Goal: Task Accomplishment & Management: Manage account settings

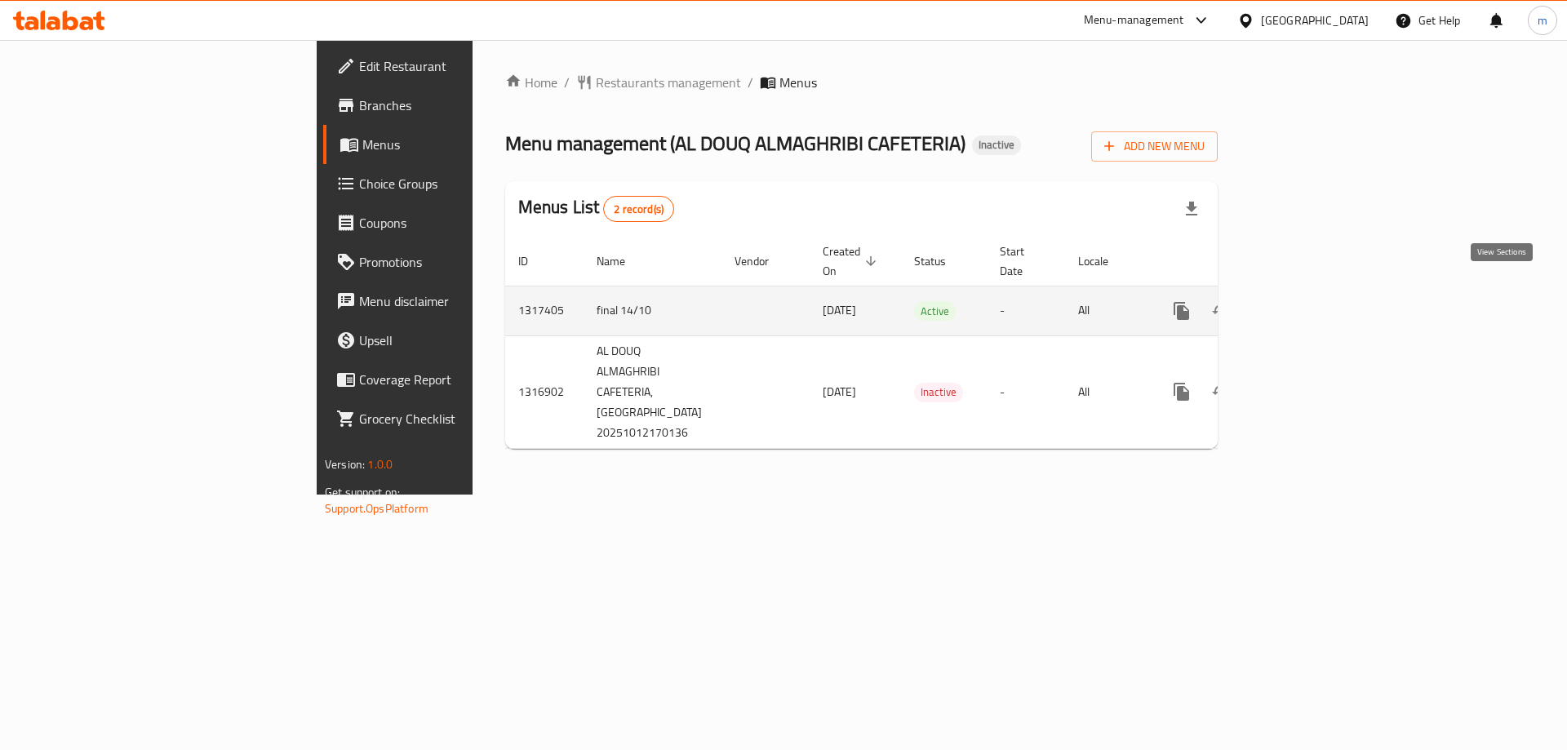
click at [1309, 301] on icon "enhanced table" at bounding box center [1299, 311] width 20 height 20
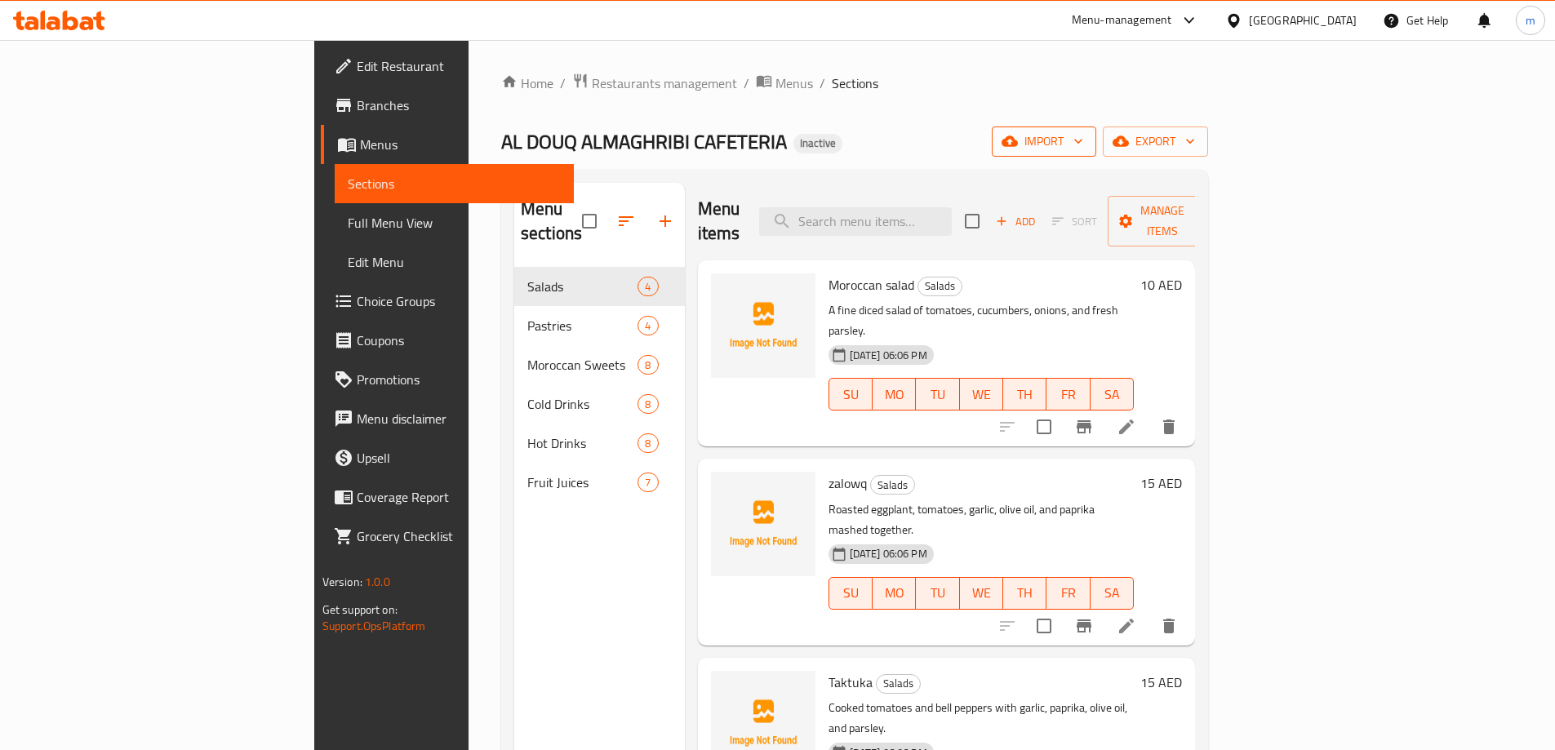
click at [1083, 142] on span "import" at bounding box center [1044, 141] width 78 height 20
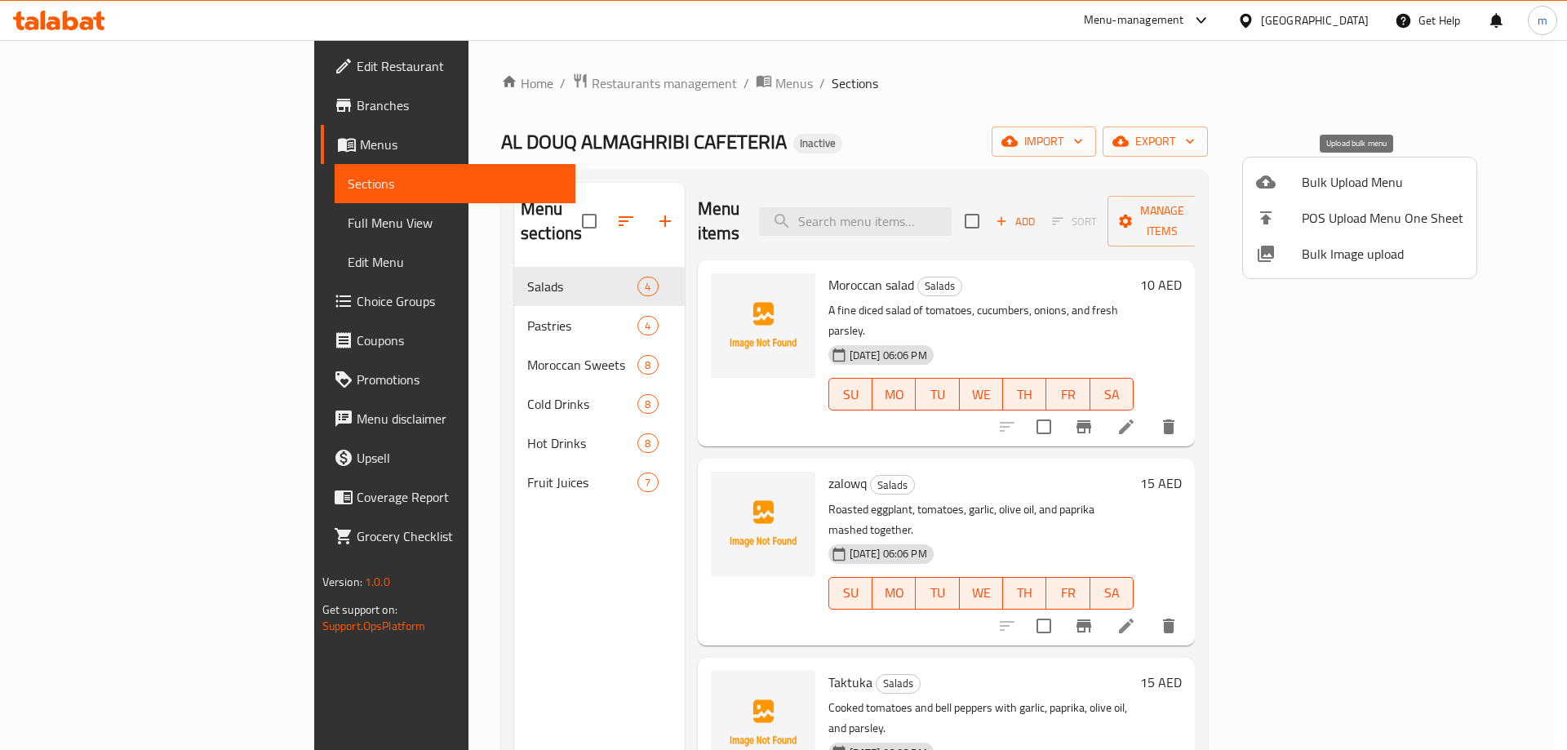
click at [1340, 191] on span "Bulk Upload Menu" at bounding box center [1383, 182] width 162 height 20
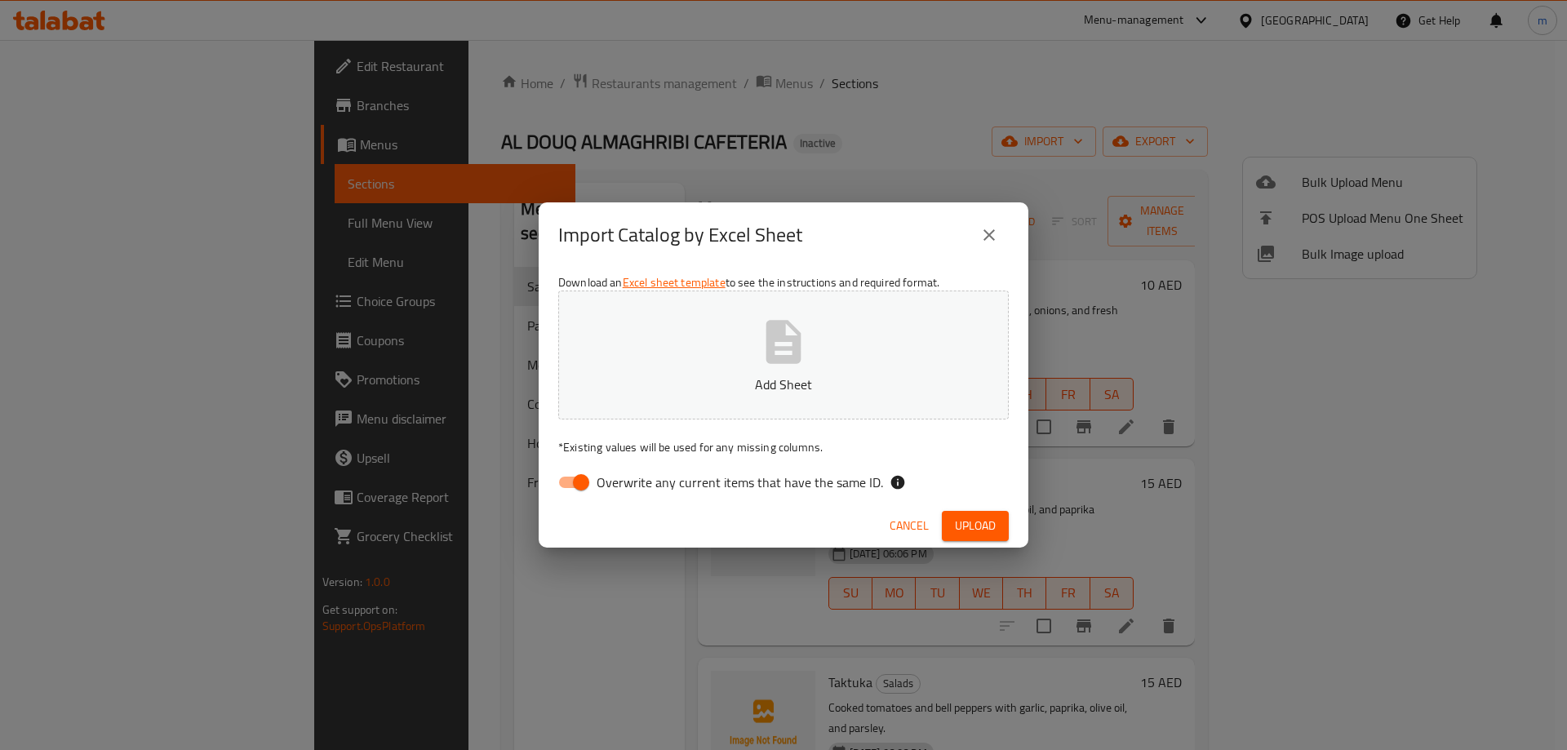
click at [574, 485] on input "Overwrite any current items that have the same ID." at bounding box center [580, 482] width 93 height 31
checkbox input "false"
click at [974, 516] on span "Upload" at bounding box center [975, 526] width 41 height 20
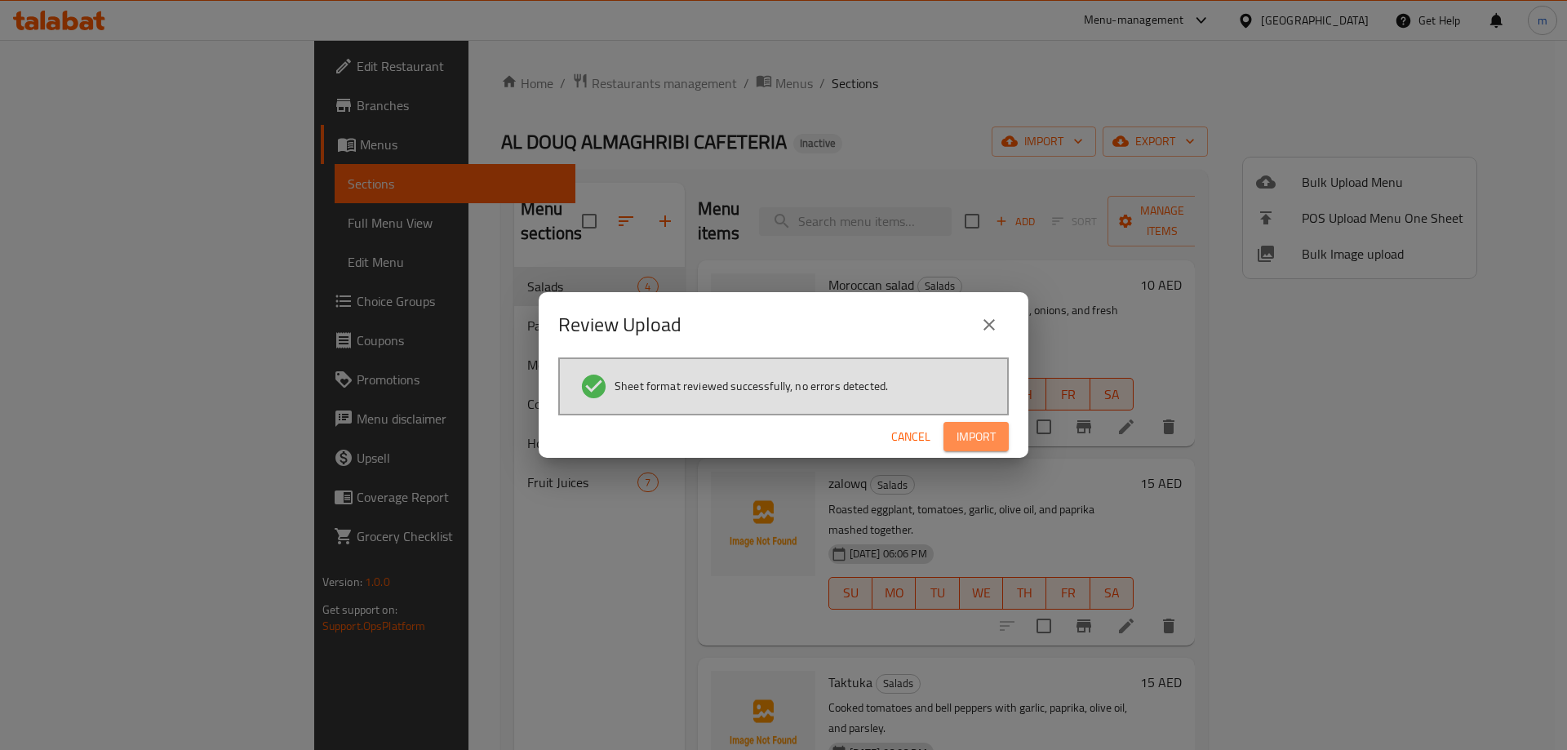
click at [990, 450] on button "Import" at bounding box center [975, 437] width 65 height 30
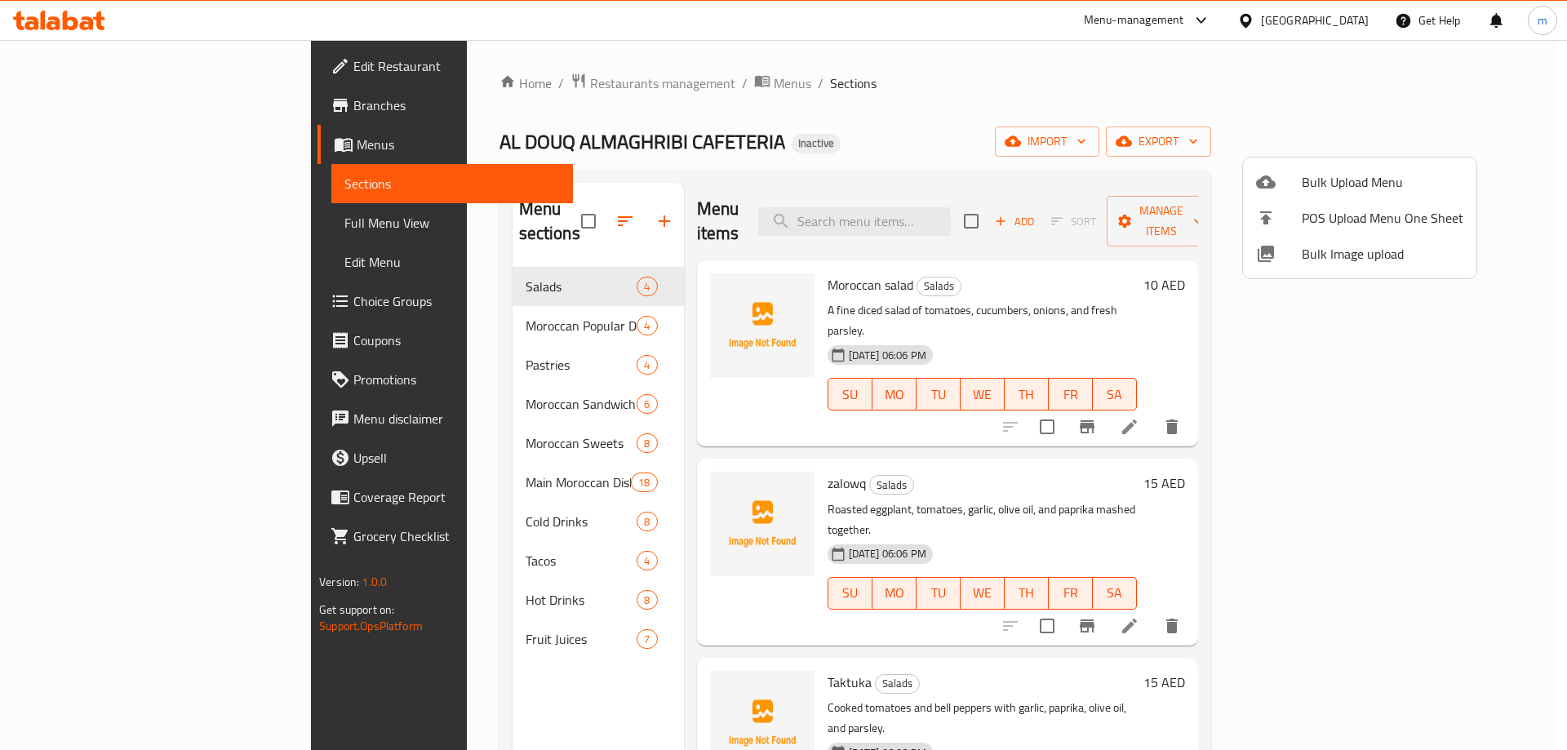
click at [100, 224] on div at bounding box center [783, 375] width 1567 height 750
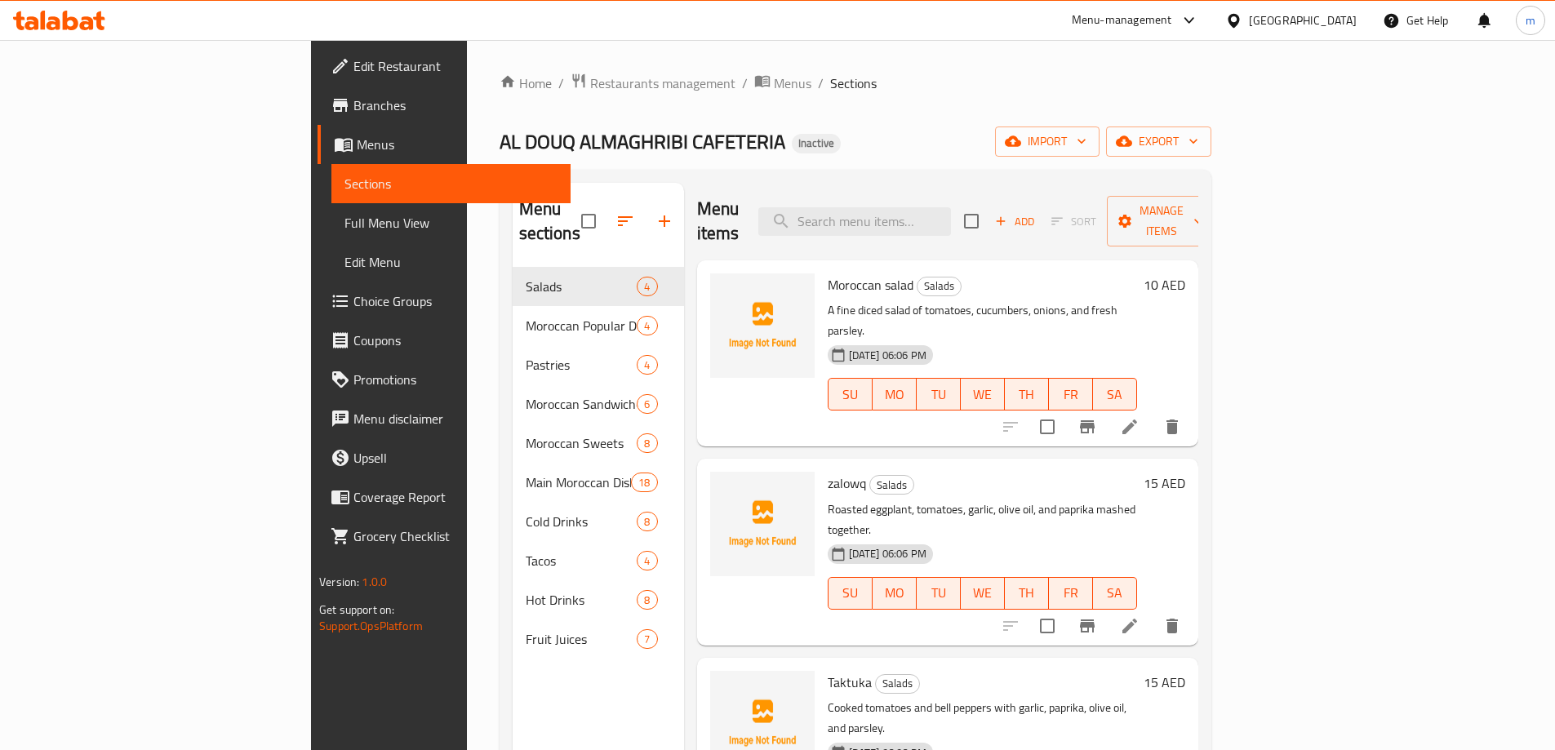
click at [344, 224] on span "Full Menu View" at bounding box center [450, 223] width 213 height 20
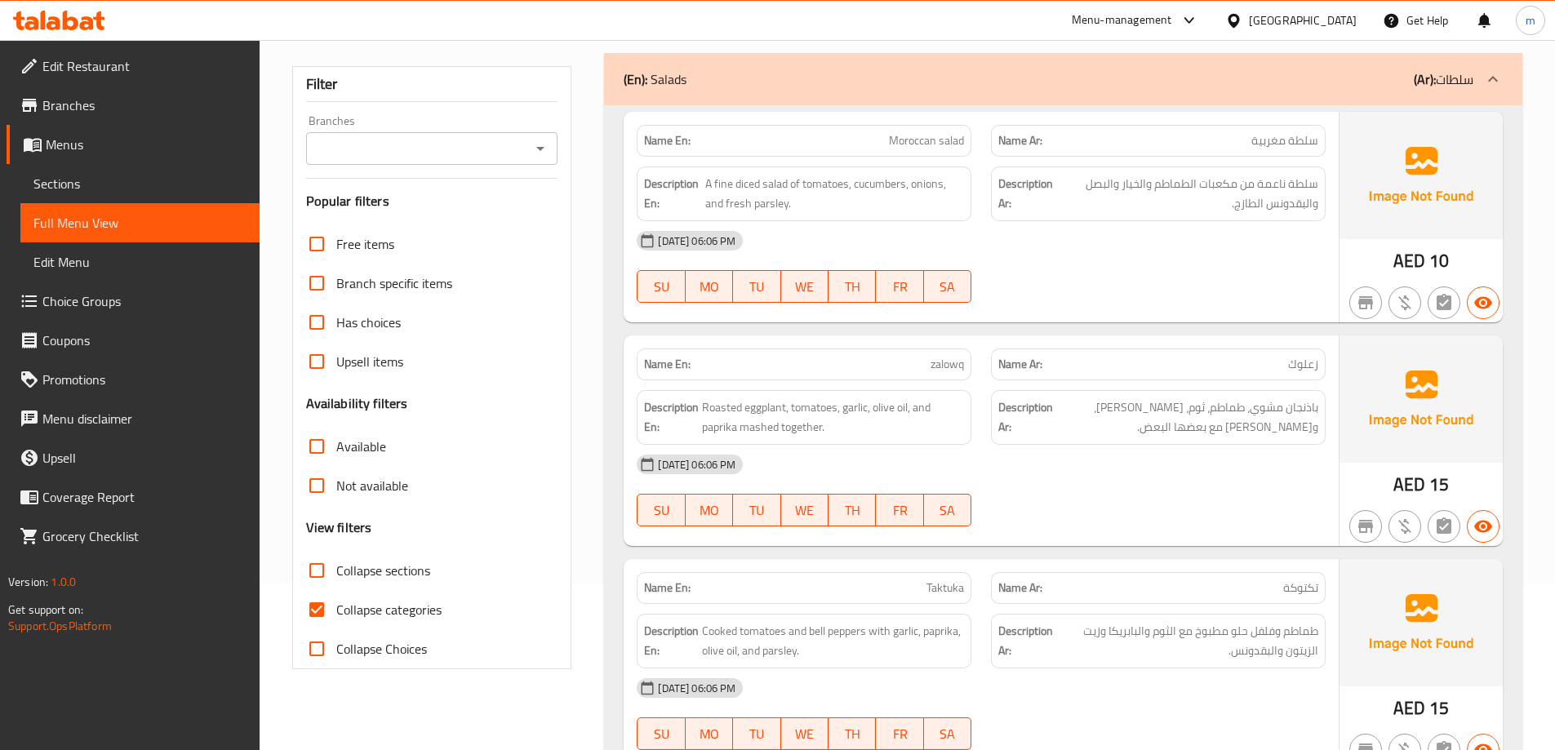
scroll to position [245, 0]
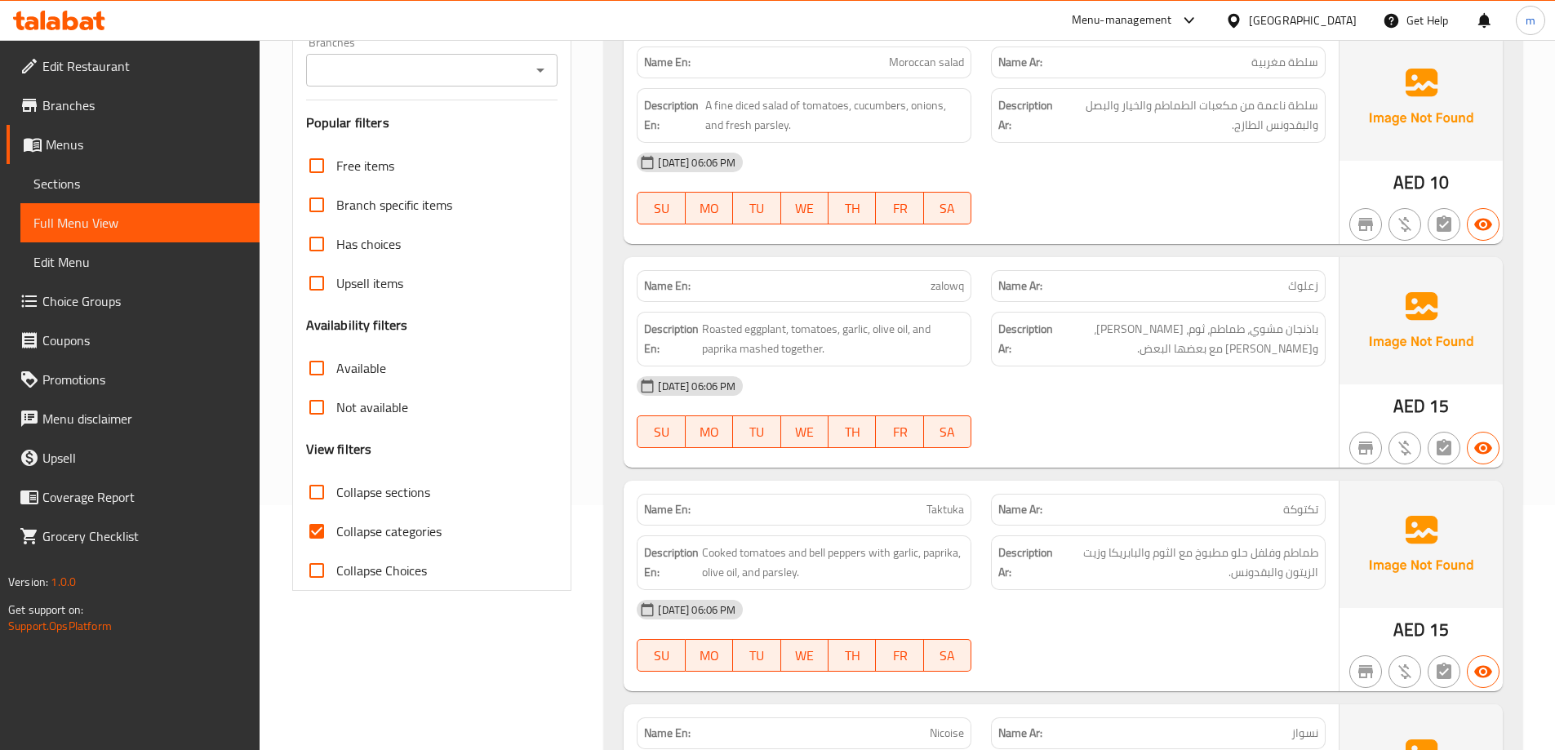
click at [393, 534] on span "Collapse categories" at bounding box center [388, 531] width 105 height 20
click at [336, 534] on input "Collapse categories" at bounding box center [316, 531] width 39 height 39
checkbox input "false"
click at [406, 490] on span "Collapse sections" at bounding box center [383, 492] width 94 height 20
click at [336, 490] on input "Collapse sections" at bounding box center [316, 491] width 39 height 39
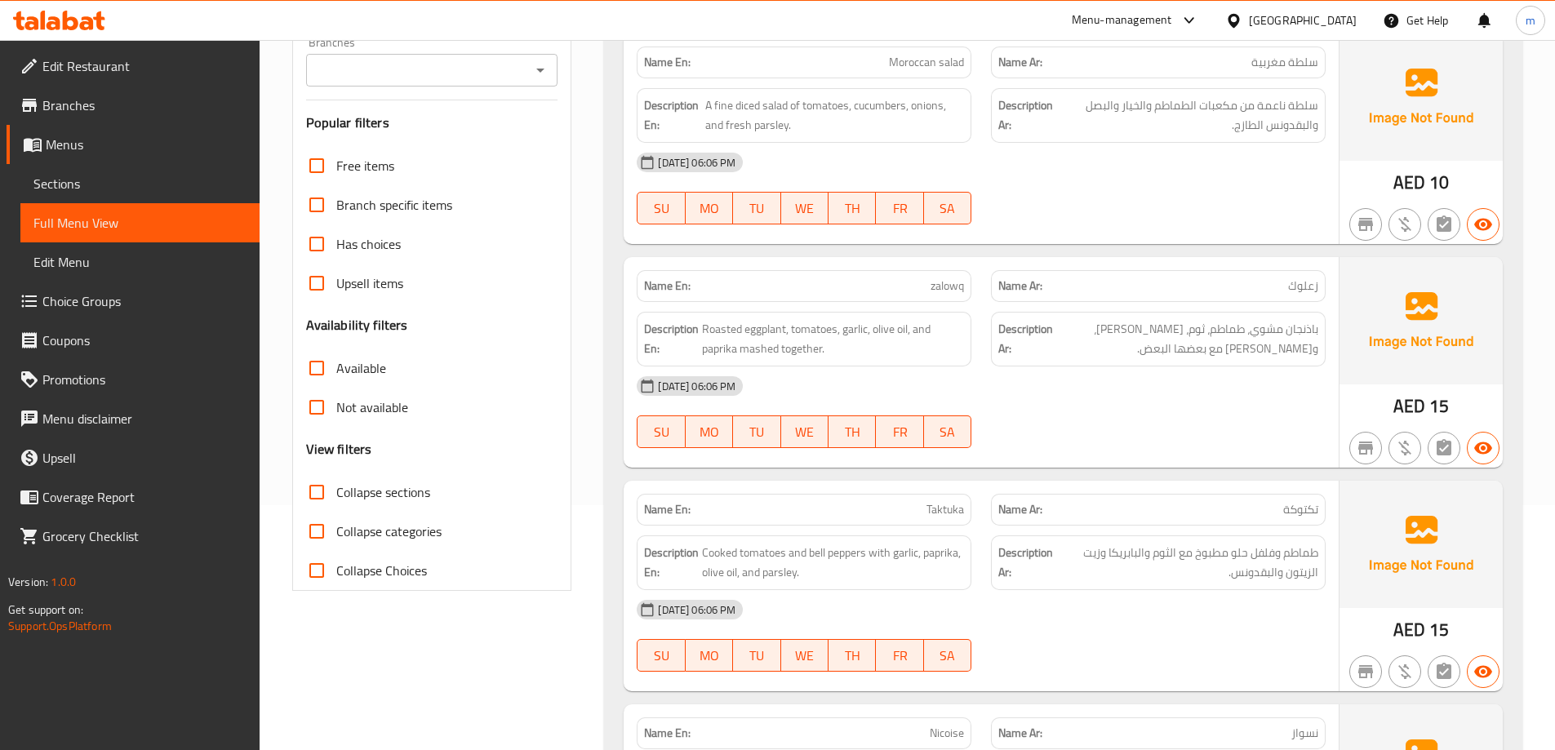
checkbox input "true"
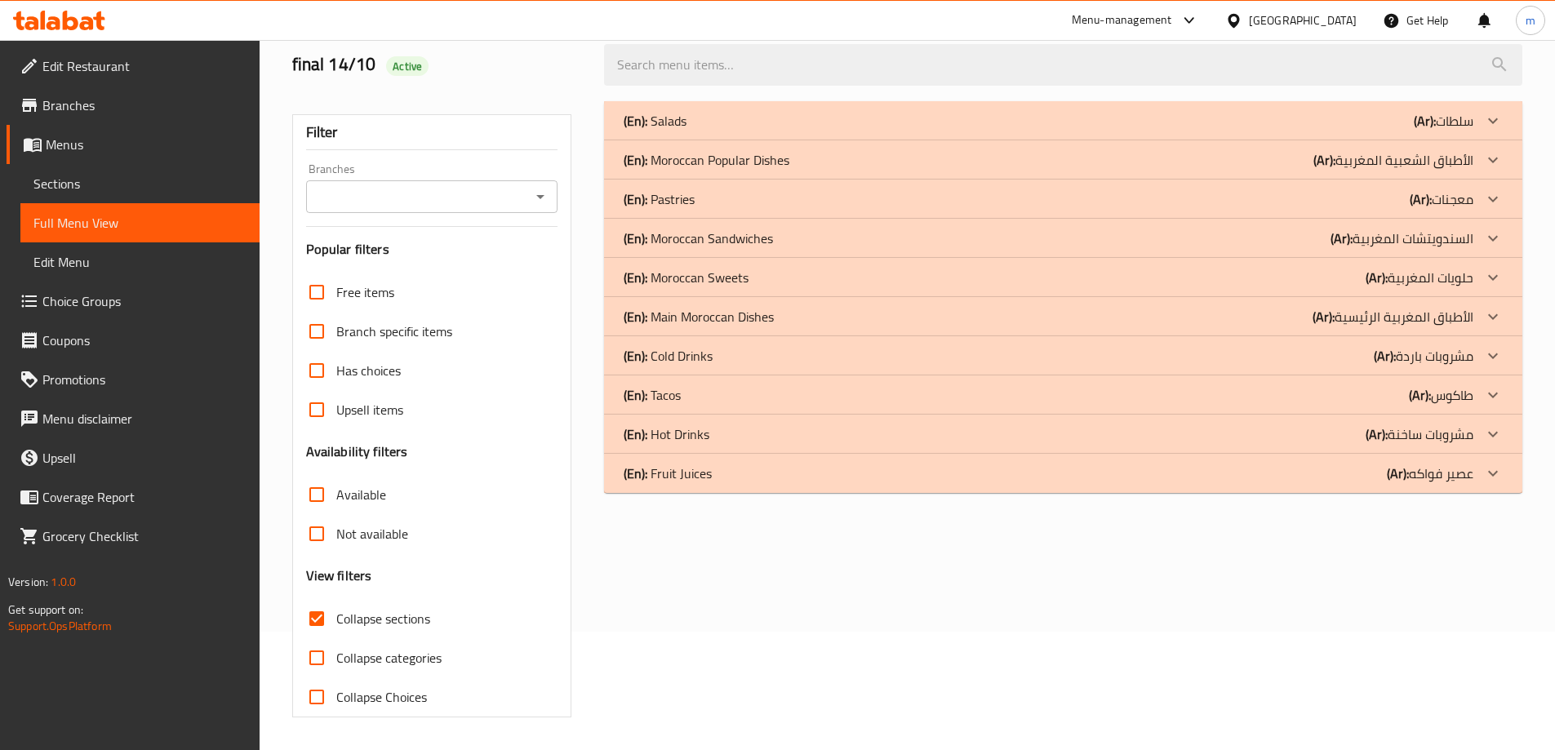
scroll to position [118, 0]
click at [1337, 388] on div "(En): Tacos (Ar): طاكوس" at bounding box center [1047, 395] width 849 height 20
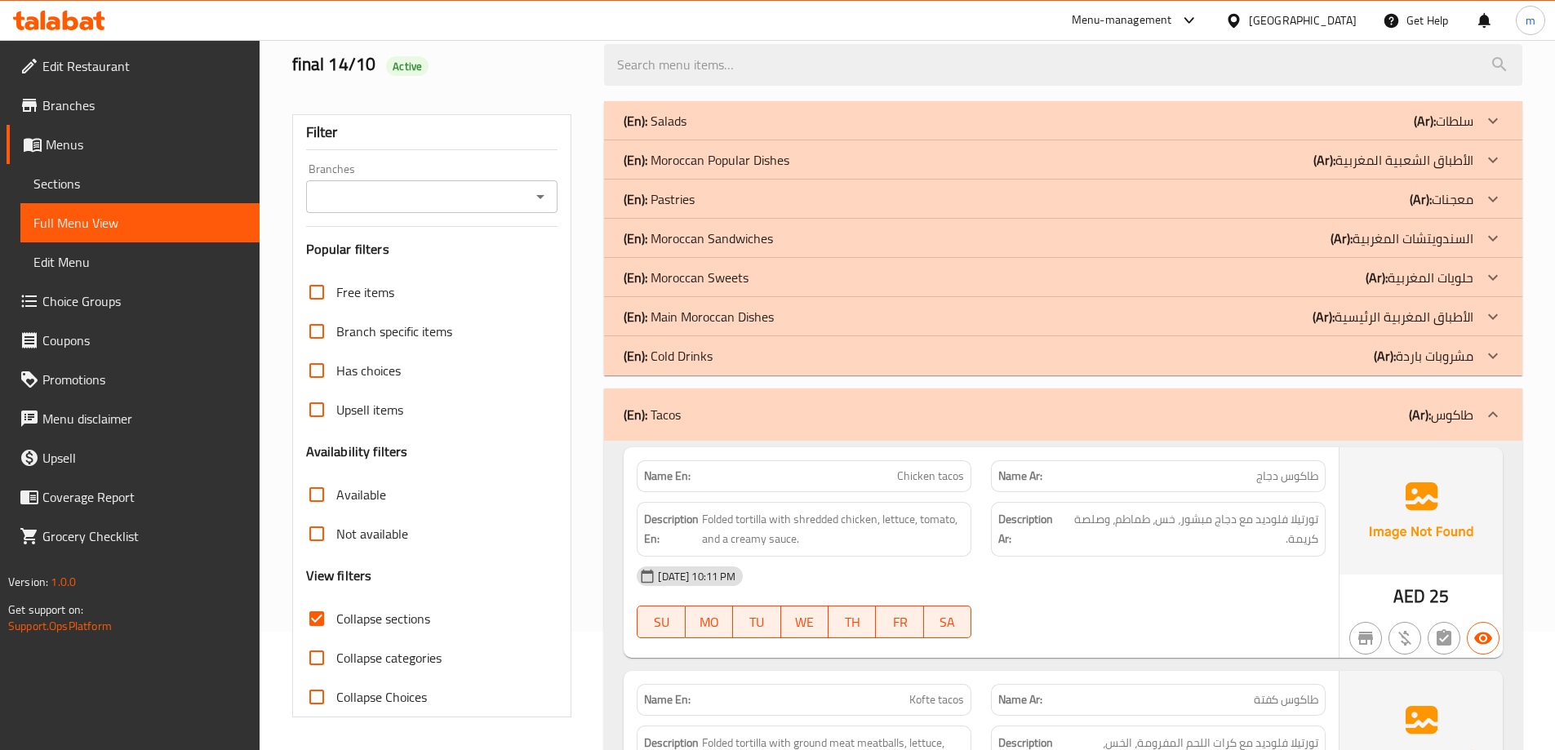
click at [1283, 317] on div "(En): Main Moroccan Dishes (Ar): الأطباق المغربية الرئيسية" at bounding box center [1047, 317] width 849 height 20
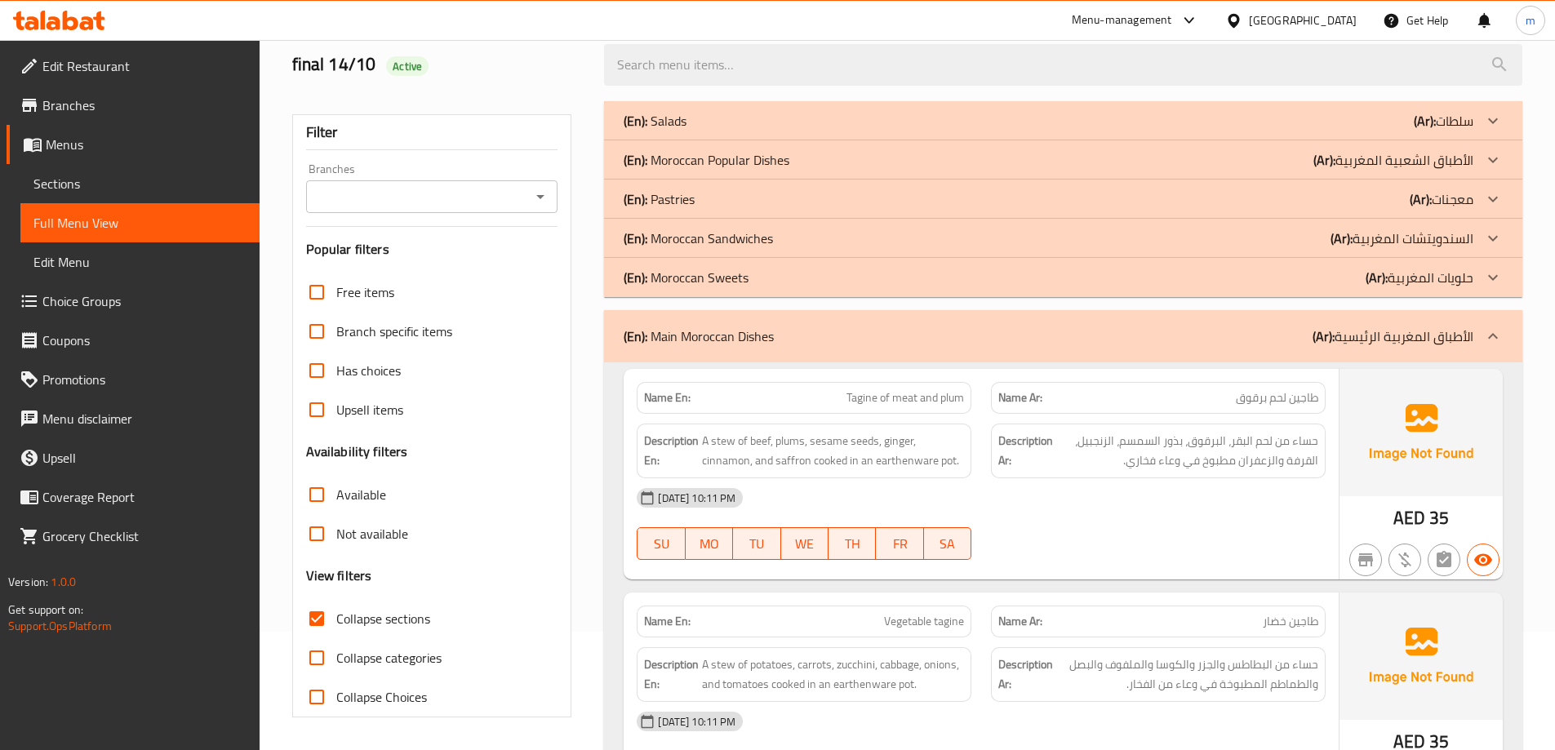
click at [1266, 235] on div "(En): Moroccan Sandwiches (Ar): السندويتشات المغربية" at bounding box center [1047, 238] width 849 height 20
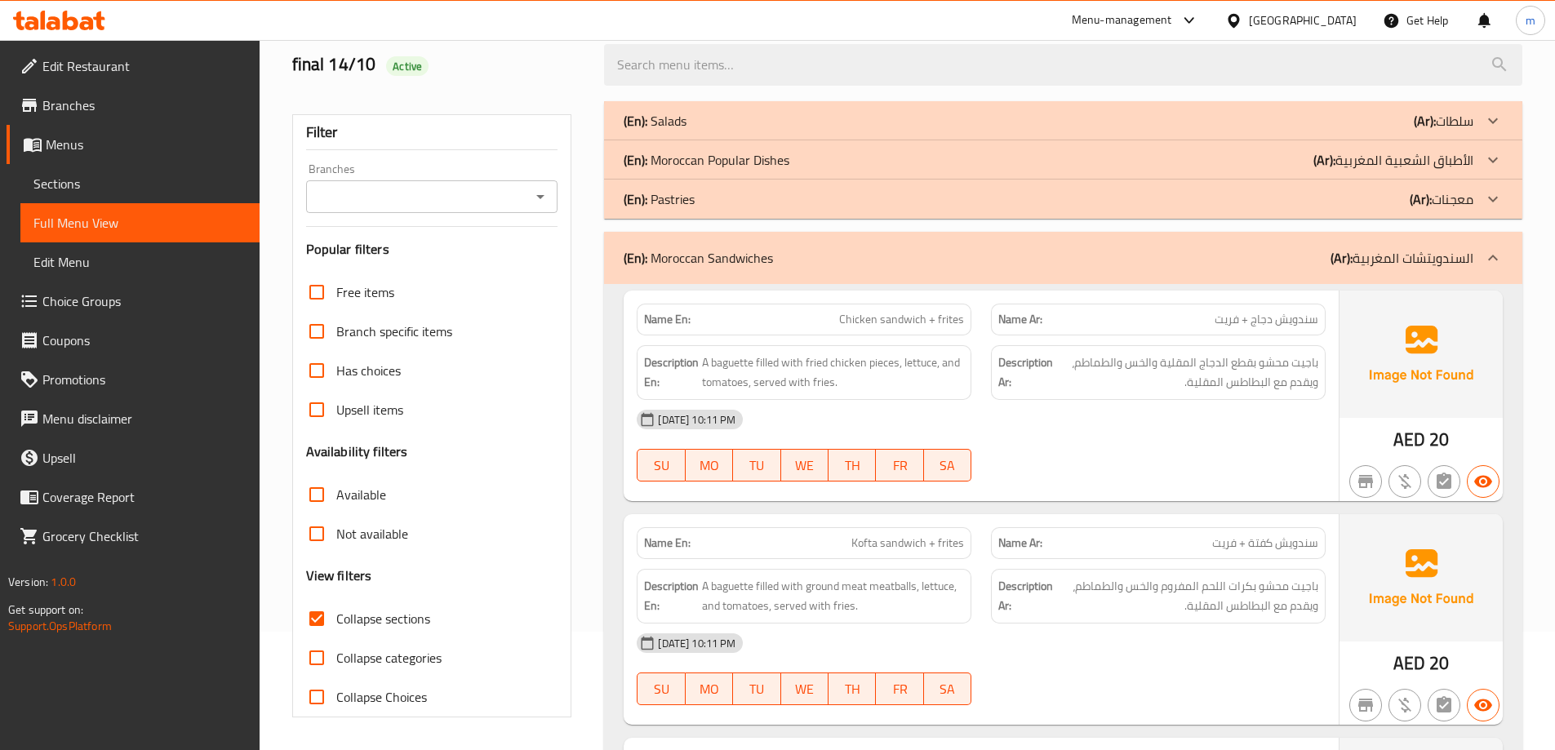
click at [1217, 162] on div "(En): Moroccan Popular Dishes (Ar): الأطباق الشعبية المغربية" at bounding box center [1047, 160] width 849 height 20
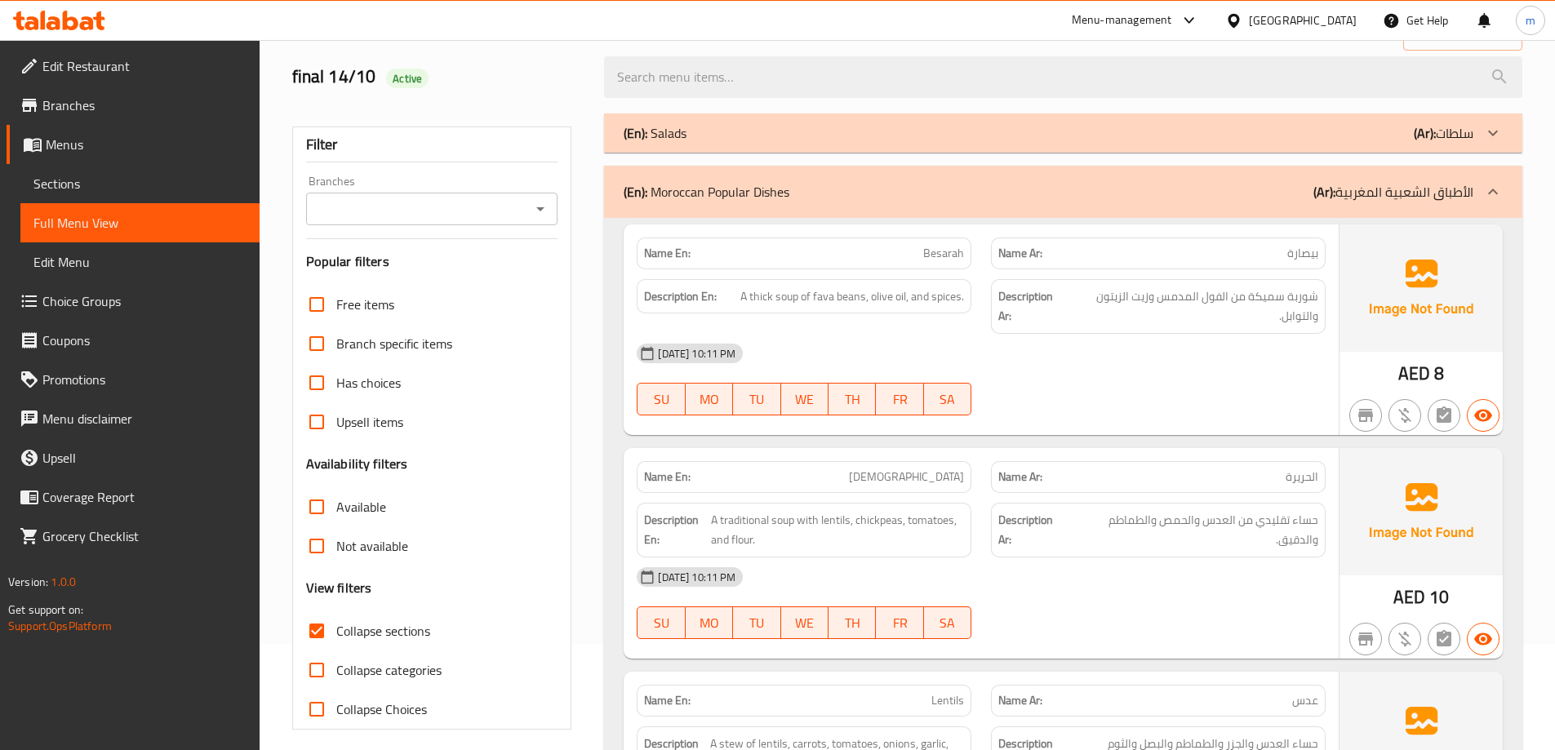
scroll to position [245, 0]
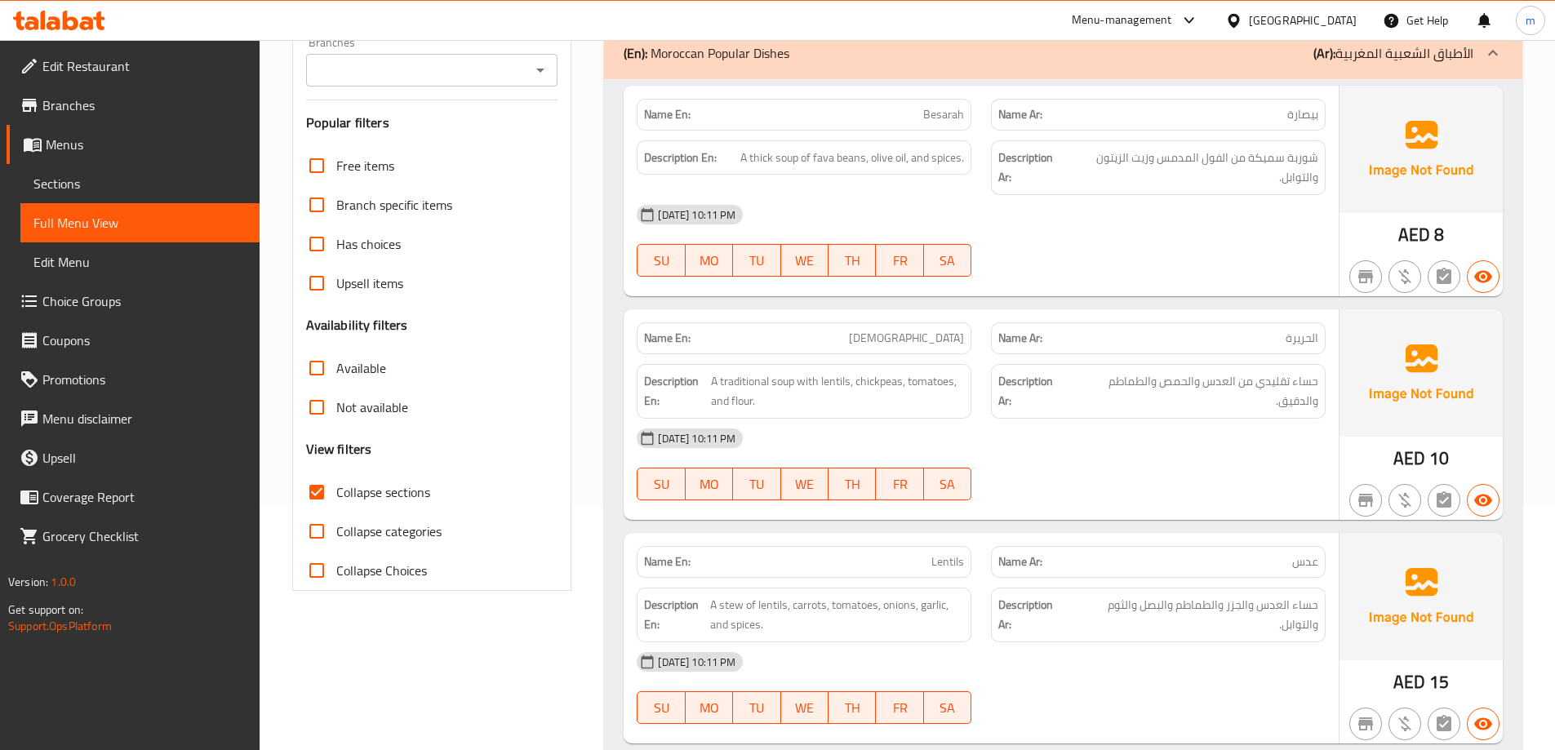
click at [958, 336] on span "[DEMOGRAPHIC_DATA]" at bounding box center [906, 338] width 115 height 17
click at [833, 390] on span "A traditional soup with lentils, chickpeas, tomatoes, and flour." at bounding box center [838, 391] width 254 height 40
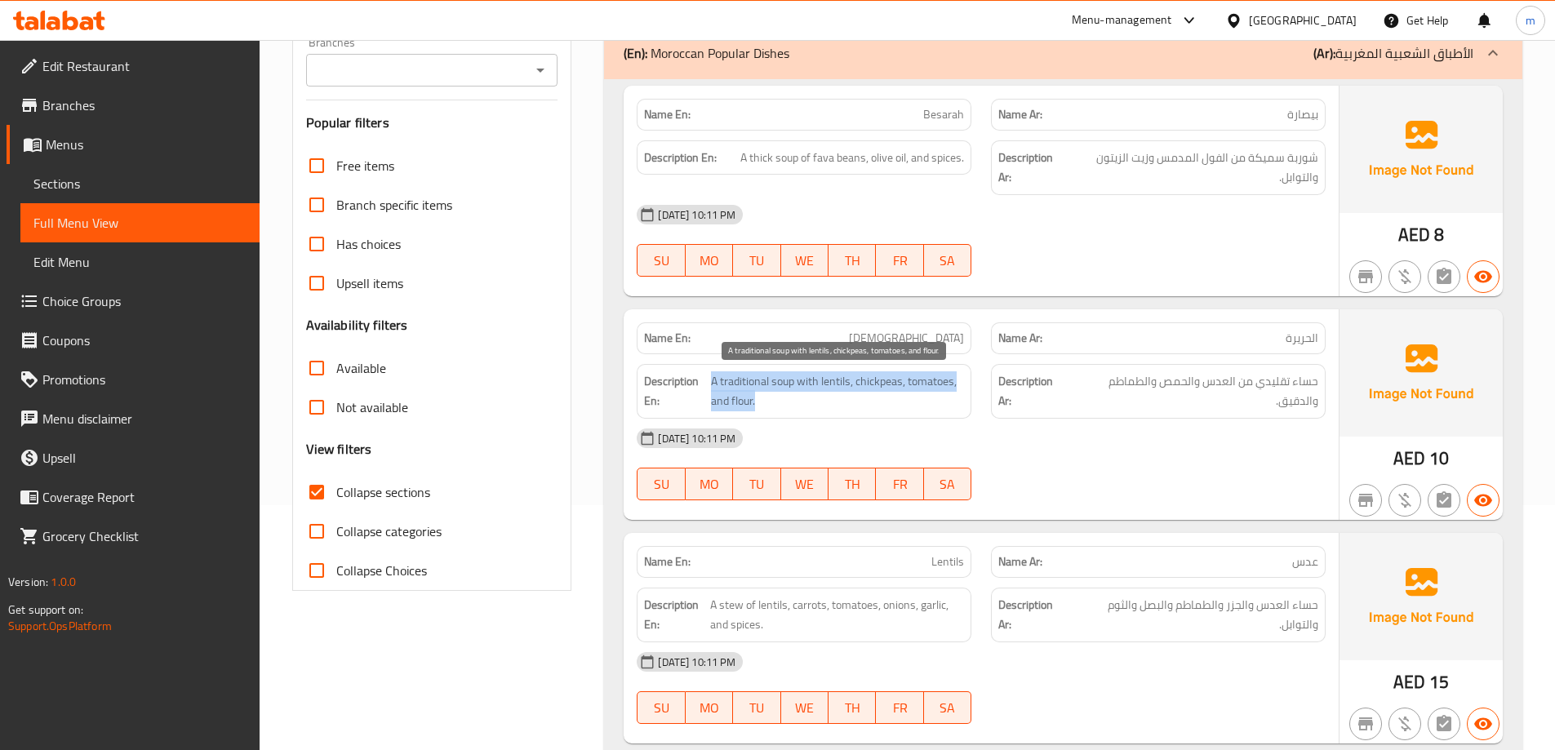
click at [833, 390] on span "A traditional soup with lentils, chickpeas, tomatoes, and flour." at bounding box center [838, 391] width 254 height 40
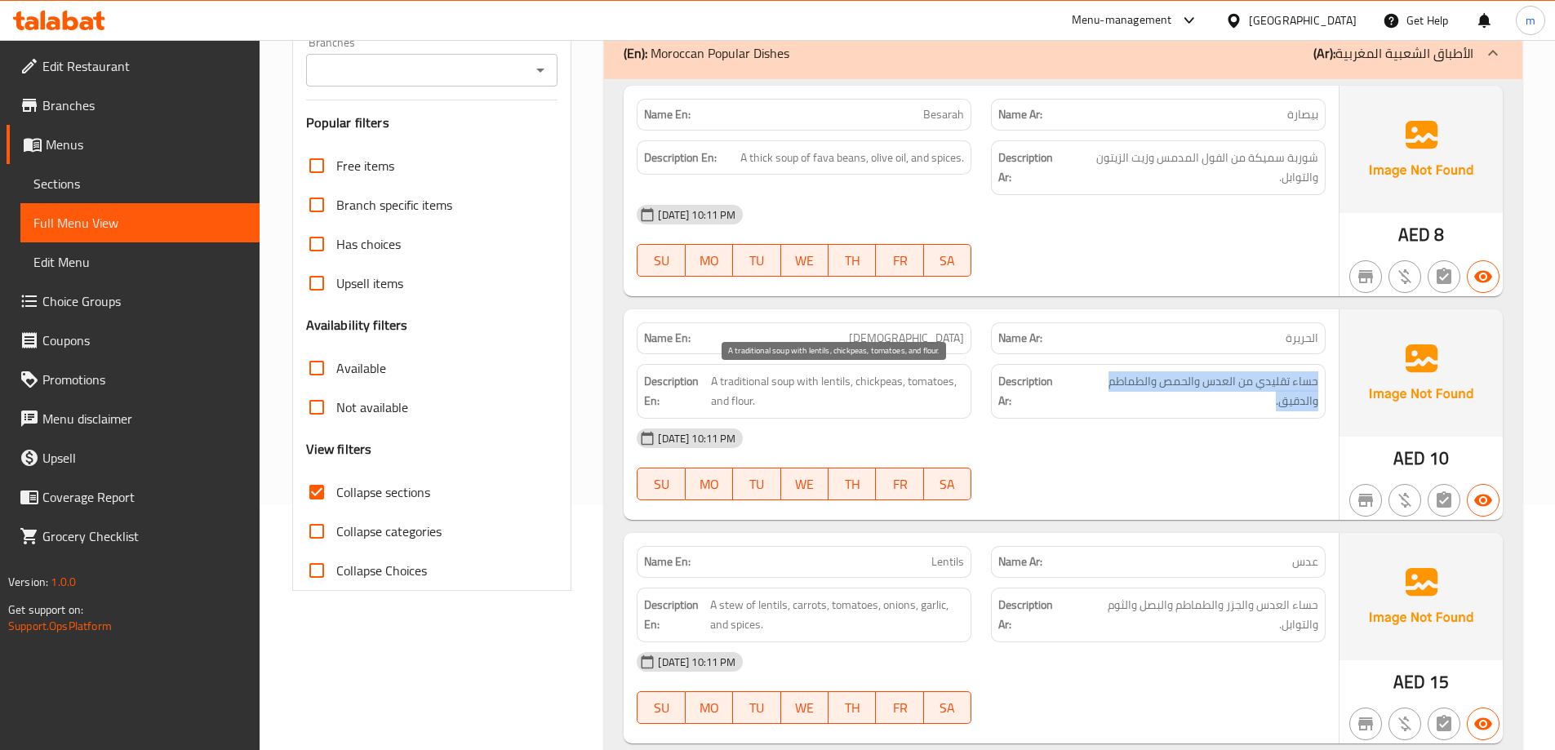
drag, startPoint x: 1107, startPoint y: 393, endPoint x: 1191, endPoint y: 379, distance: 86.0
click at [1152, 384] on h6 "Description Ar: حساء تقليدي من العدس والحمص والطماطم والدقيق." at bounding box center [1158, 391] width 320 height 40
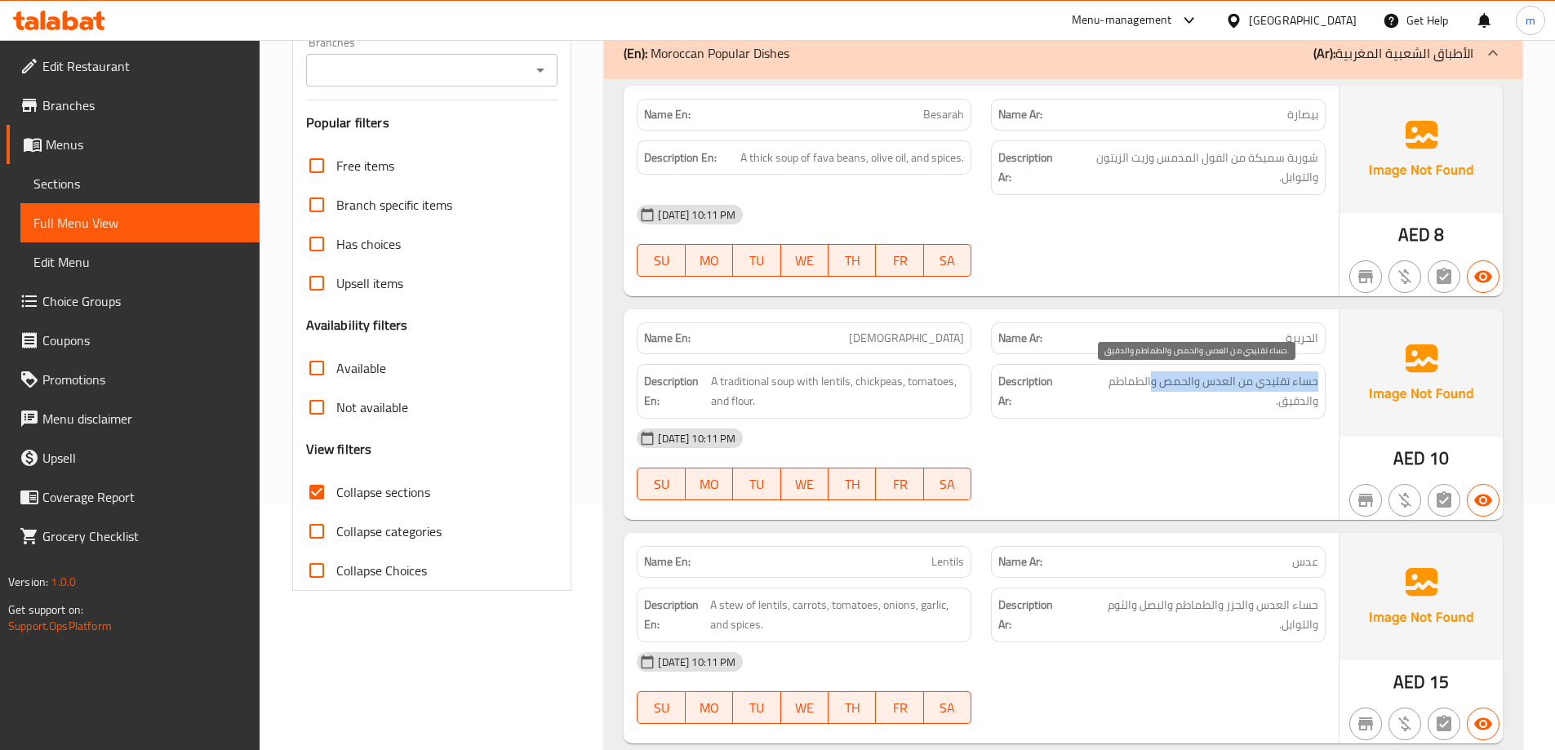
click at [1213, 379] on span "حساء تقليدي من العدس والحمص والطماطم والدقيق." at bounding box center [1194, 391] width 248 height 40
drag, startPoint x: 1213, startPoint y: 379, endPoint x: 1158, endPoint y: 406, distance: 61.3
click at [1175, 395] on span "حساء تقليدي من العدس والحمص والطماطم والدقيق." at bounding box center [1194, 391] width 248 height 40
click at [1141, 444] on div "[DATE] 10:11 PM" at bounding box center [981, 438] width 708 height 39
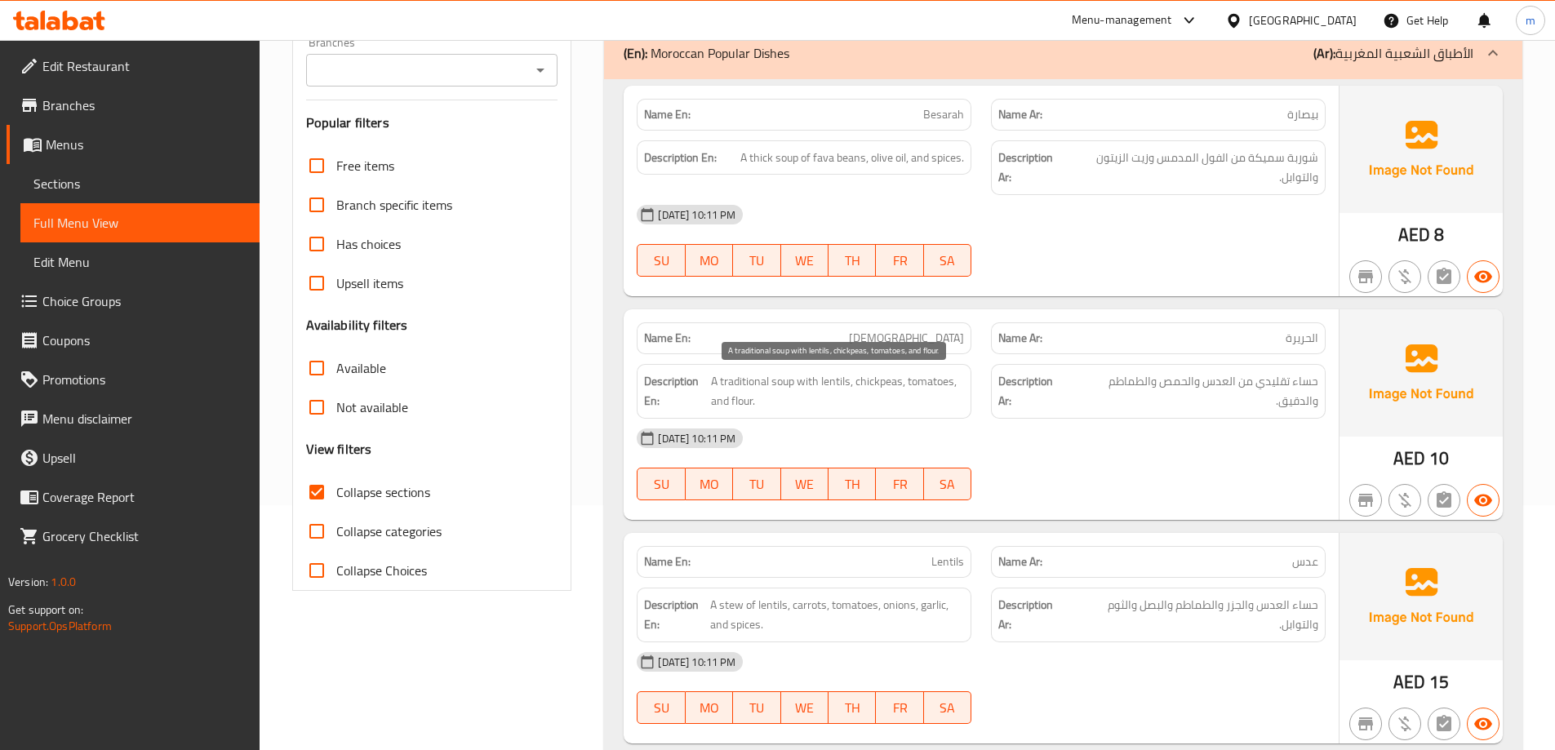
click at [835, 381] on span "A traditional soup with lentils, chickpeas, tomatoes, and flour." at bounding box center [838, 391] width 254 height 40
copy span "lentils"
click at [1084, 473] on div "[DATE] 10:11 PM SU MO TU WE TH FR SA" at bounding box center [981, 464] width 708 height 91
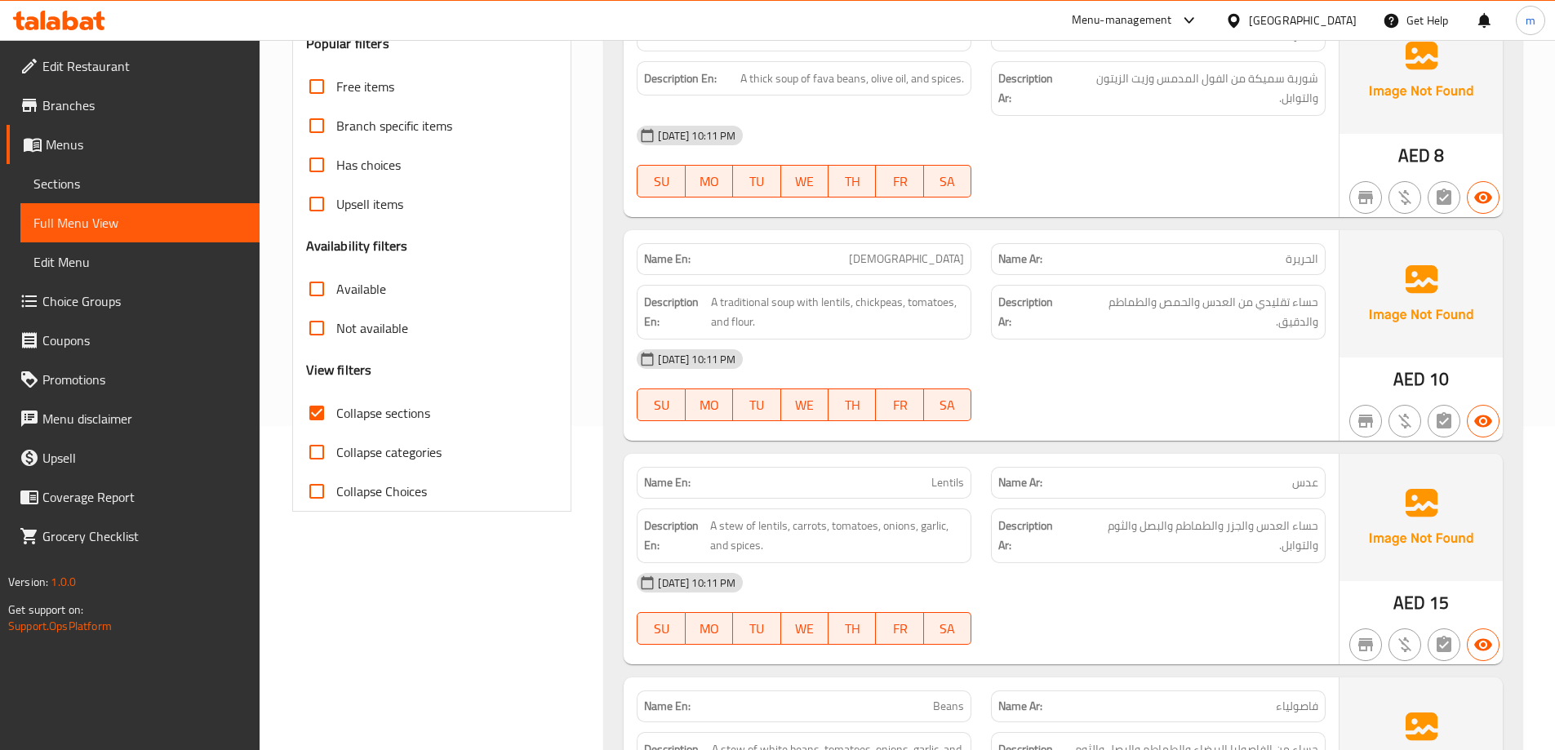
scroll to position [571, 0]
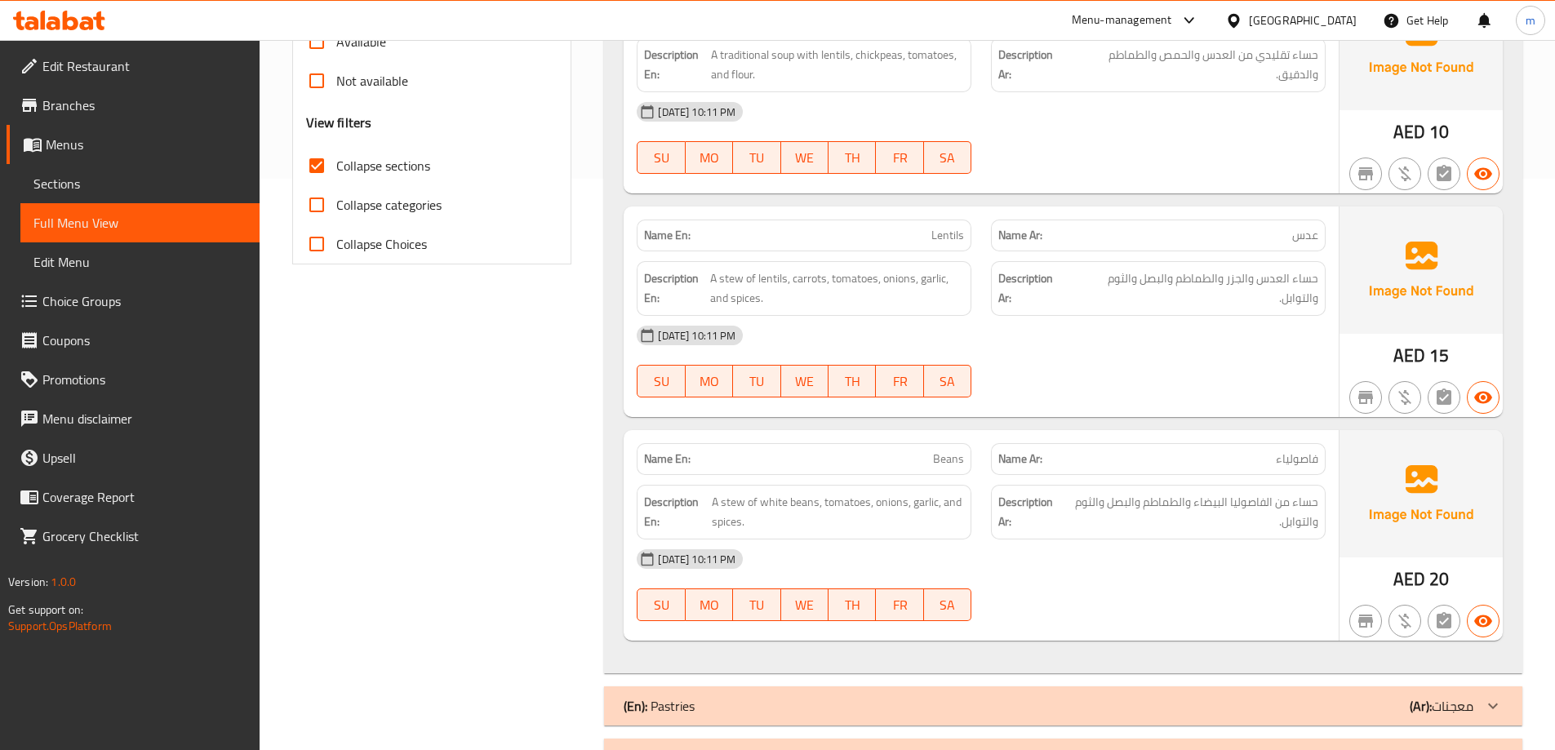
click at [940, 237] on span "Lentils" at bounding box center [947, 235] width 33 height 17
copy span "Lentils"
click at [1147, 357] on div "[DATE] 10:11 PM SU MO TU WE TH FR SA" at bounding box center [981, 361] width 708 height 91
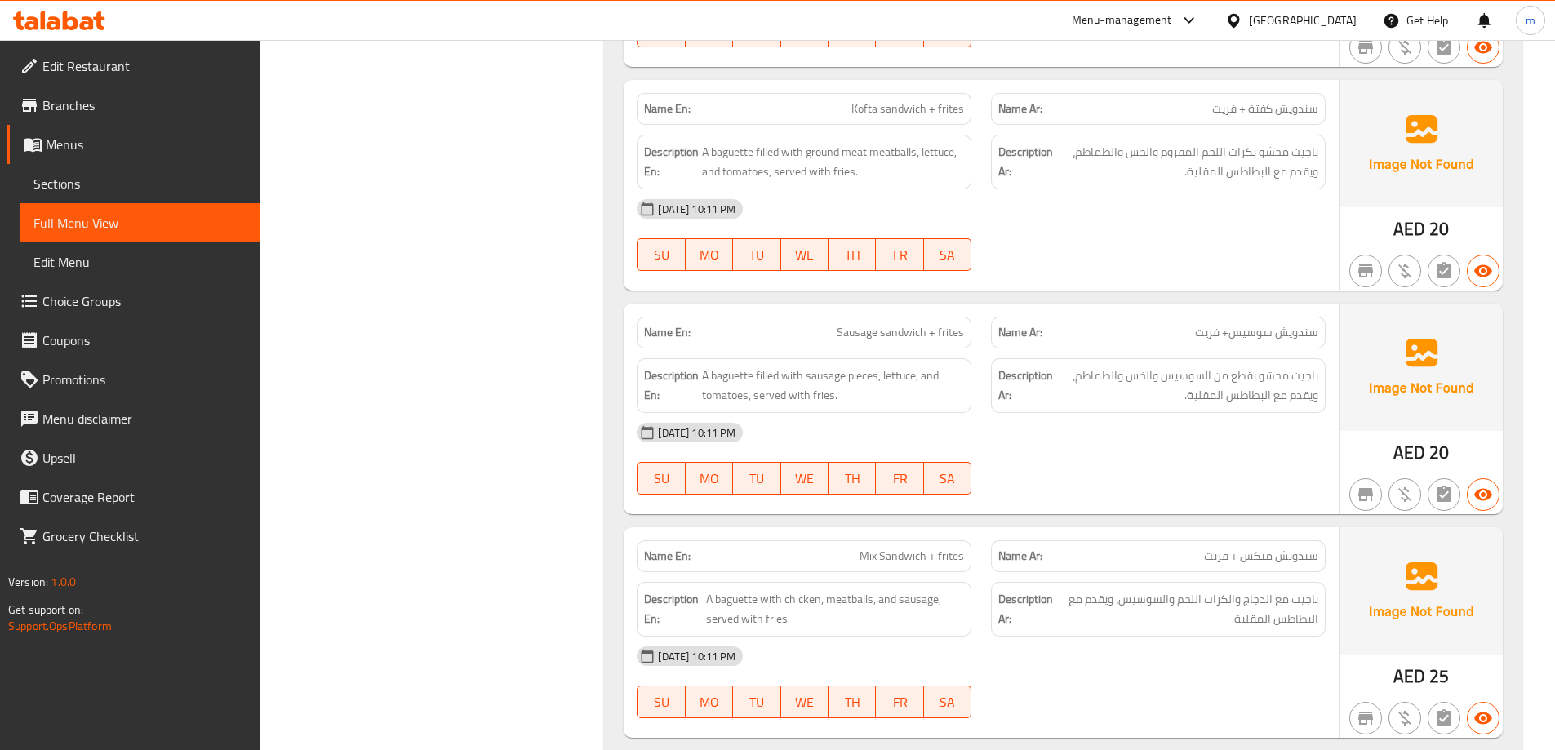
scroll to position [1550, 0]
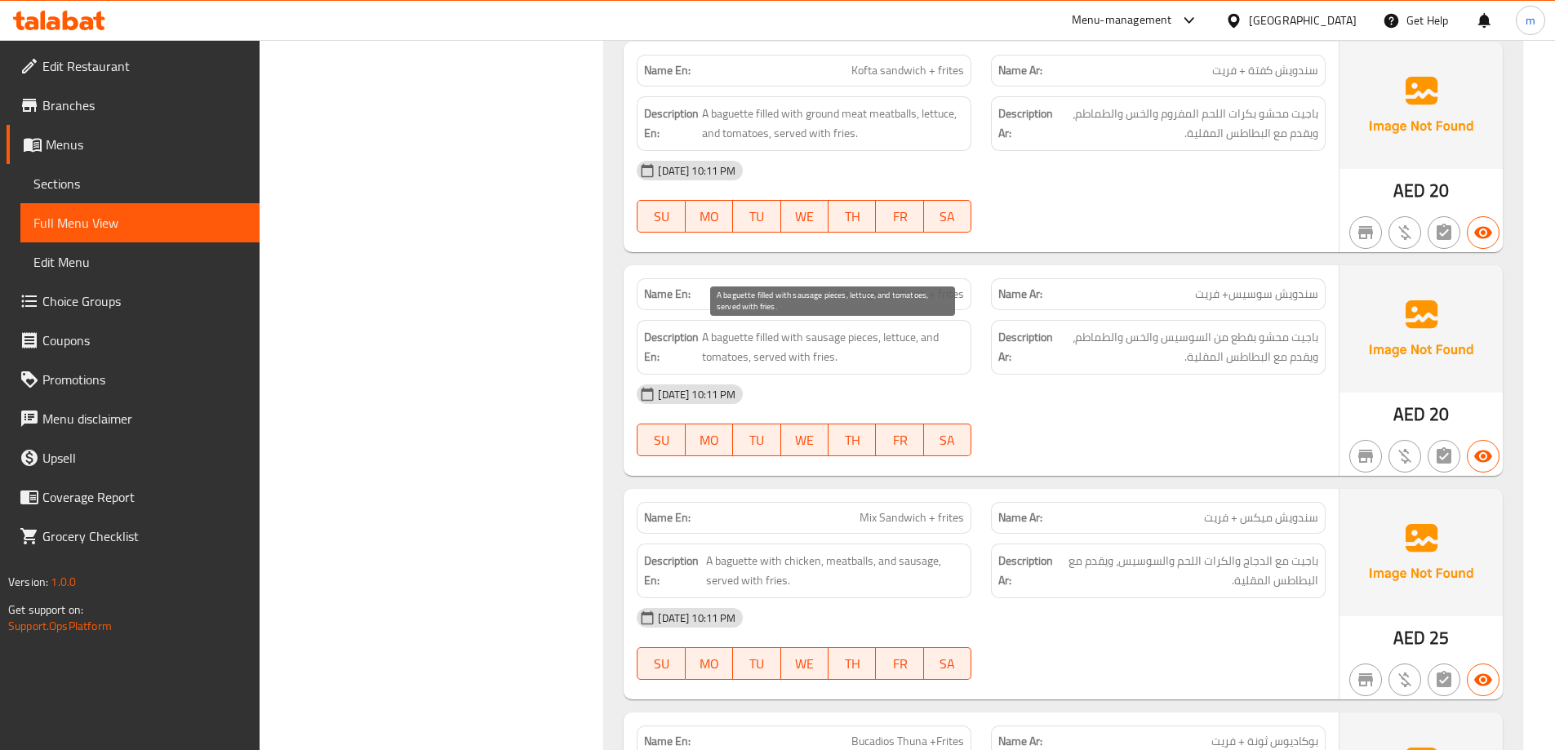
click at [818, 355] on span "A baguette filled with sausage pieces, lettuce, and tomatoes, served with fries." at bounding box center [833, 347] width 262 height 40
copy span "fries"
click at [1269, 295] on span "سندويش سوسيس+ فريت" at bounding box center [1256, 294] width 123 height 17
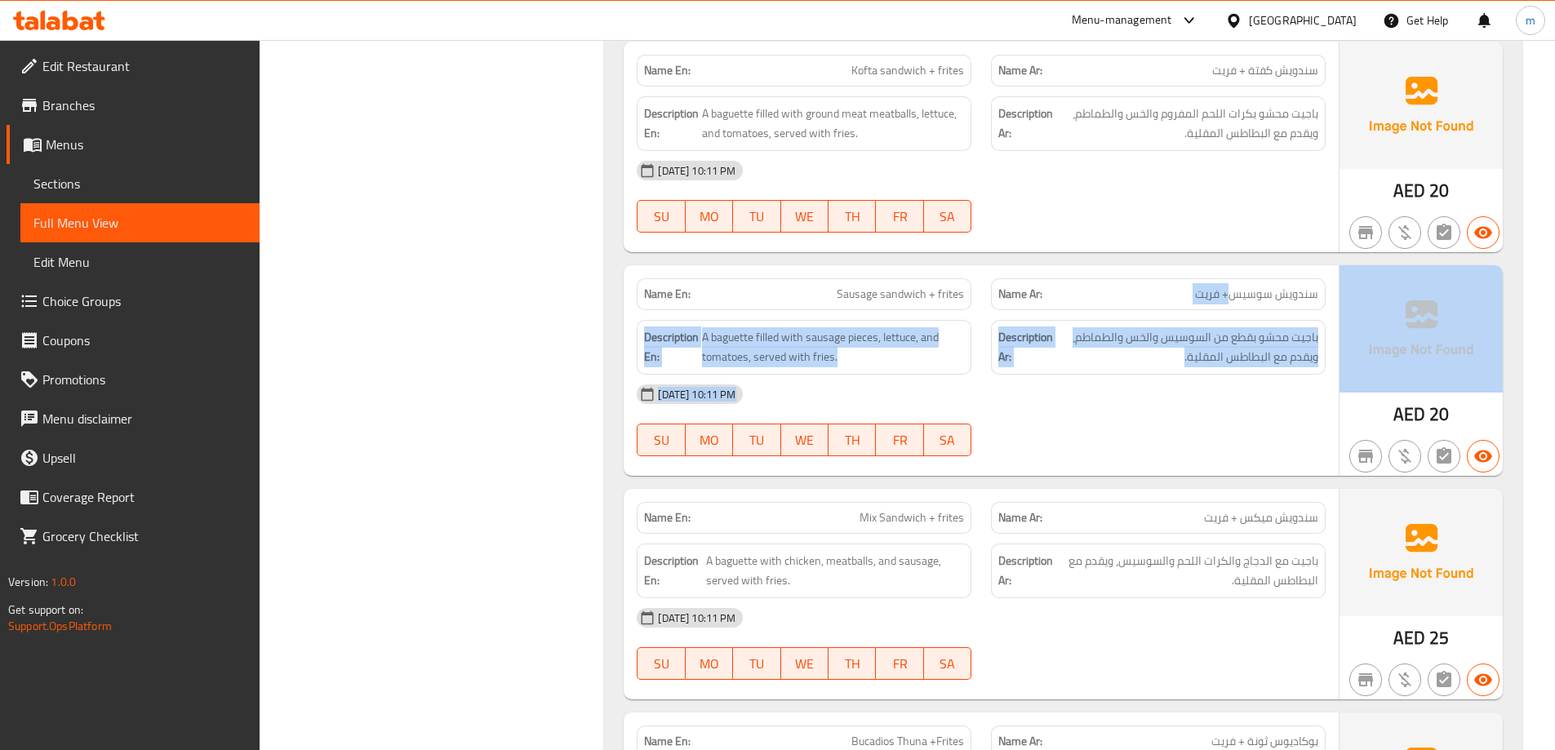
drag, startPoint x: 1232, startPoint y: 299, endPoint x: 1343, endPoint y: 308, distance: 111.3
click at [1343, 308] on div "Name En: Sausage sandwich + frites Name Ar: سندويش سوسيس+ فريت Description En: …" at bounding box center [1062, 370] width 879 height 211
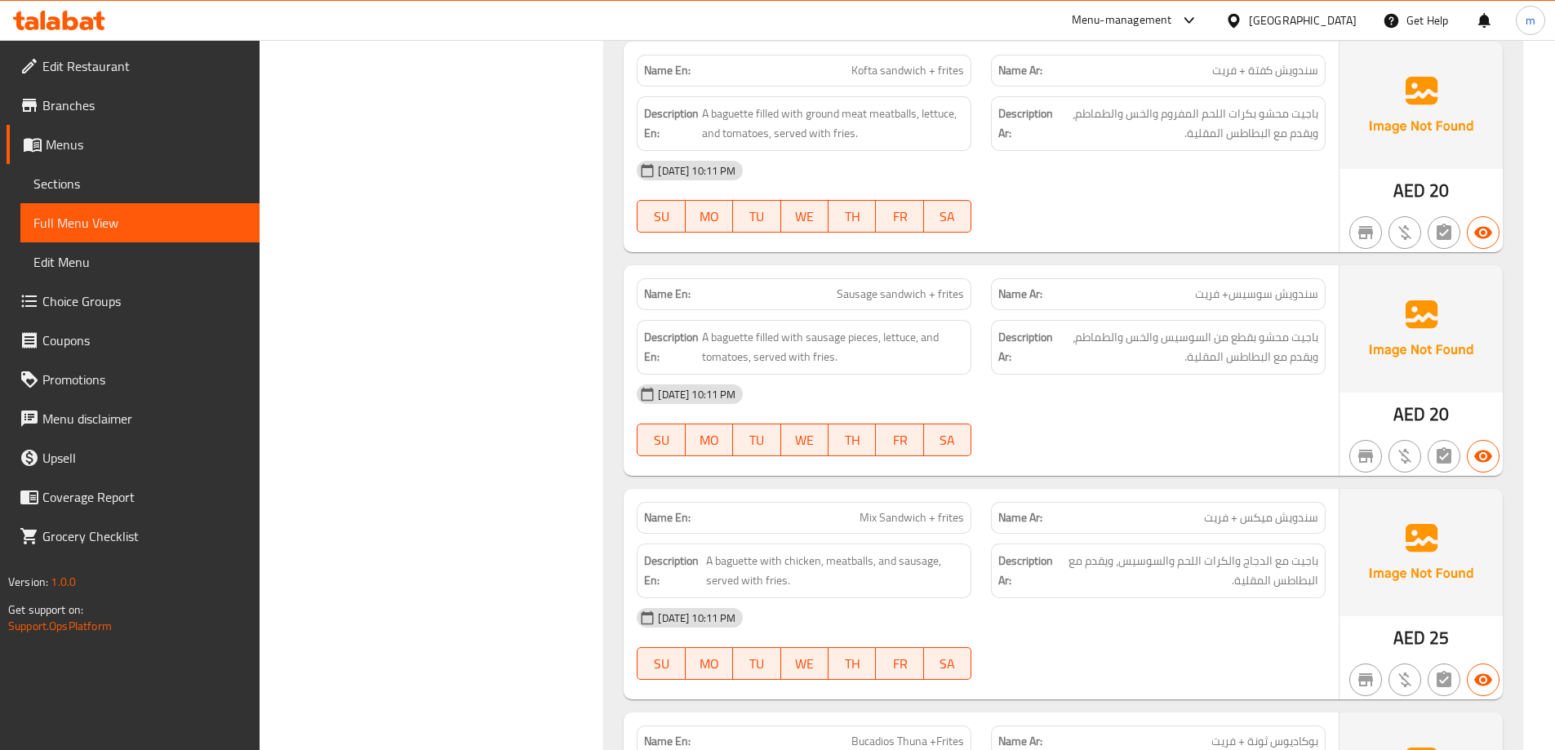
click at [1314, 301] on span "سندويش سوسيس+ فريت" at bounding box center [1256, 294] width 123 height 17
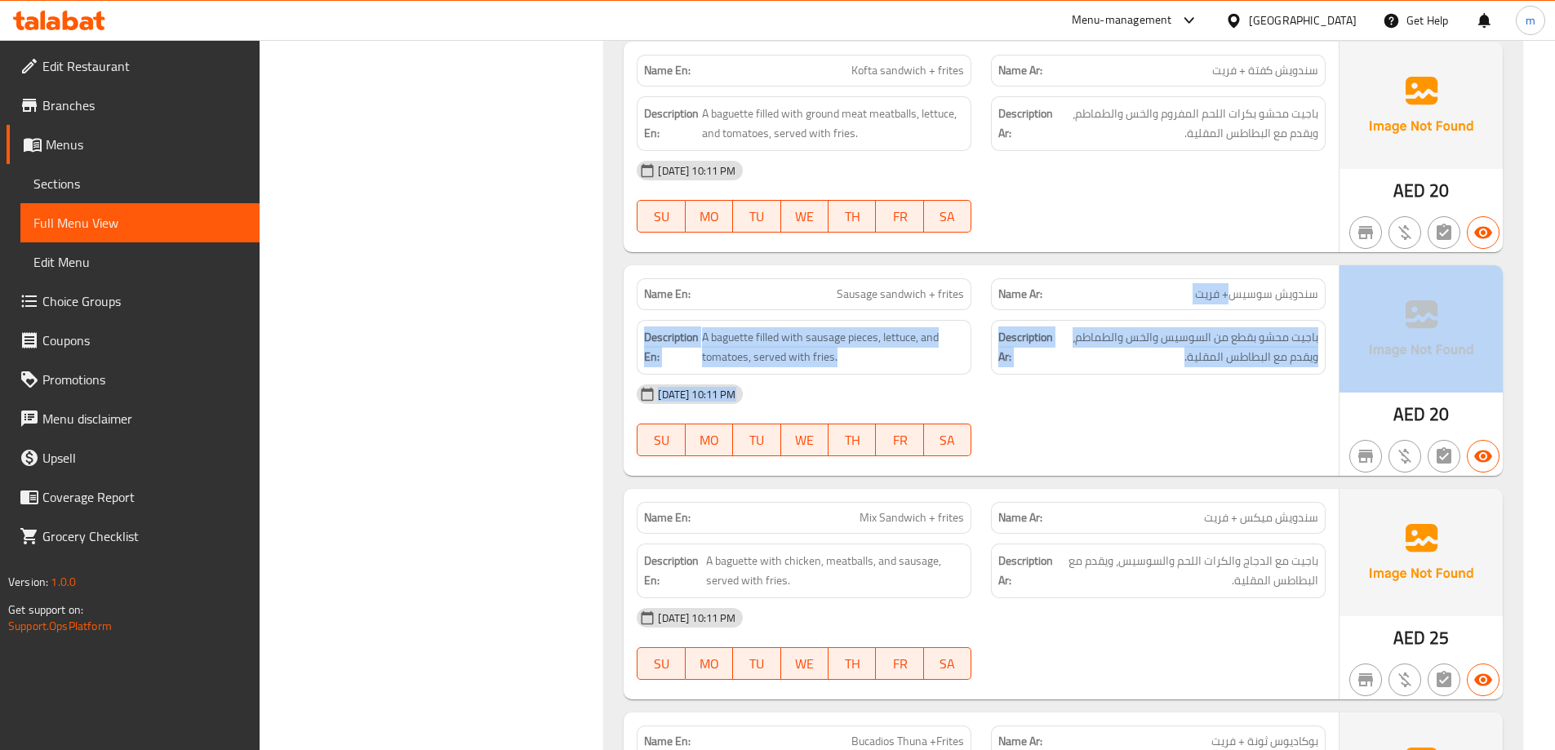
drag, startPoint x: 1232, startPoint y: 298, endPoint x: 1315, endPoint y: 294, distance: 83.3
click at [1324, 296] on div "Name Ar: سندويش [PERSON_NAME]+ فريت" at bounding box center [1158, 294] width 335 height 32
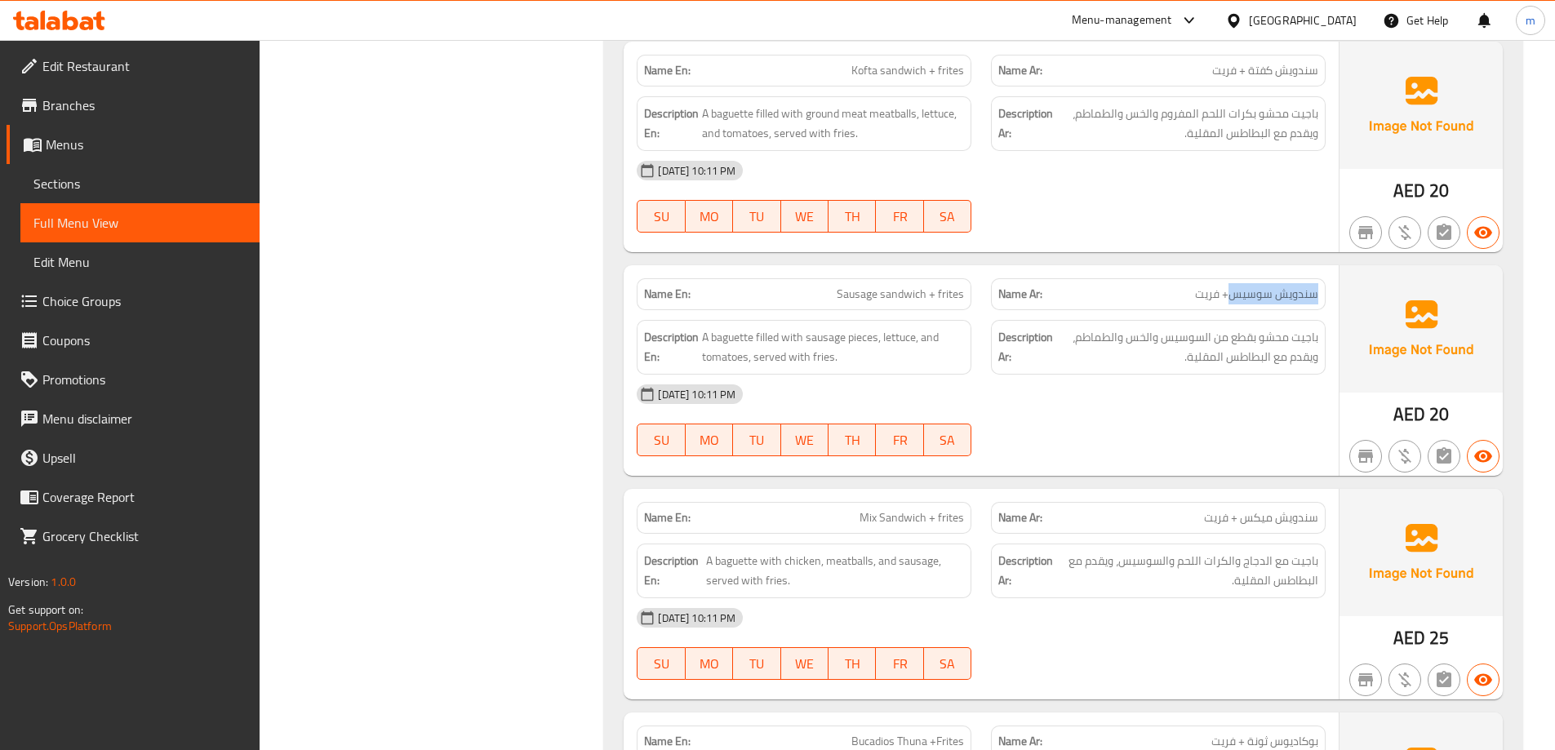
click at [1315, 294] on span "سندويش سوسيس+ فريت" at bounding box center [1256, 294] width 123 height 17
drag, startPoint x: 1231, startPoint y: 297, endPoint x: 1328, endPoint y: 301, distance: 96.4
click at [1328, 301] on div "Name Ar: سندويش [PERSON_NAME]+ فريت" at bounding box center [1158, 293] width 354 height 51
copy span "سندويش [PERSON_NAME]"
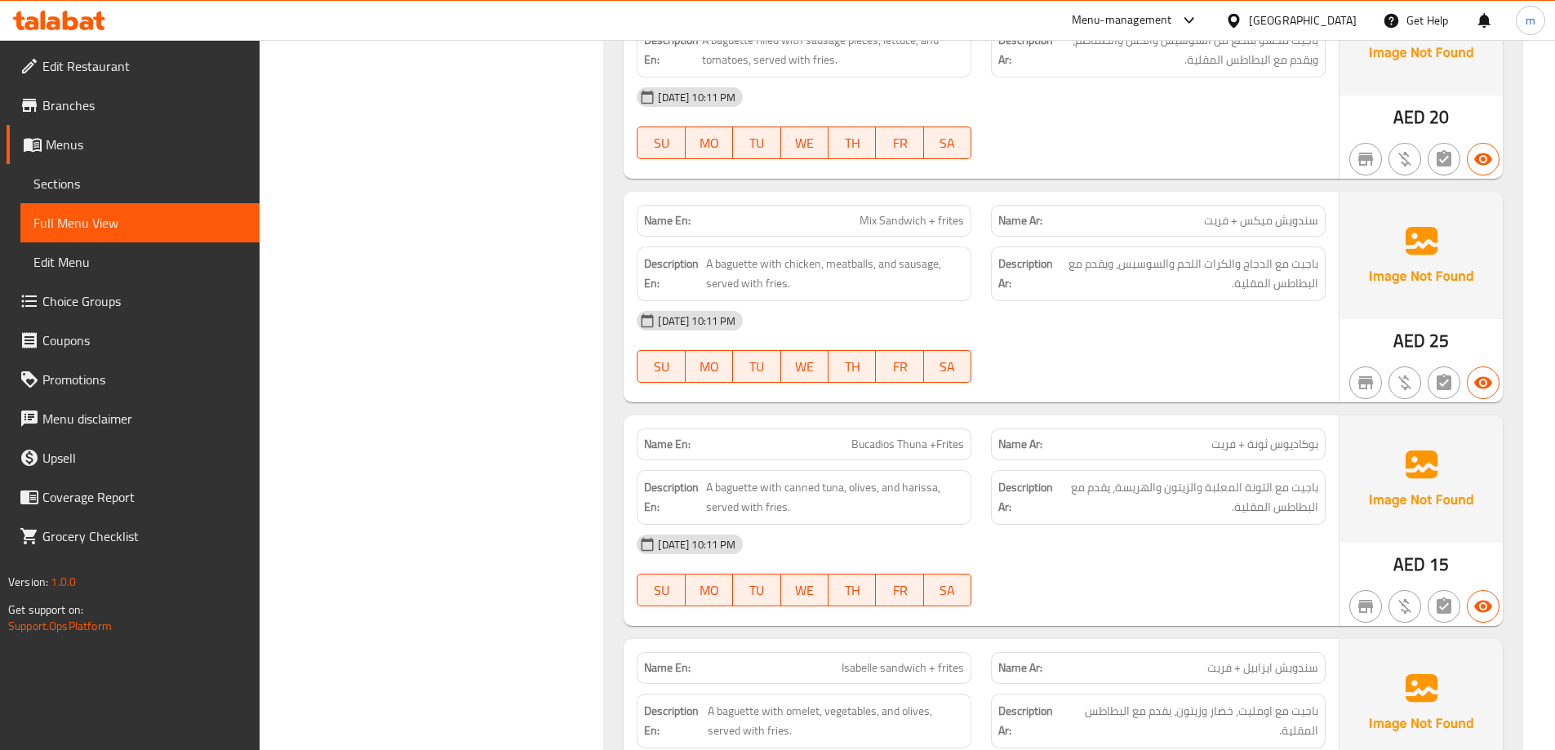
scroll to position [1877, 0]
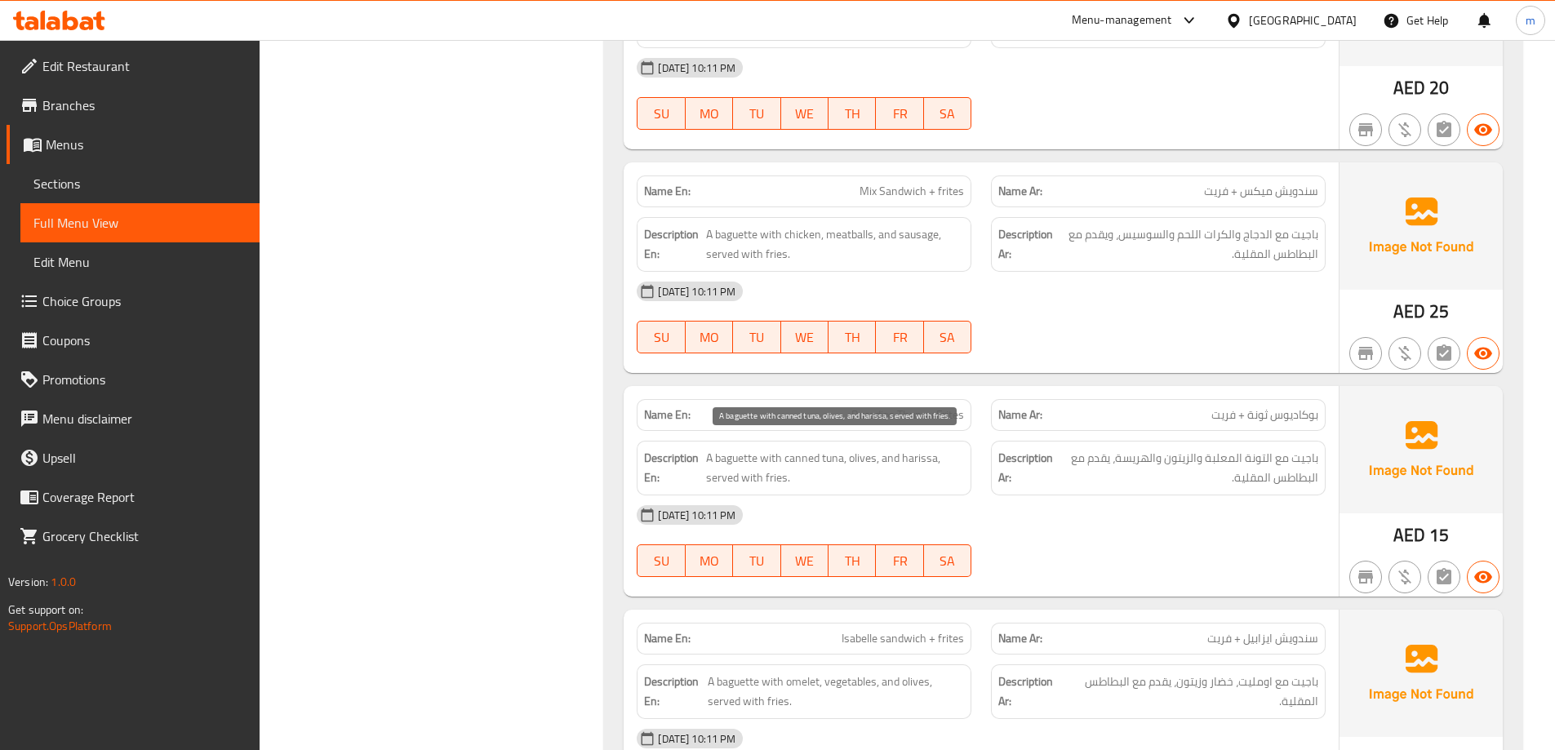
click at [911, 455] on span "A baguette with canned tuna, olives, and harissa, served with fries." at bounding box center [835, 468] width 258 height 40
copy span "harissa"
click at [980, 517] on div "[DATE] 10:11 PM" at bounding box center [981, 514] width 708 height 39
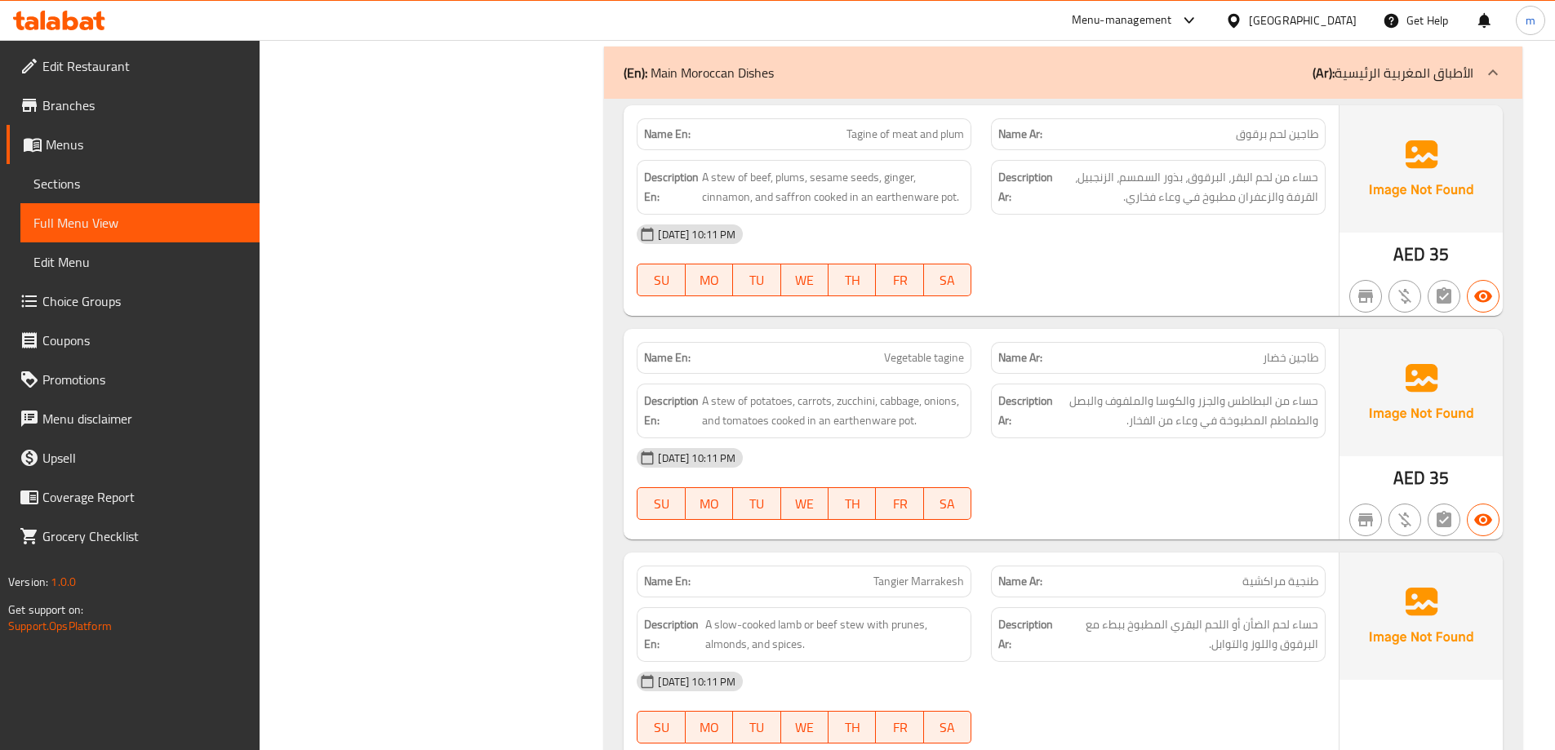
scroll to position [2774, 0]
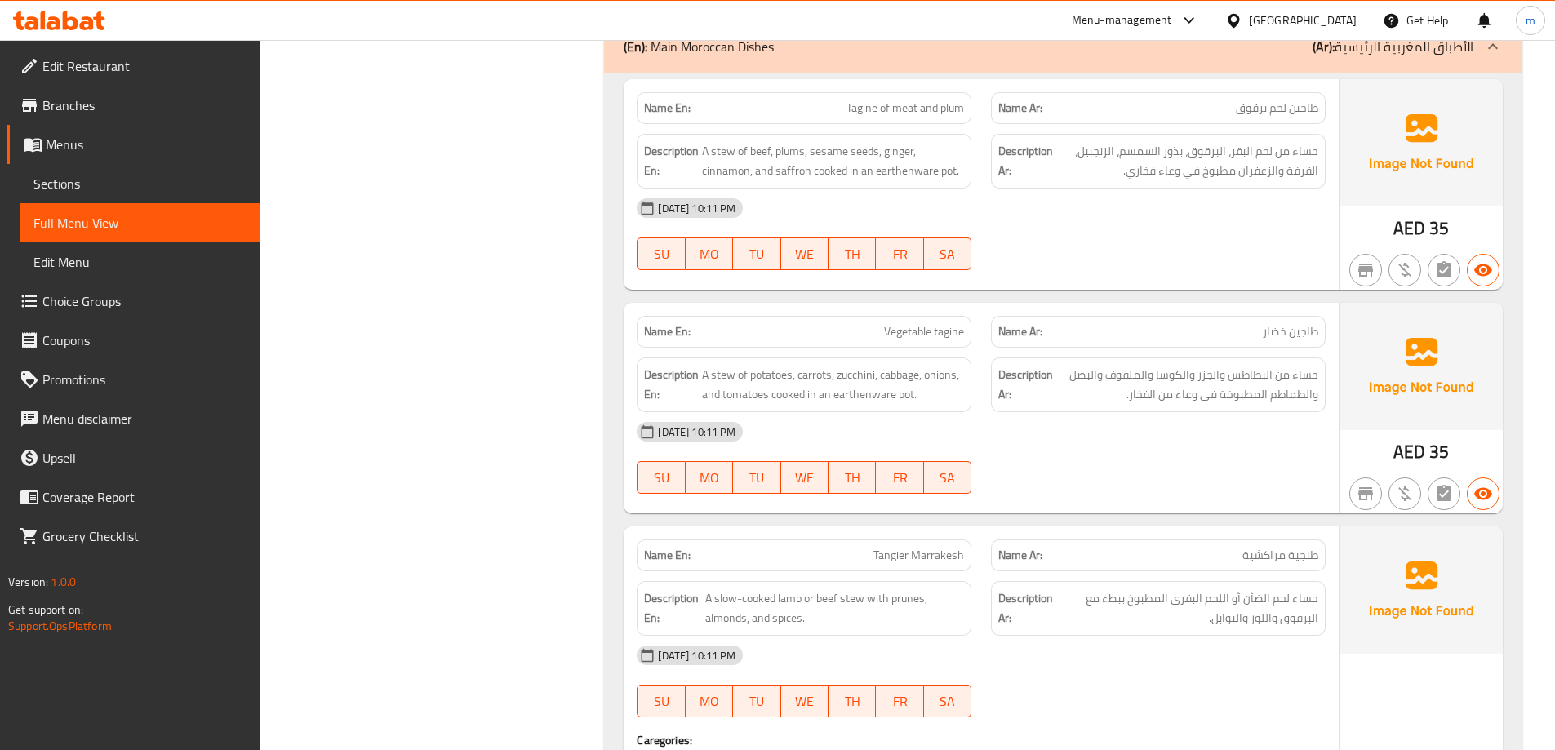
click at [1304, 329] on span "طاجين خضار" at bounding box center [1289, 331] width 55 height 17
copy span "طاجين"
click at [938, 331] on span "Vegetable tagine" at bounding box center [924, 331] width 80 height 17
click at [939, 331] on span "Vegetable tagine" at bounding box center [924, 331] width 80 height 17
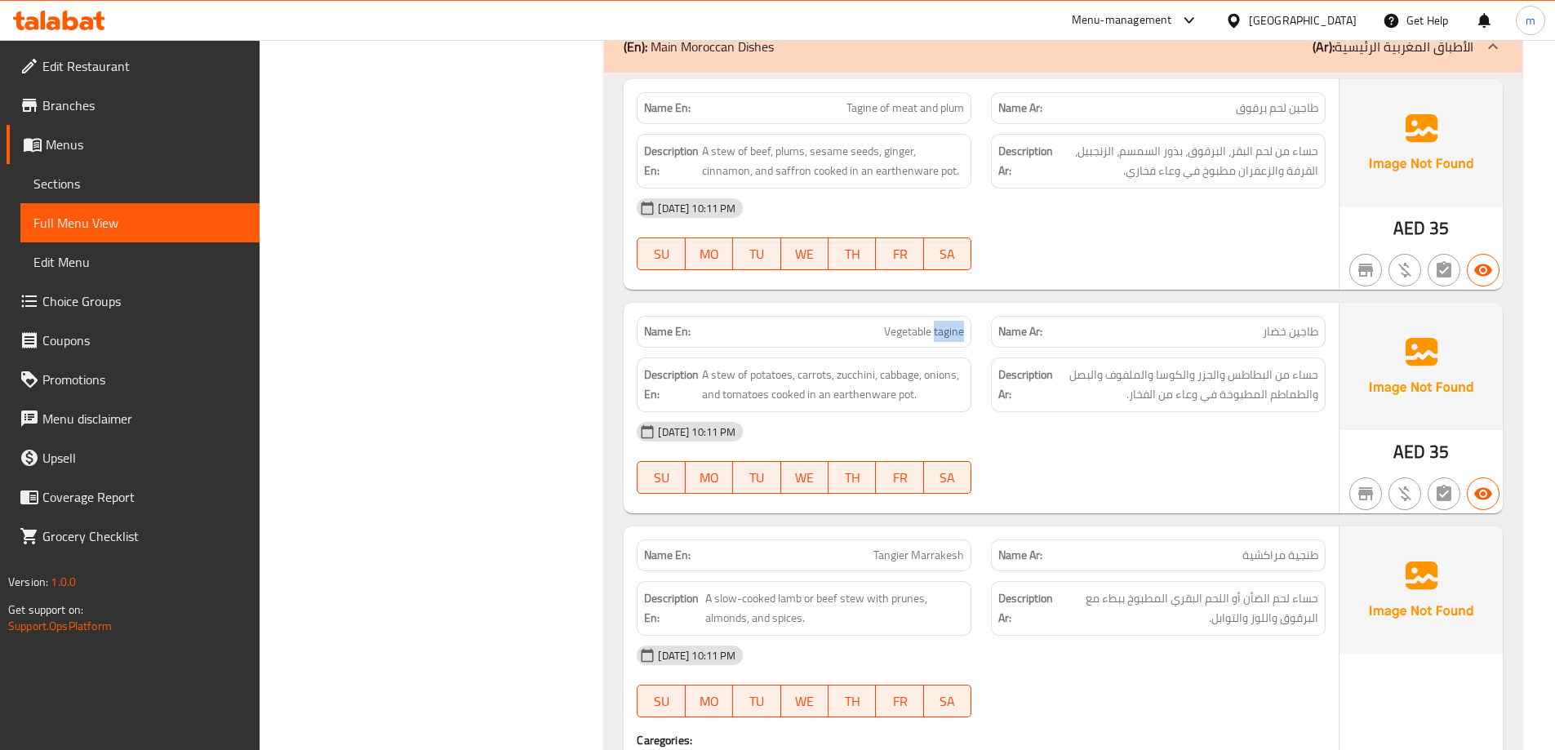
copy span "tagine"
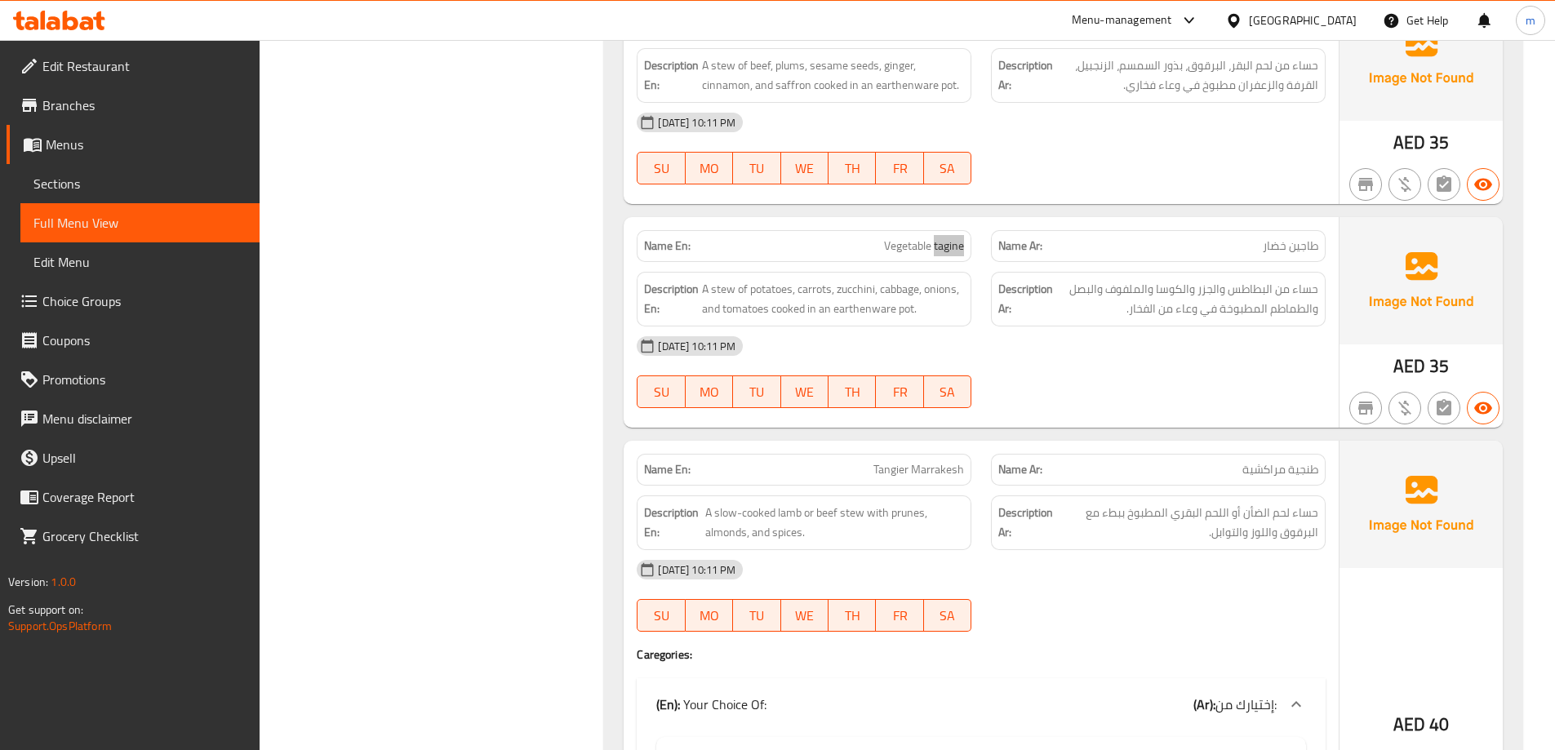
scroll to position [3019, 0]
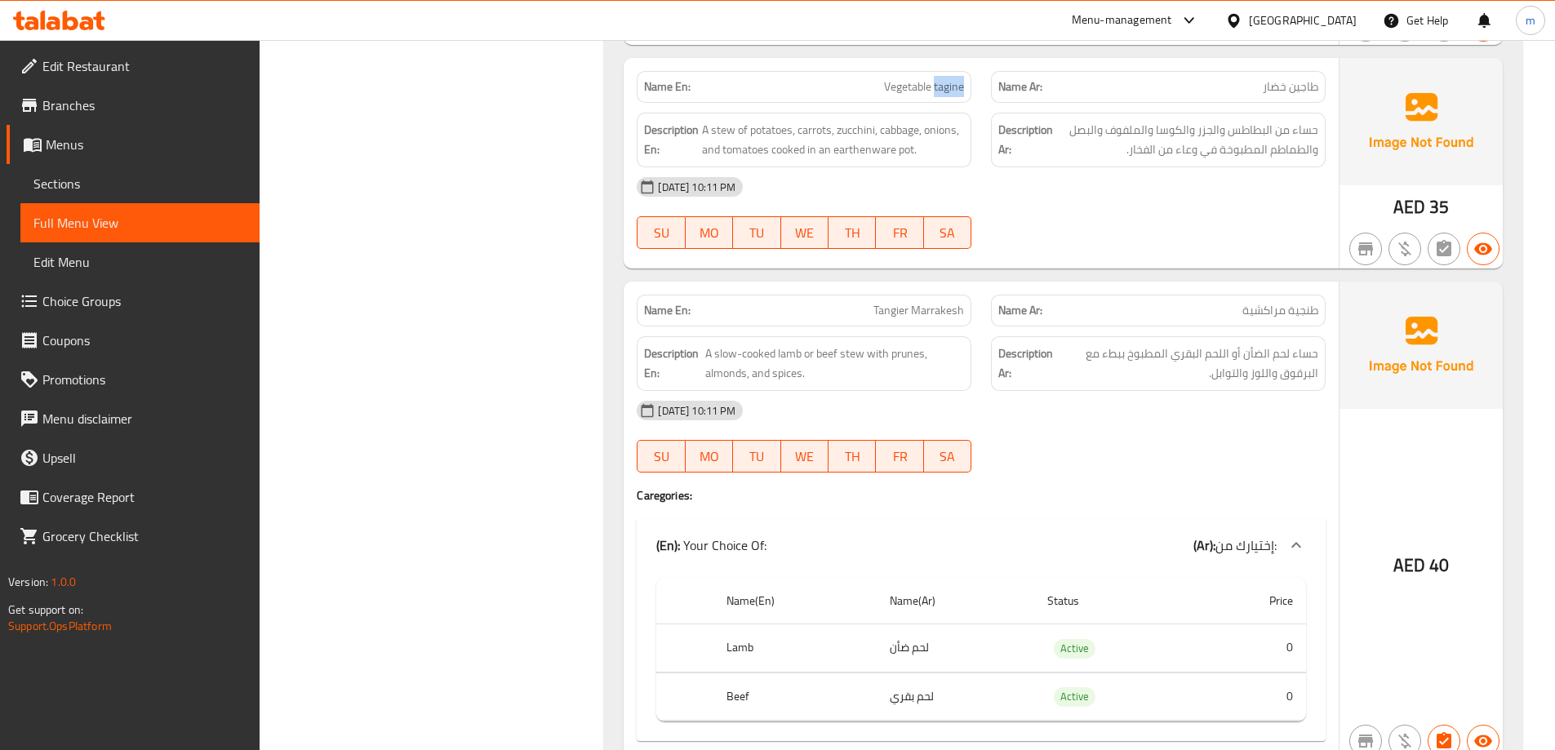
click at [887, 309] on span "Tangier Marrakesh" at bounding box center [918, 310] width 91 height 17
copy span "Tangier"
click at [938, 313] on span "Tangier Marrakesh" at bounding box center [918, 310] width 91 height 17
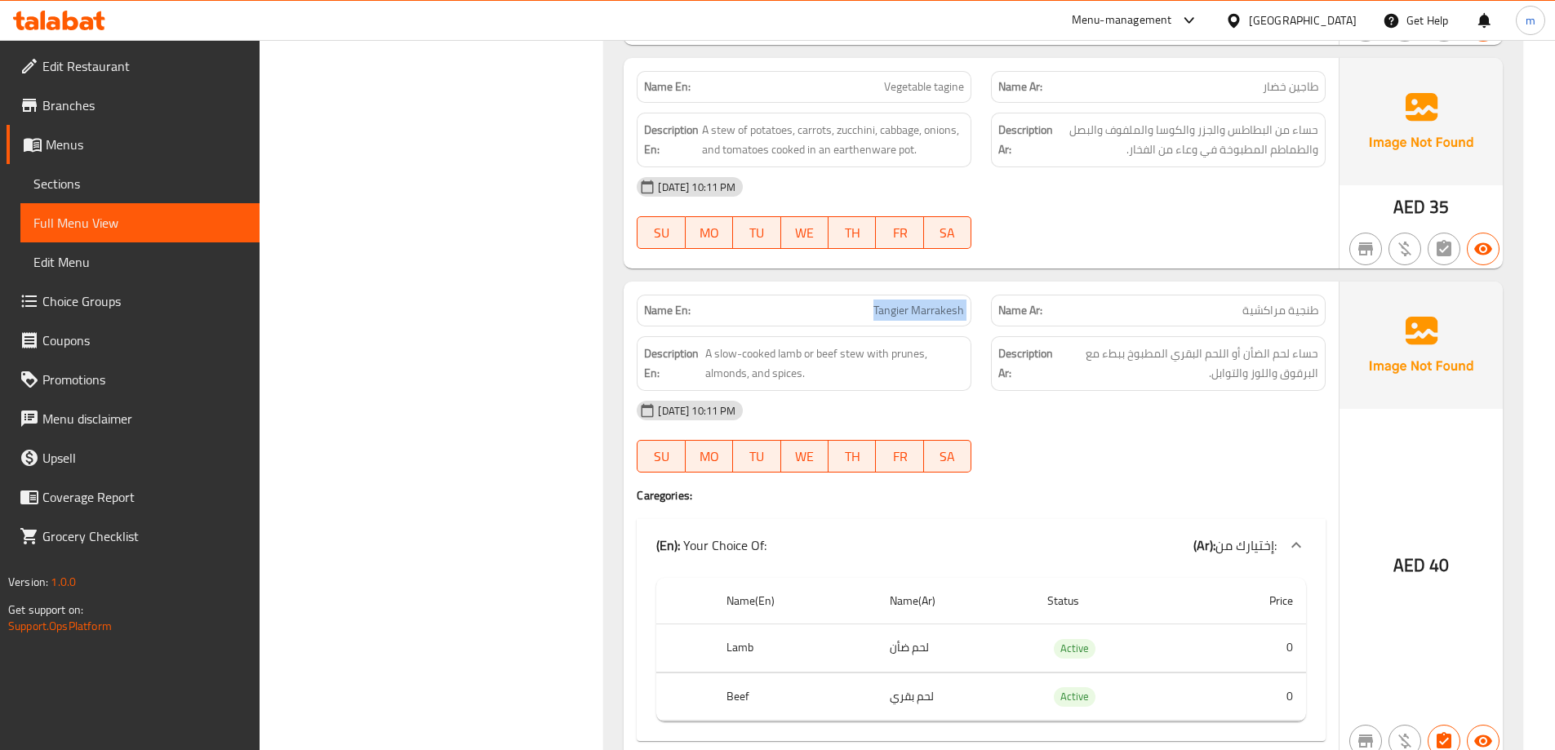
click at [938, 313] on span "Tangier Marrakesh" at bounding box center [918, 310] width 91 height 17
copy span "Tangier Marrakesh"
click at [915, 315] on span "Tangier Marrakesh" at bounding box center [918, 310] width 91 height 17
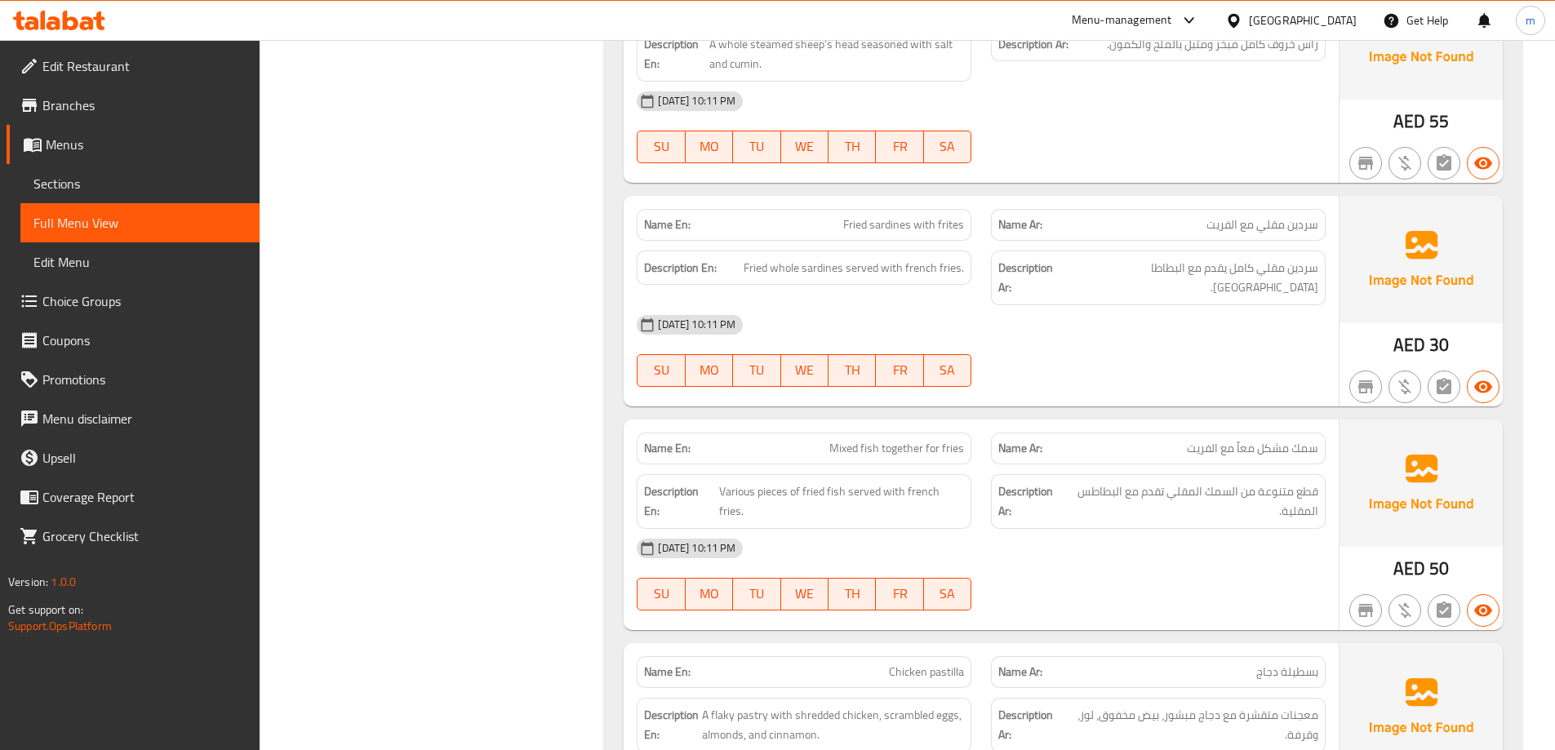
scroll to position [6120, 0]
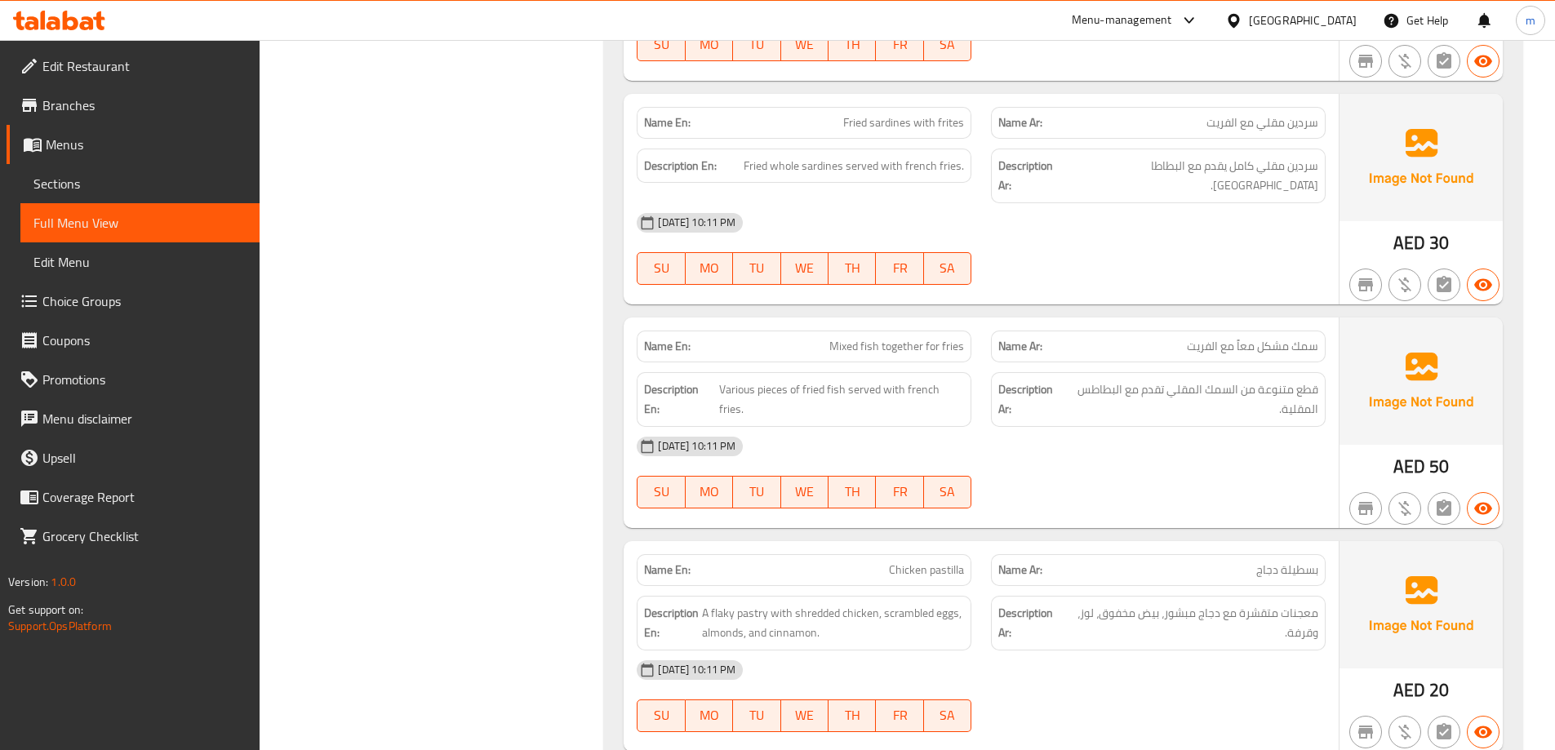
click at [921, 338] on span "Mixed fish together for fries" at bounding box center [896, 346] width 135 height 17
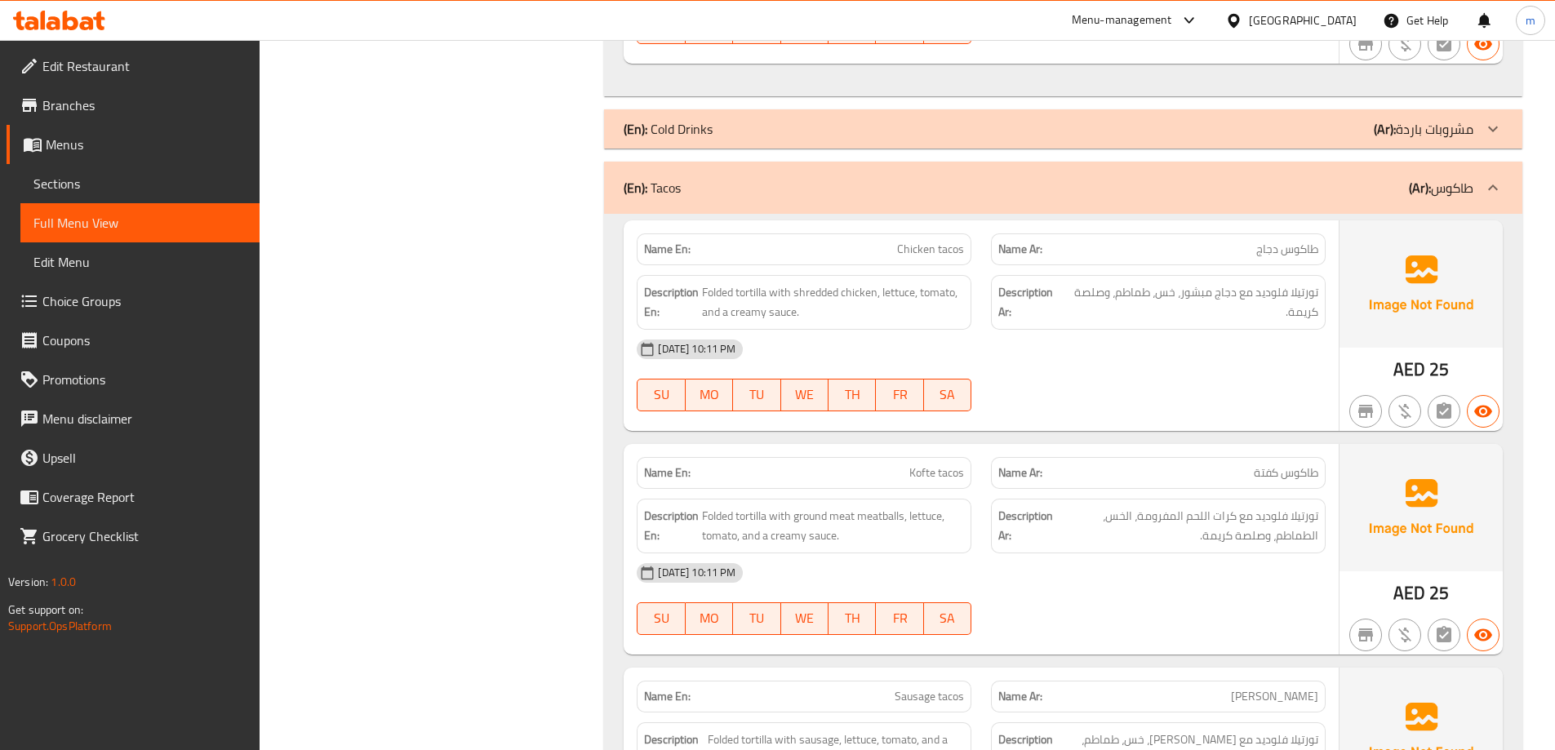
scroll to position [7031, 0]
click at [938, 242] on span "Chicken tacos" at bounding box center [930, 250] width 67 height 17
copy span "Chicken tacos"
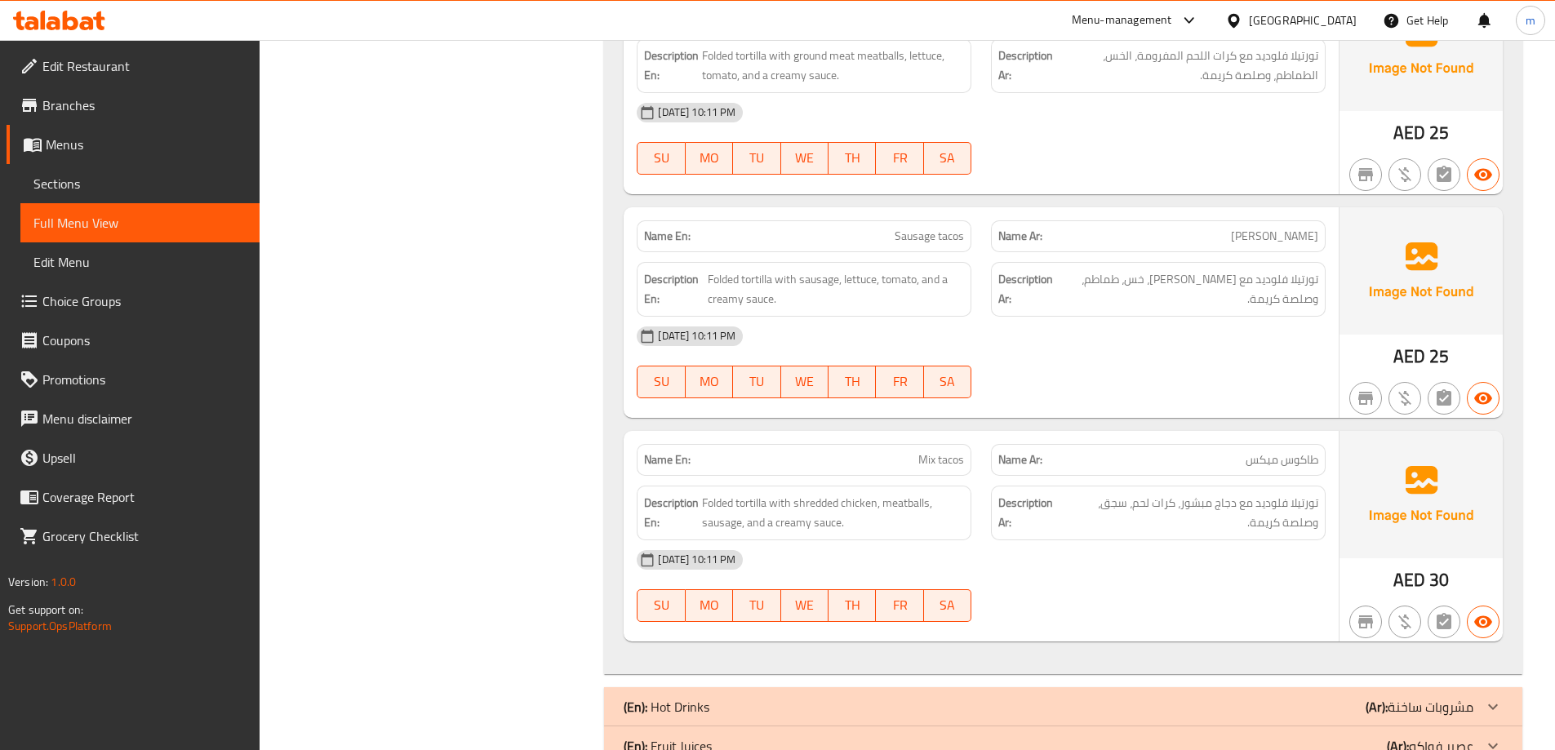
scroll to position [7521, 0]
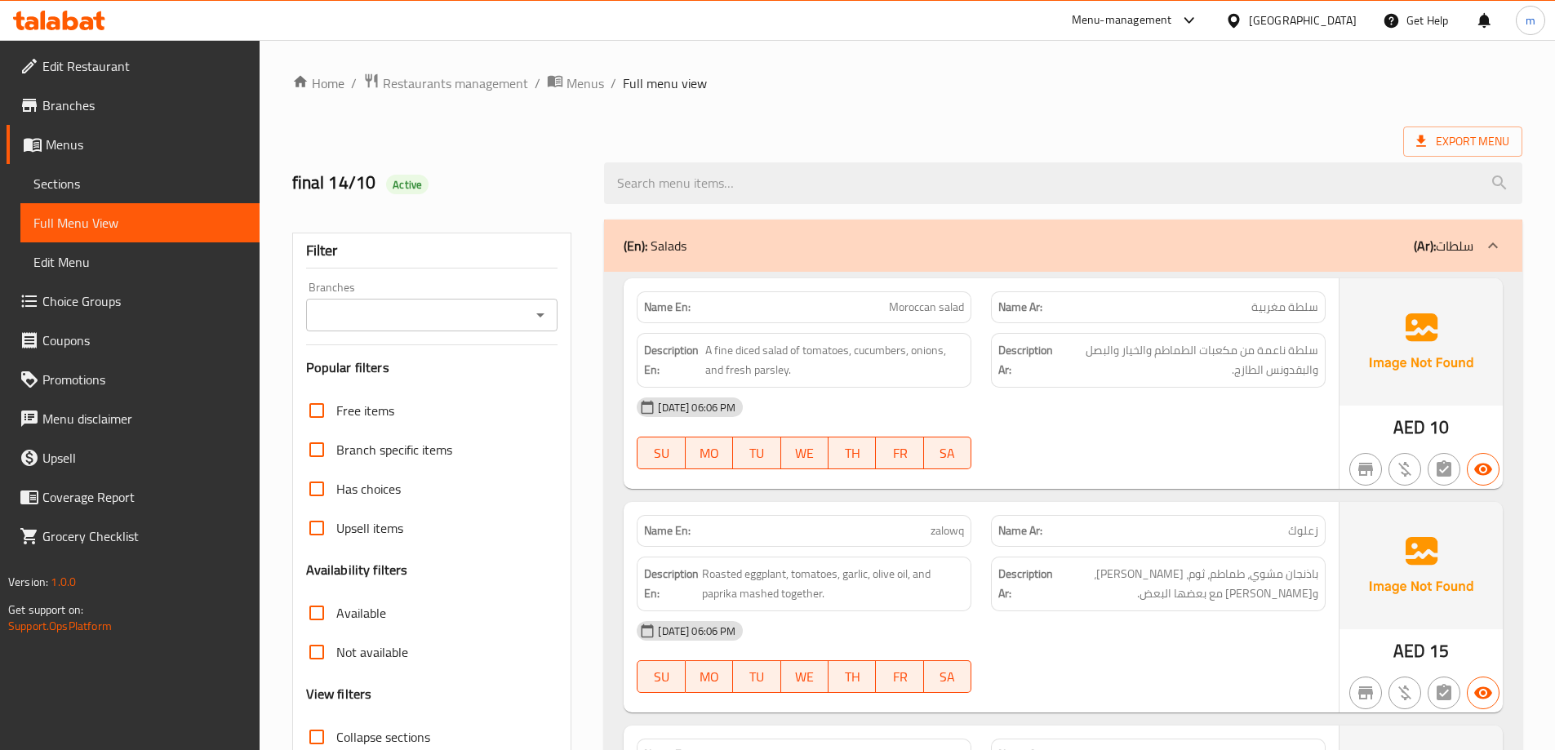
click at [101, 182] on span "Sections" at bounding box center [139, 184] width 213 height 20
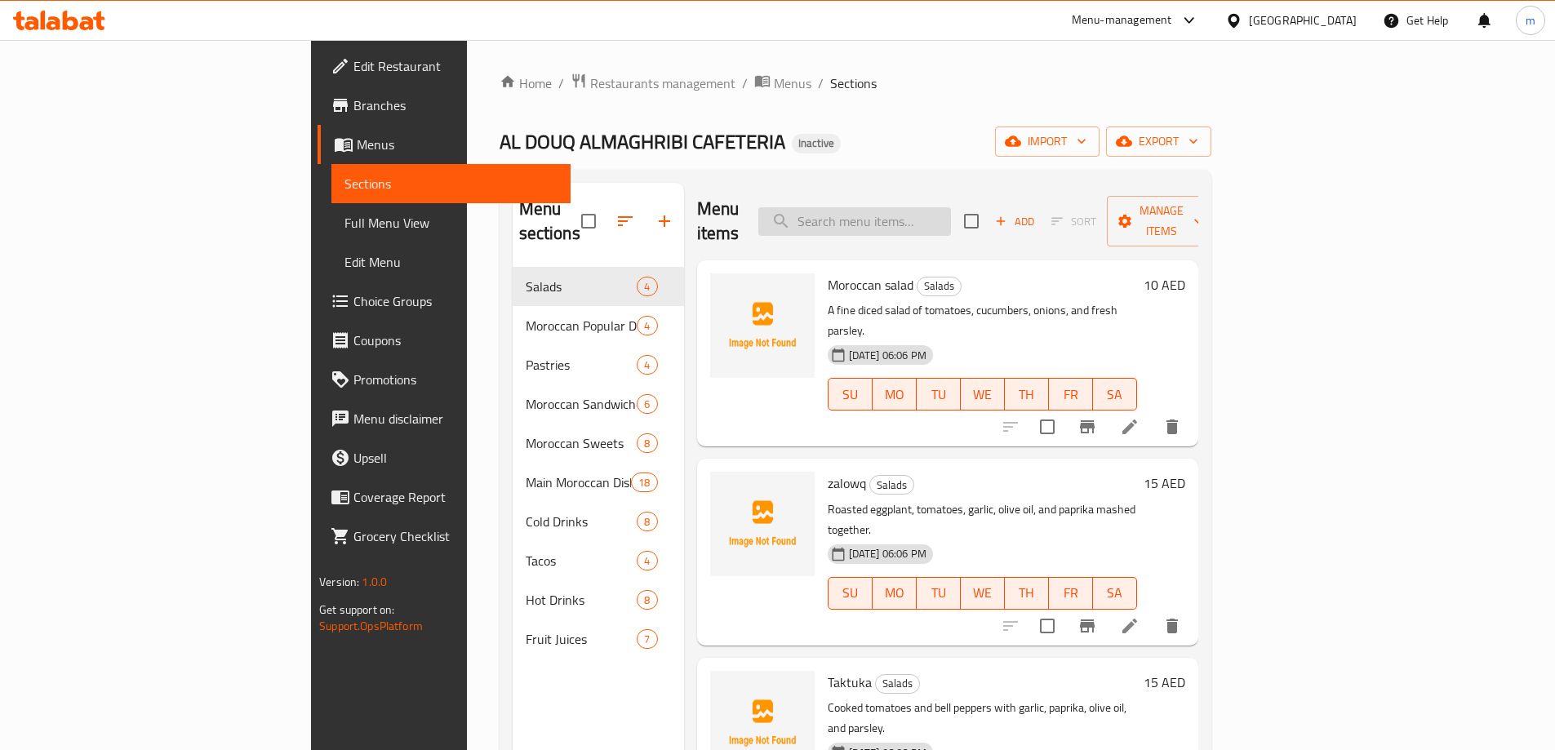
click at [951, 219] on input "search" at bounding box center [854, 221] width 193 height 29
paste input "Lentils"
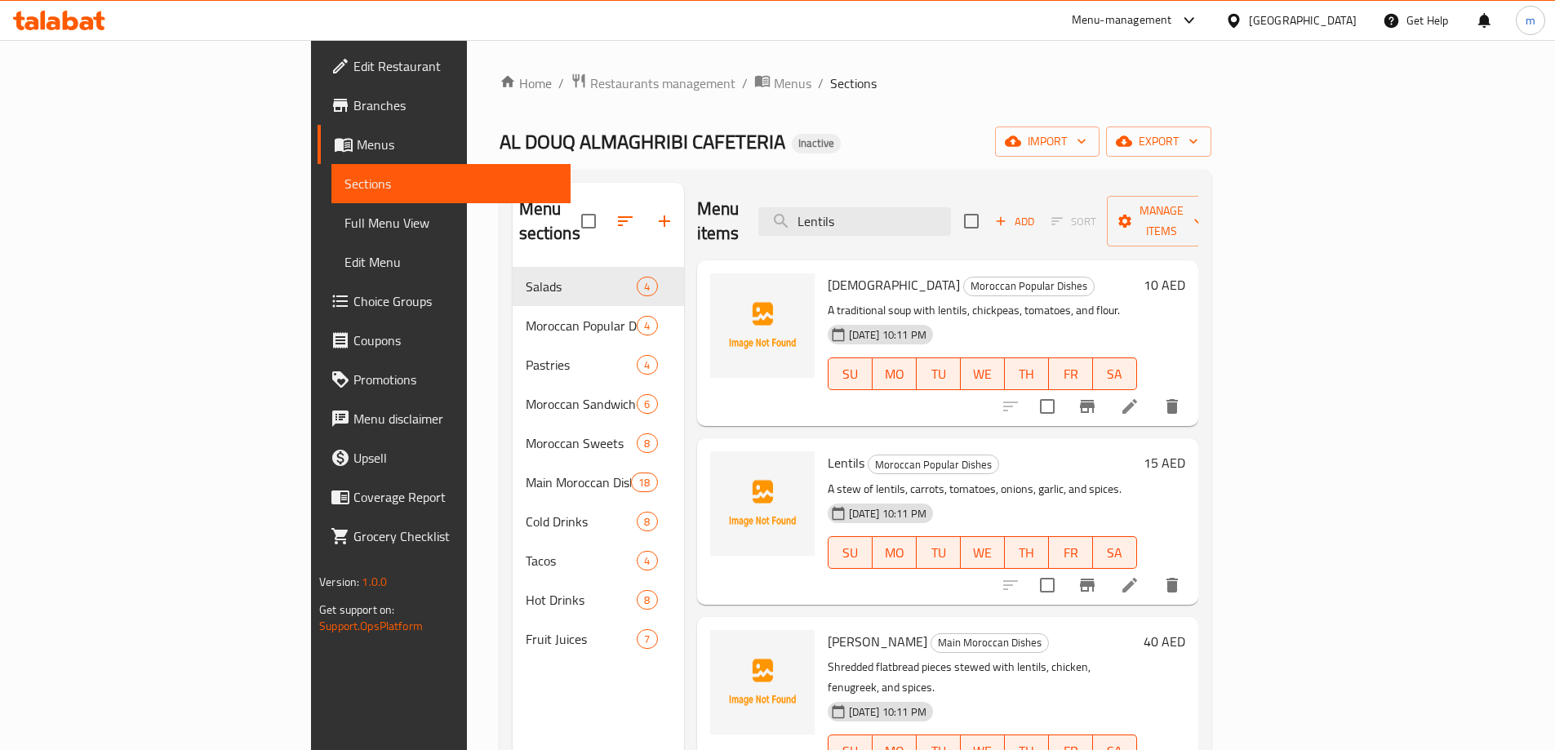
type input "Lentils"
click at [1152, 570] on li at bounding box center [1130, 584] width 46 height 29
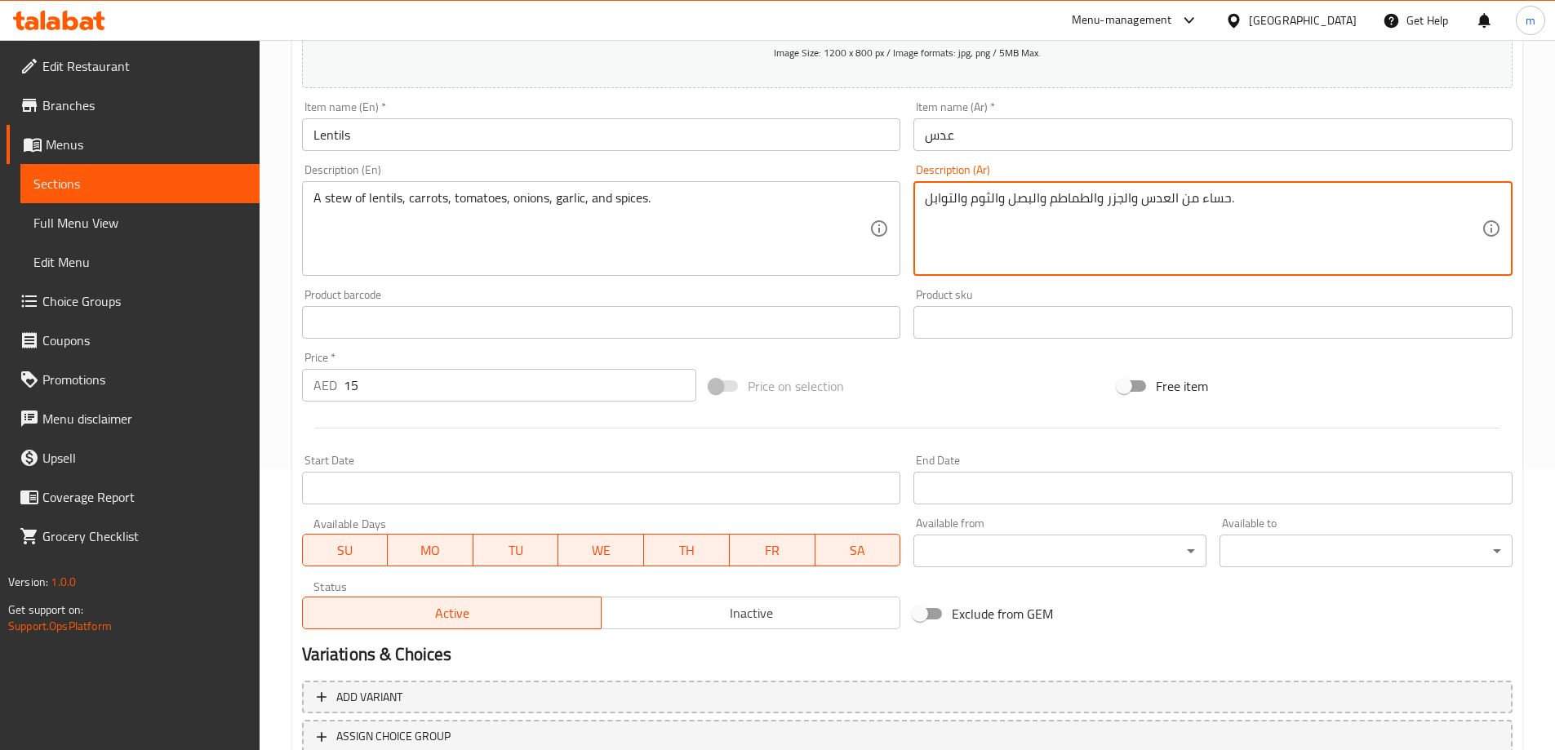
scroll to position [403, 0]
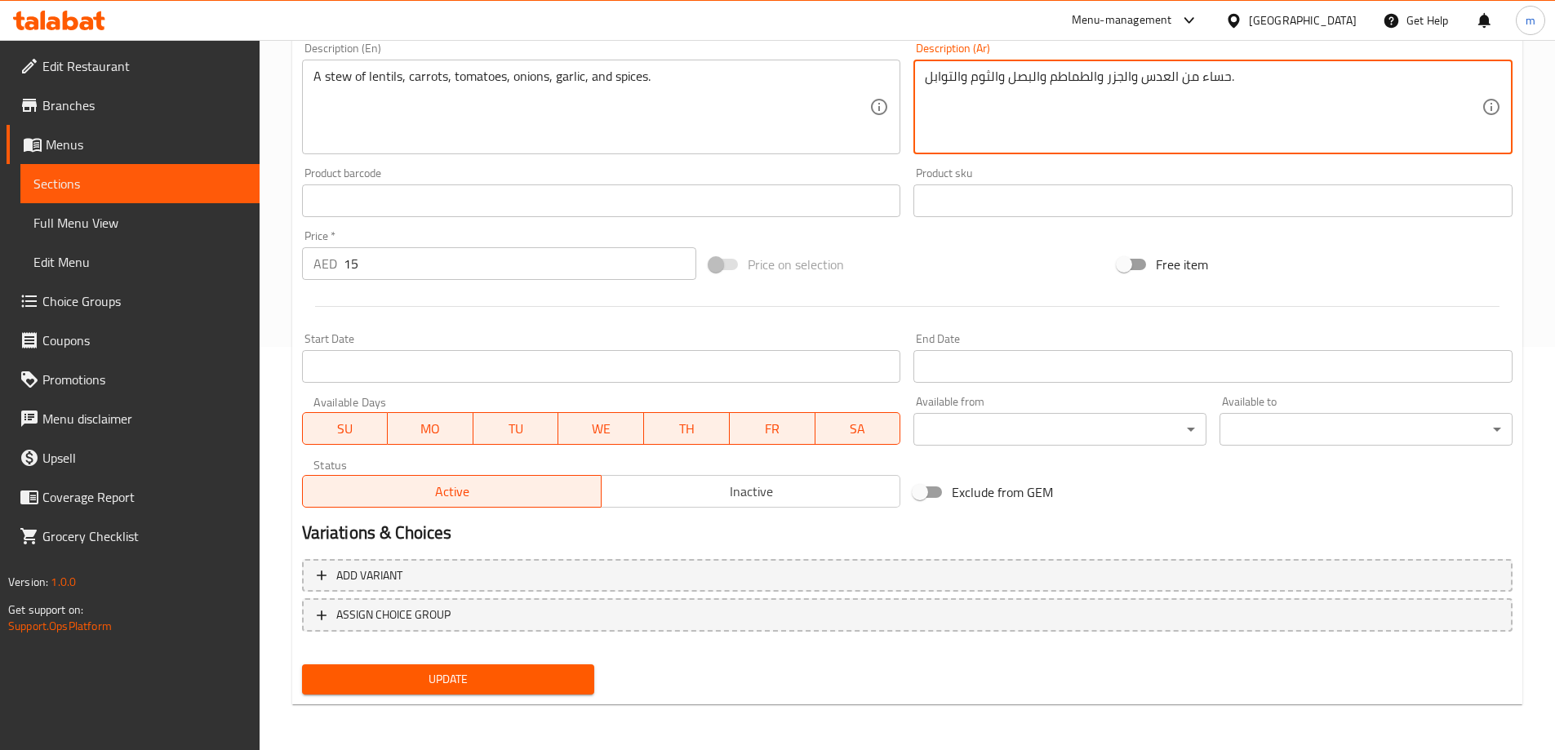
type textarea "حساء من العدس والجزر والطماطم والبصل والثوم والتوابل."
click at [523, 679] on span "Update" at bounding box center [448, 679] width 267 height 20
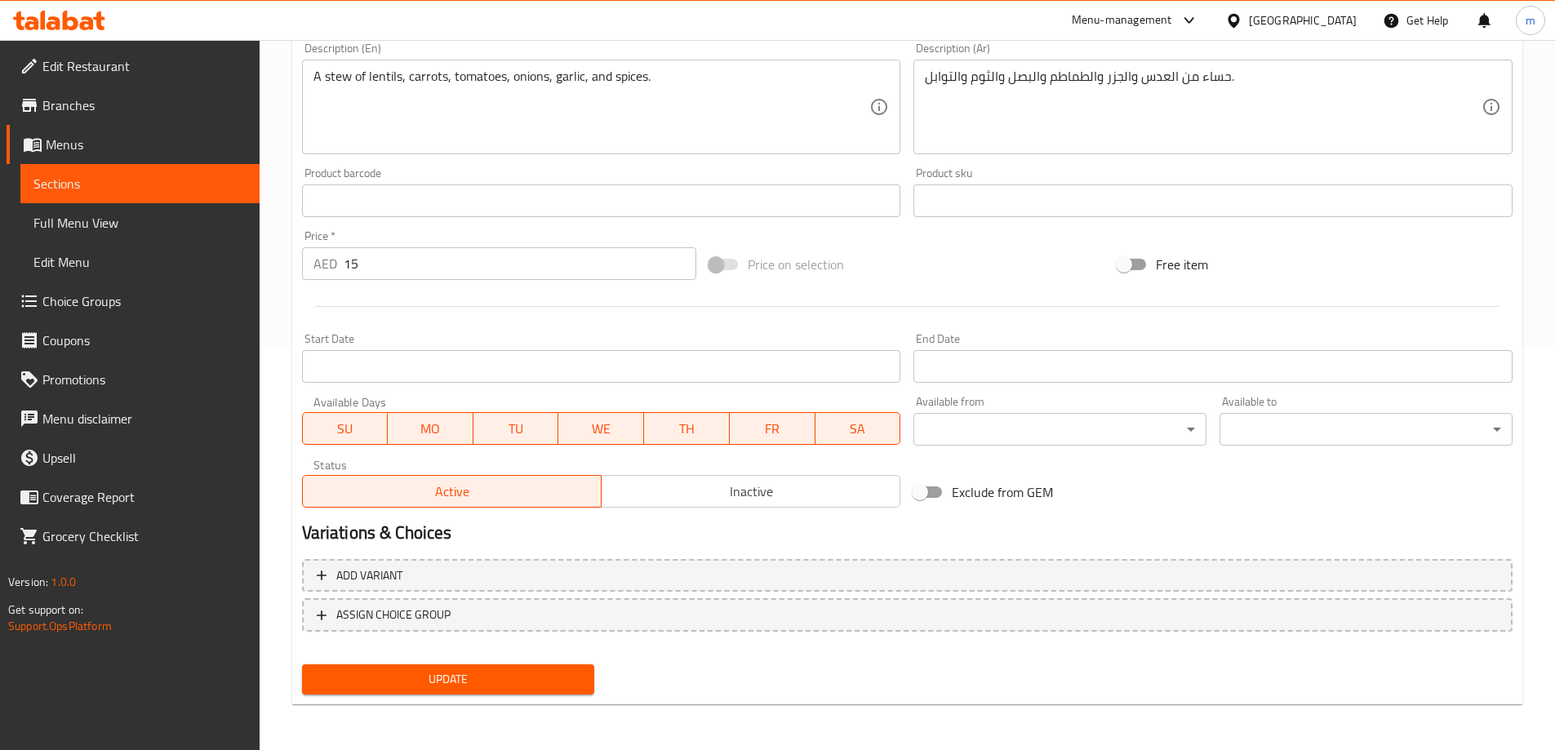
click at [172, 182] on span "Sections" at bounding box center [139, 184] width 213 height 20
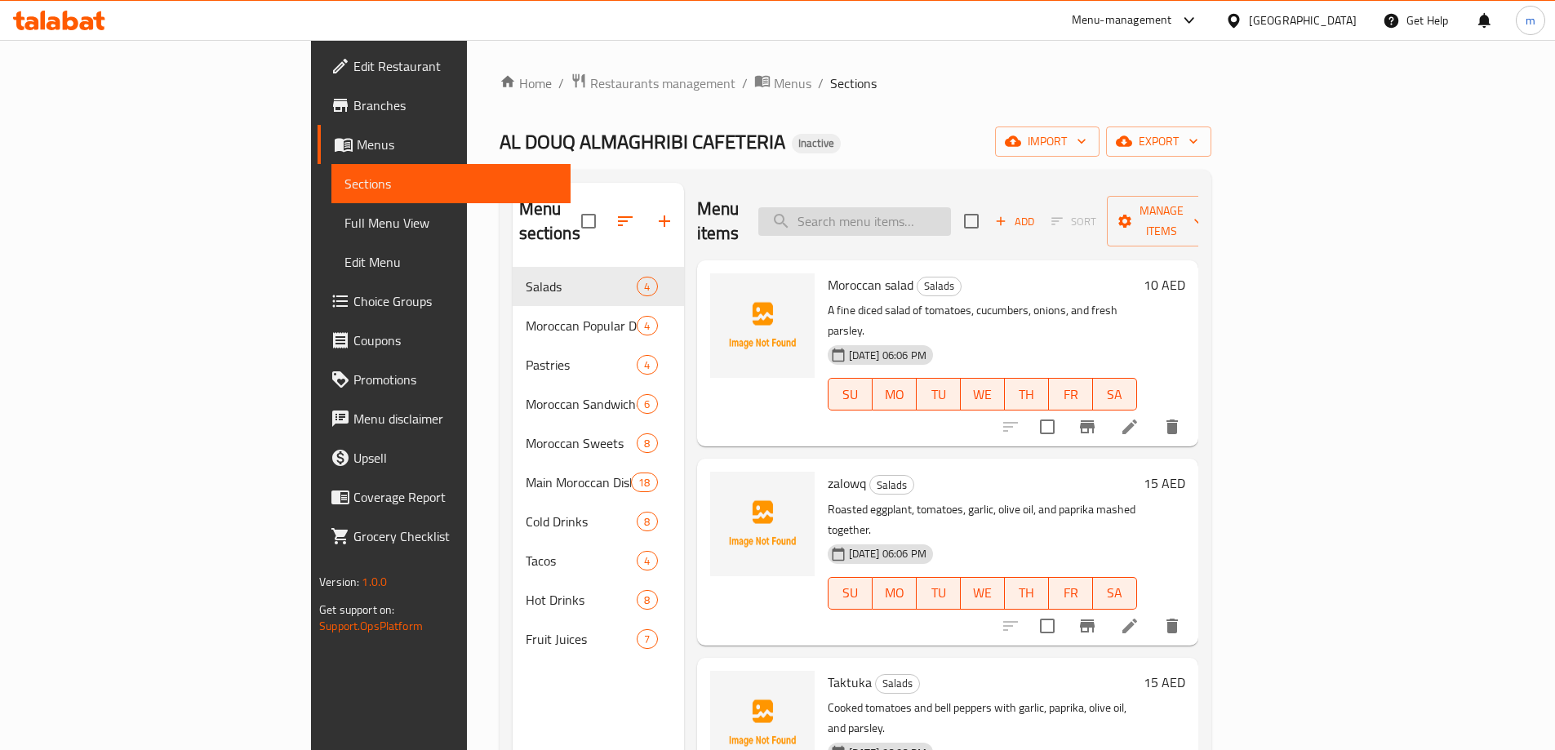
click at [951, 212] on input "search" at bounding box center [854, 221] width 193 height 29
paste input "Tangier Marrakesh"
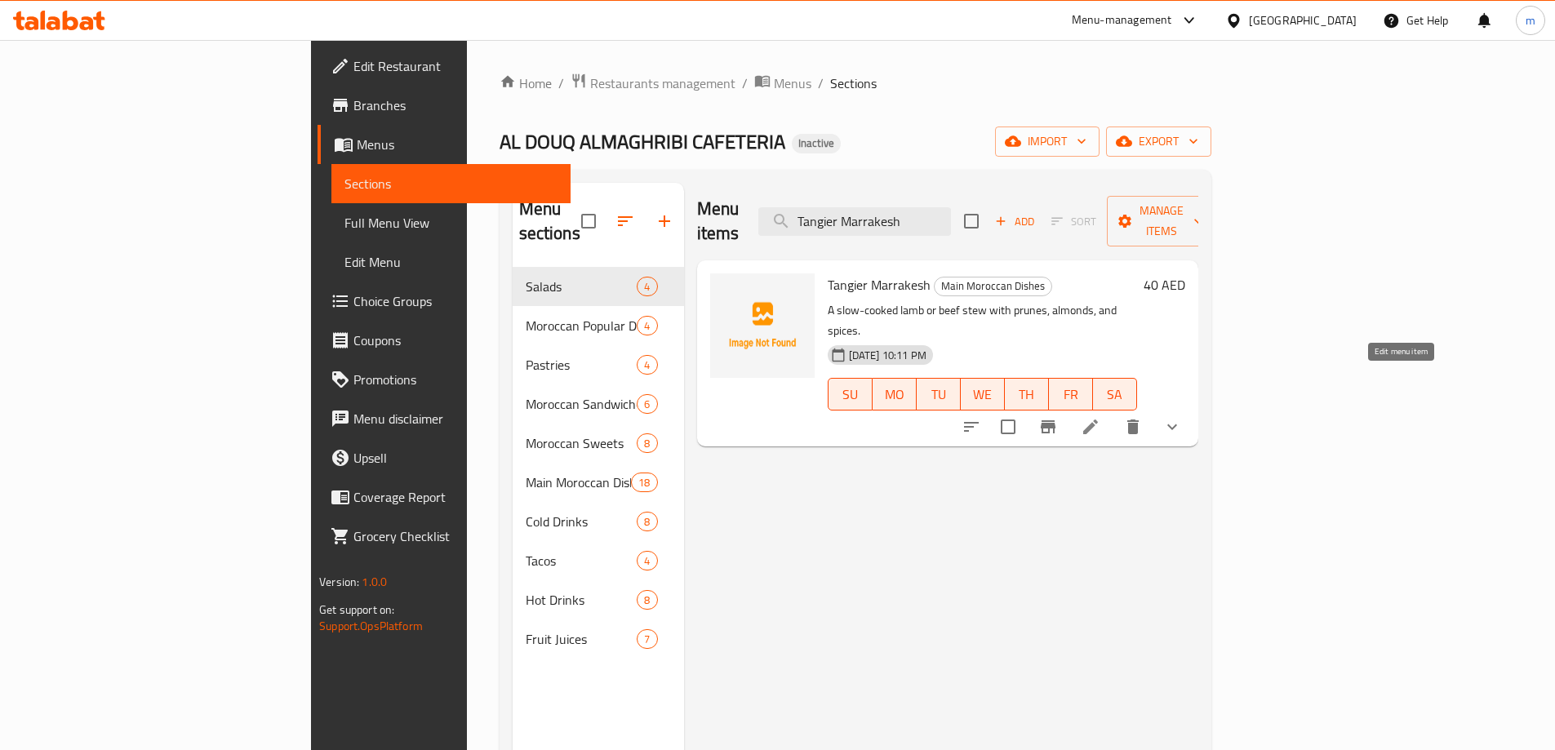
type input "Tangier Marrakesh"
click at [1100, 417] on icon at bounding box center [1090, 427] width 20 height 20
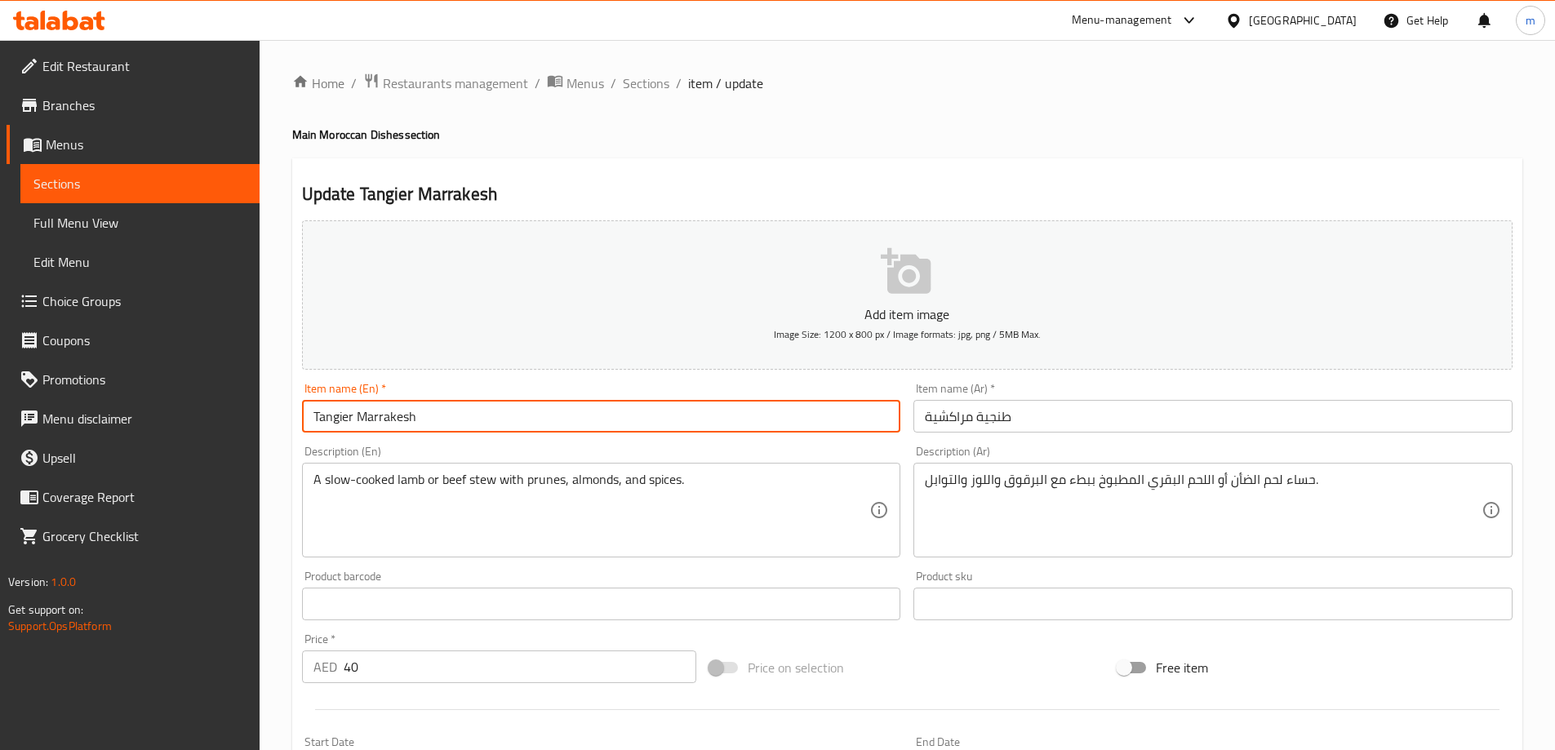
click at [353, 416] on input "Tangier Marrakesh" at bounding box center [601, 416] width 599 height 33
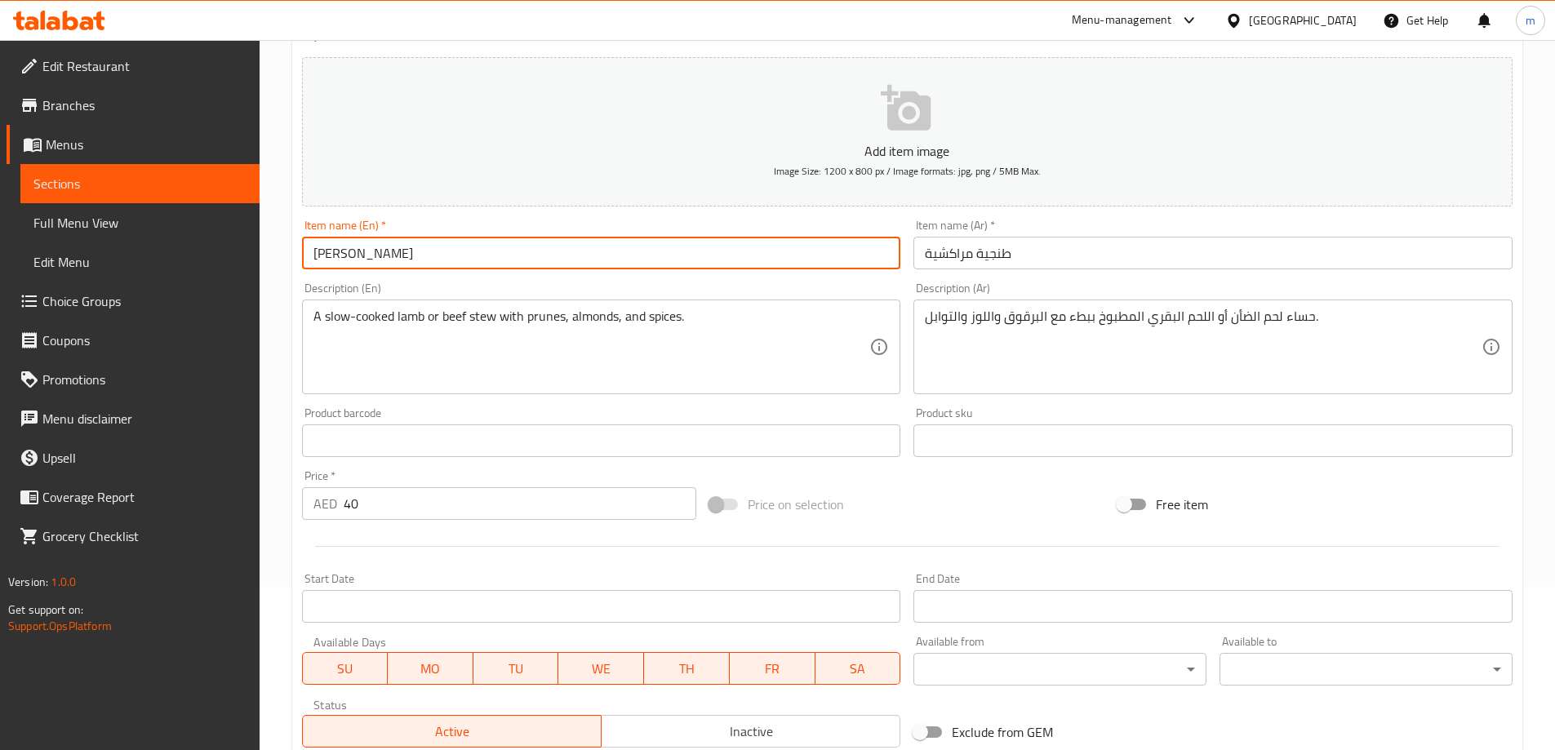
scroll to position [430, 0]
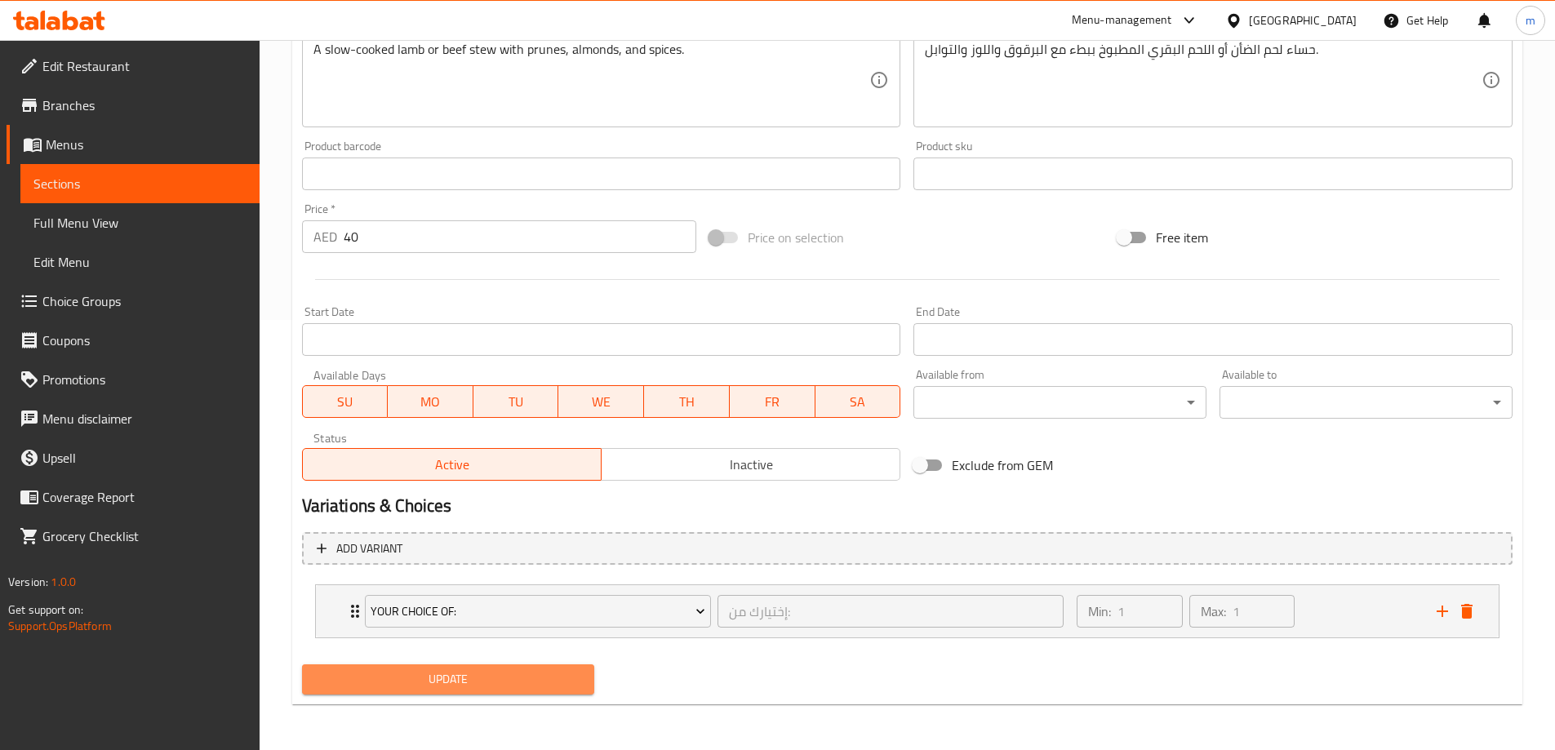
click at [455, 676] on span "Update" at bounding box center [448, 679] width 267 height 20
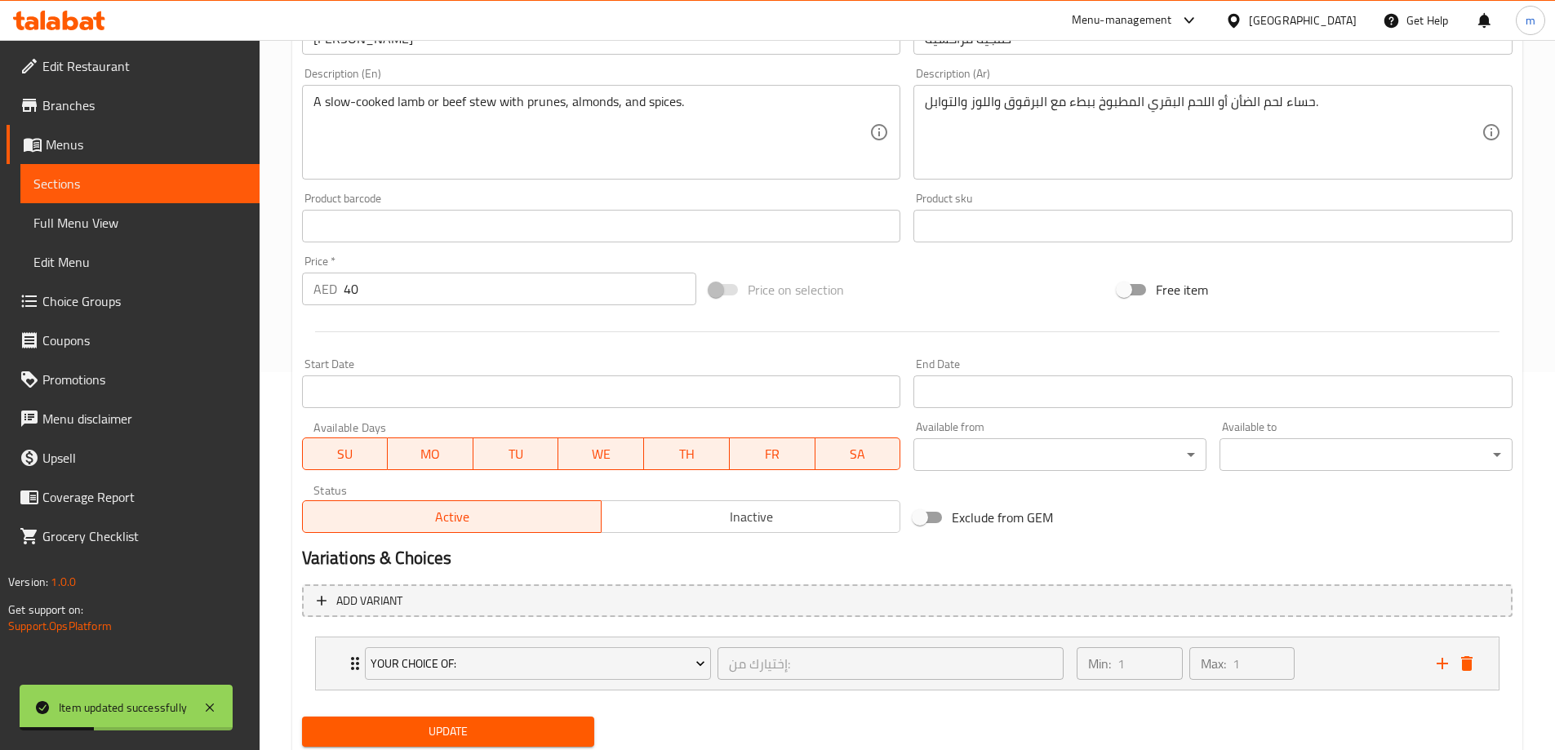
scroll to position [348, 0]
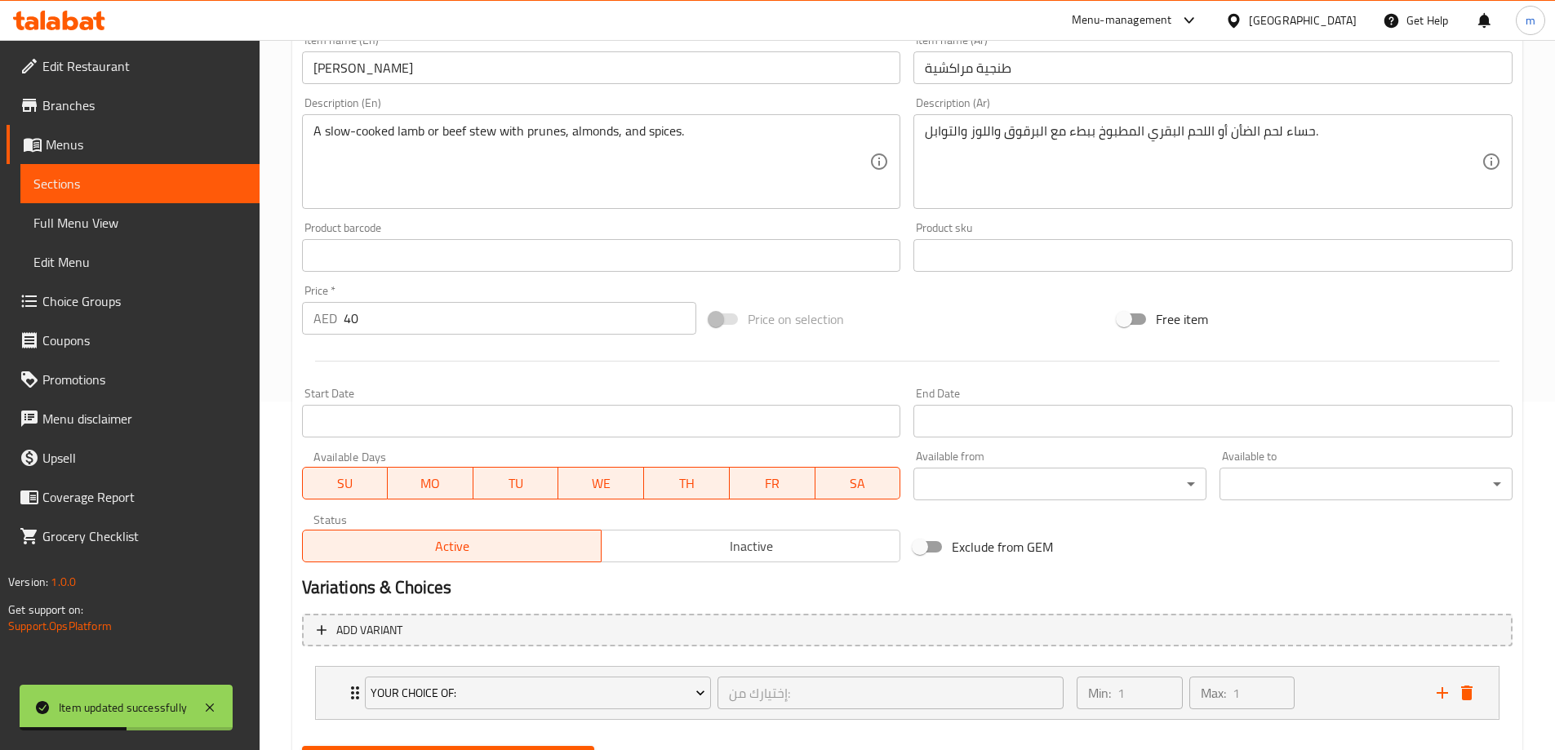
click at [346, 71] on input "Tangie Marrakesh" at bounding box center [601, 67] width 599 height 33
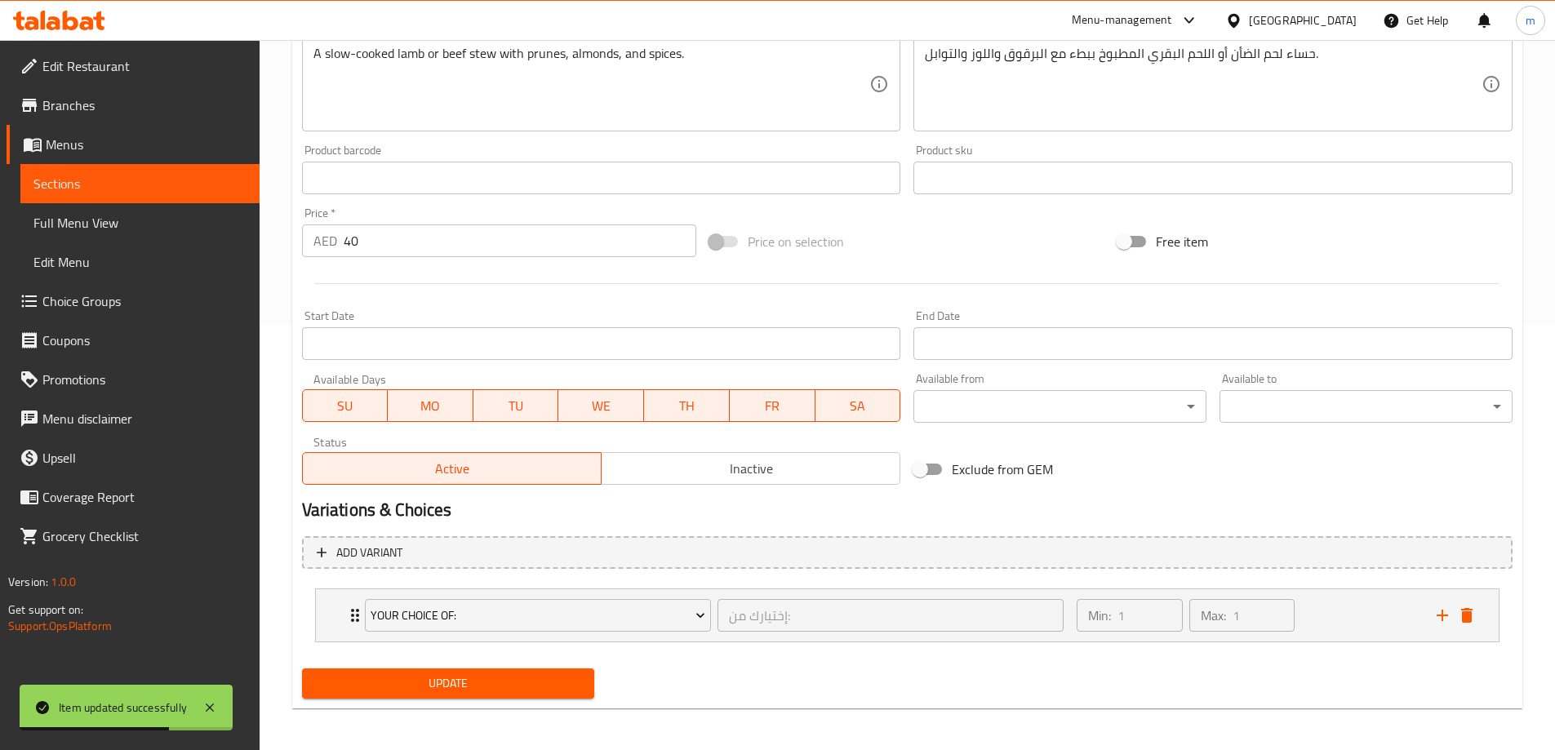
scroll to position [430, 0]
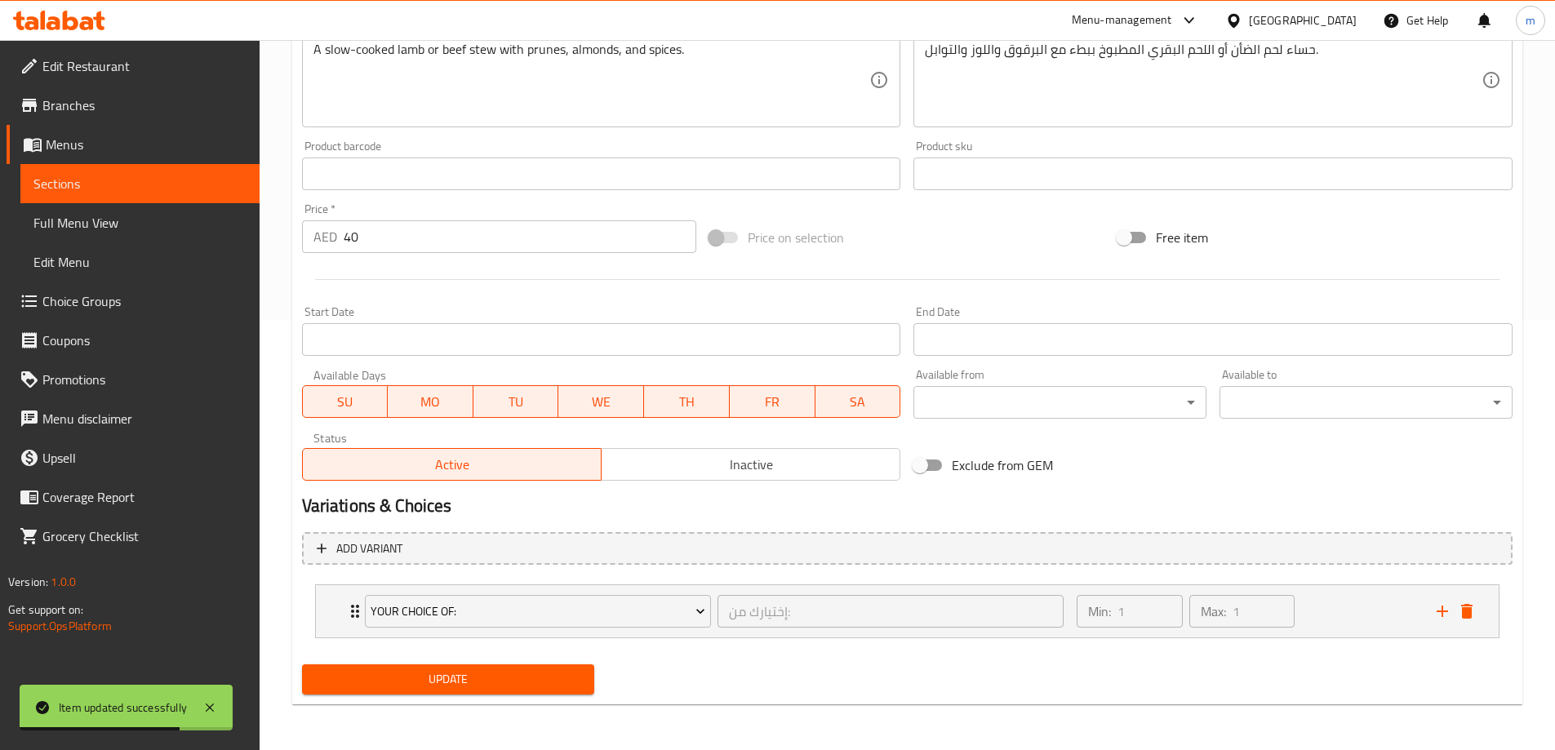
type input "Tangier Marrakesh"
click at [536, 691] on button "Update" at bounding box center [448, 679] width 293 height 30
click at [209, 182] on span "Sections" at bounding box center [139, 184] width 213 height 20
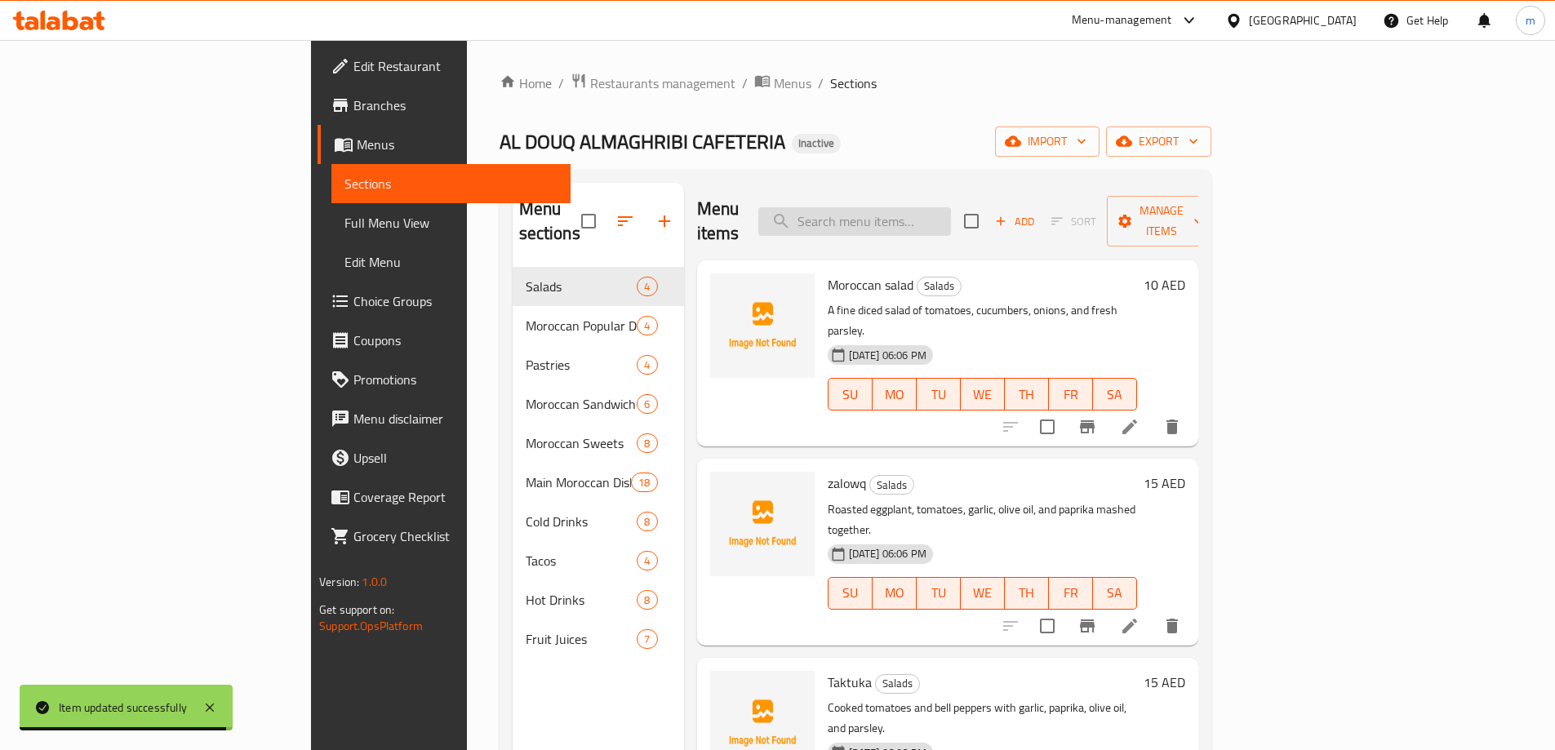
click at [941, 208] on input "search" at bounding box center [854, 221] width 193 height 29
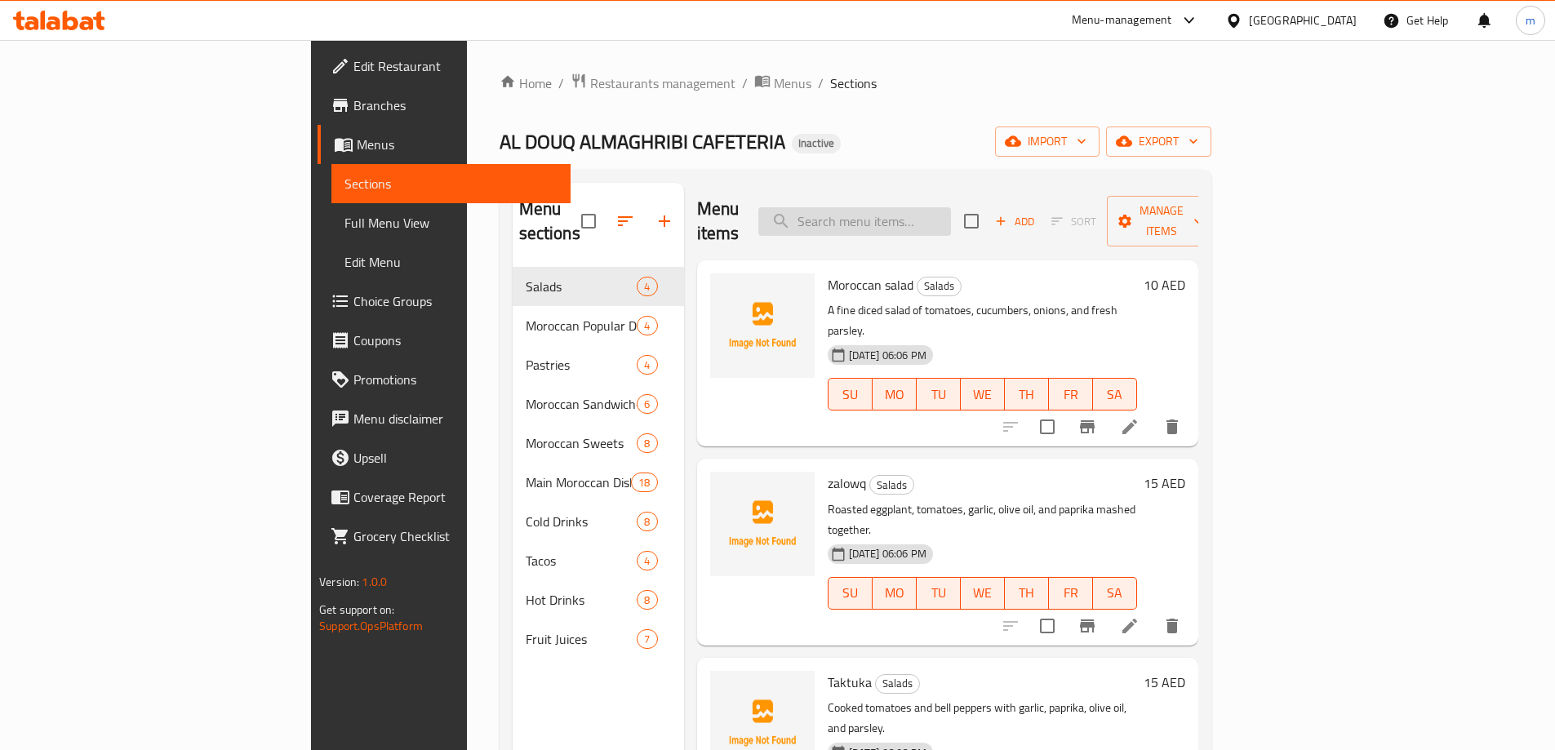
paste input "Chicken tacos"
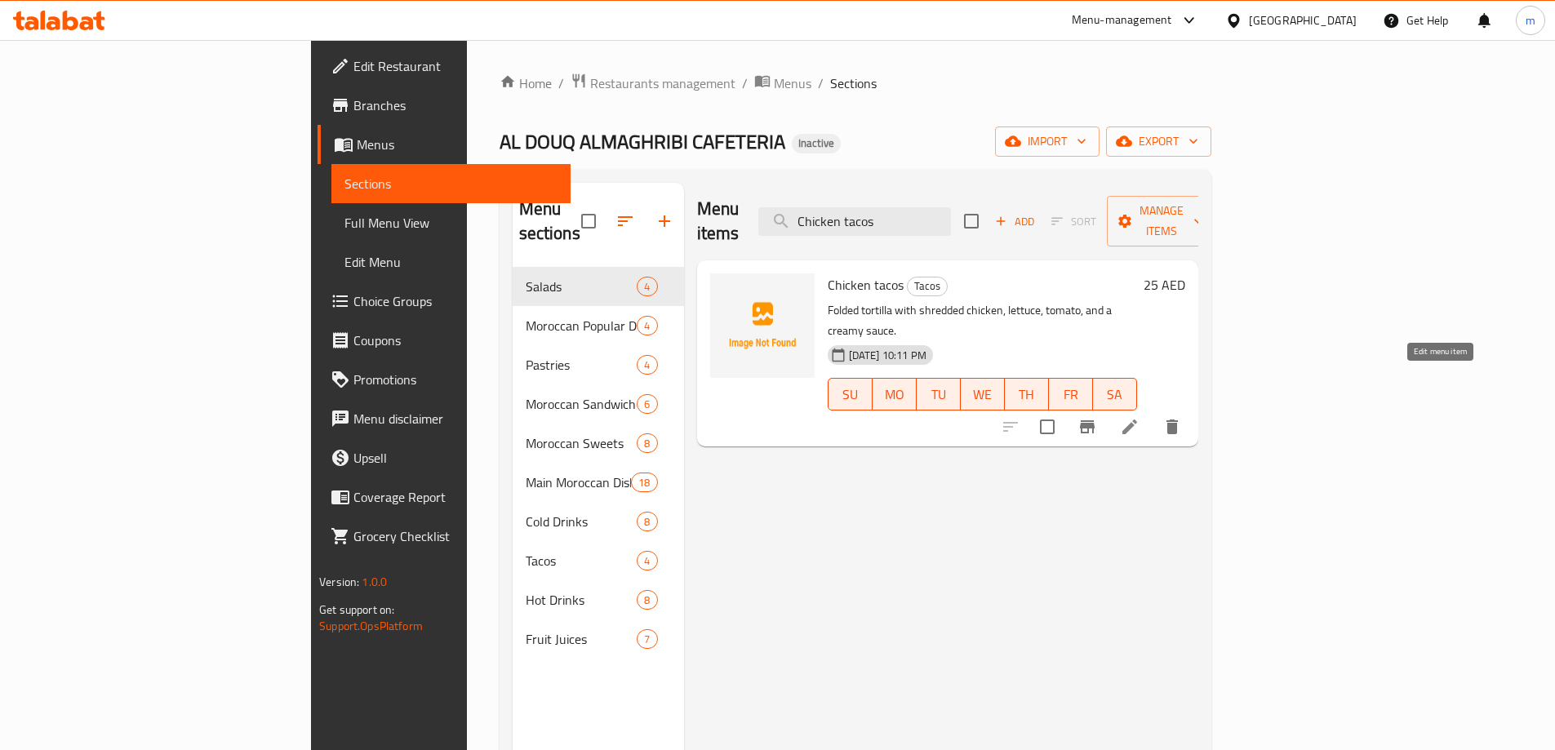
type input "Chicken tacos"
click at [1139, 417] on icon at bounding box center [1130, 427] width 20 height 20
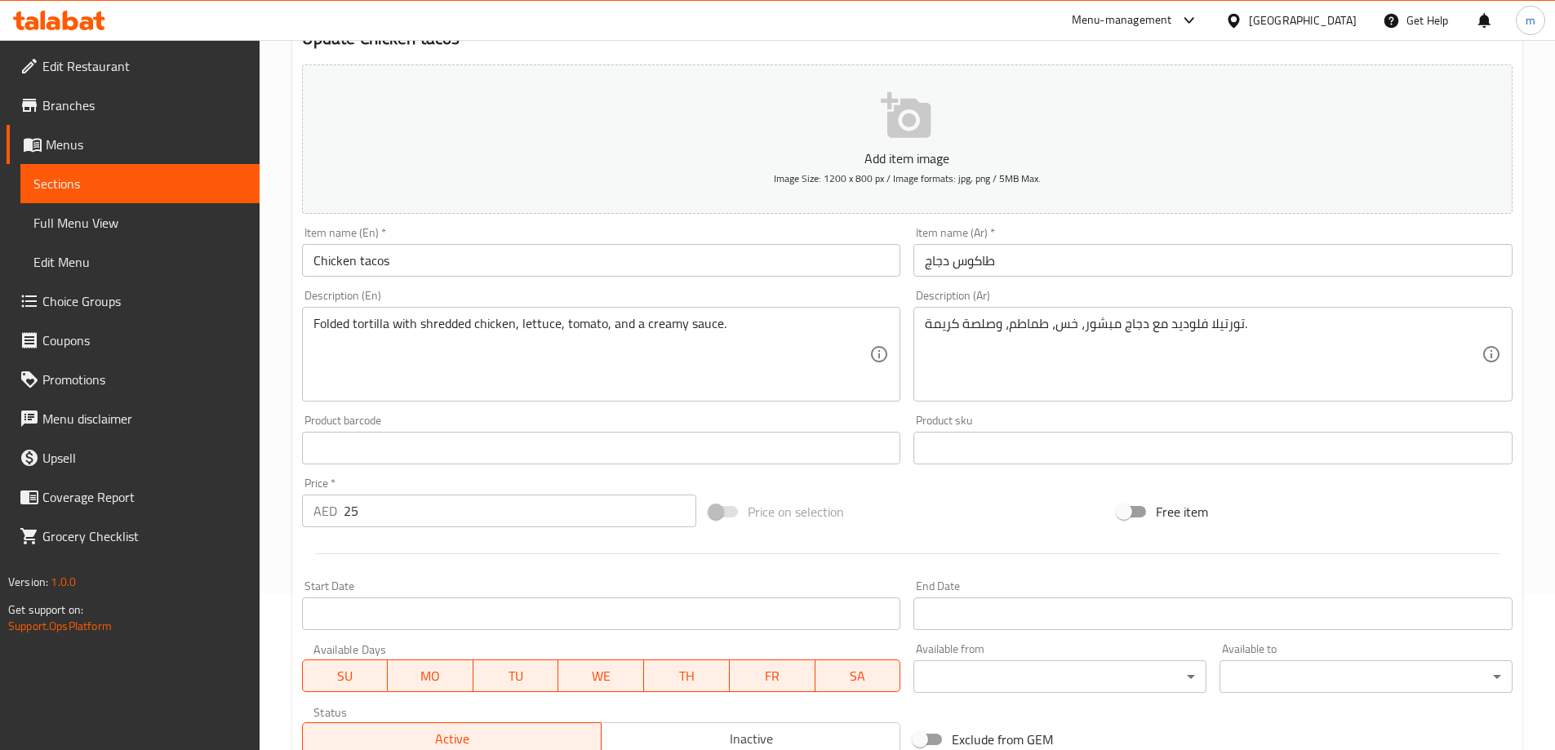
scroll to position [403, 0]
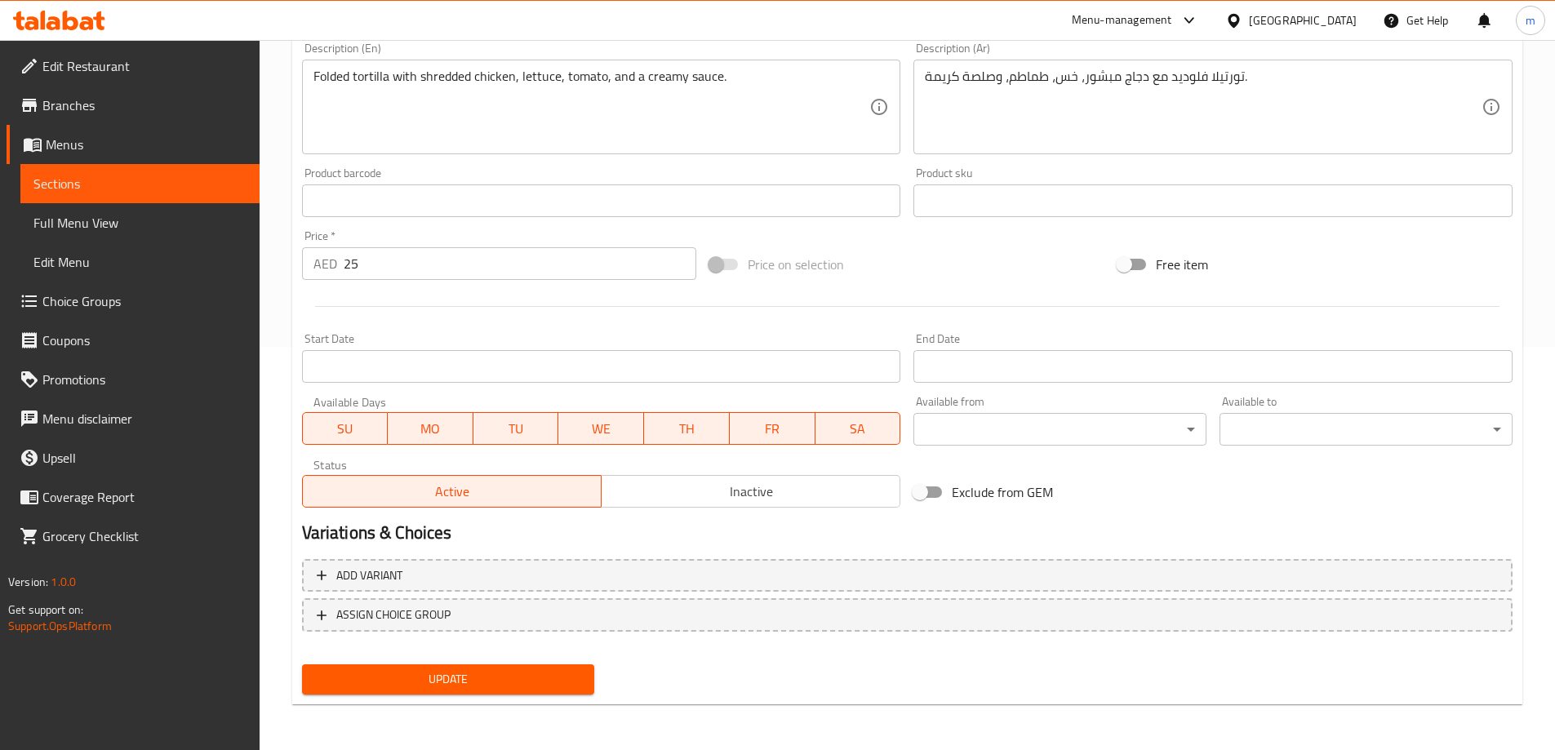
click at [515, 686] on span "Update" at bounding box center [448, 679] width 267 height 20
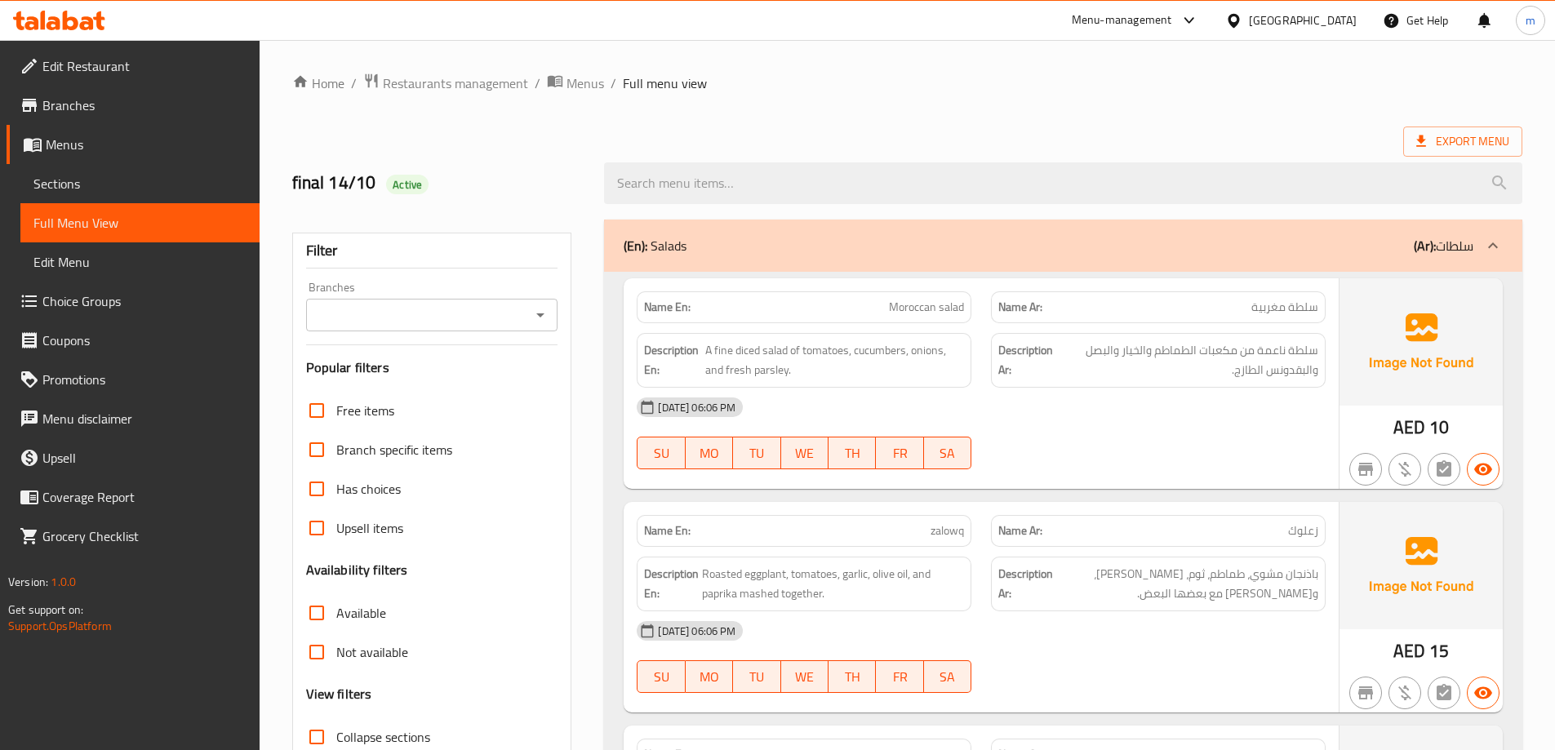
scroll to position [245, 0]
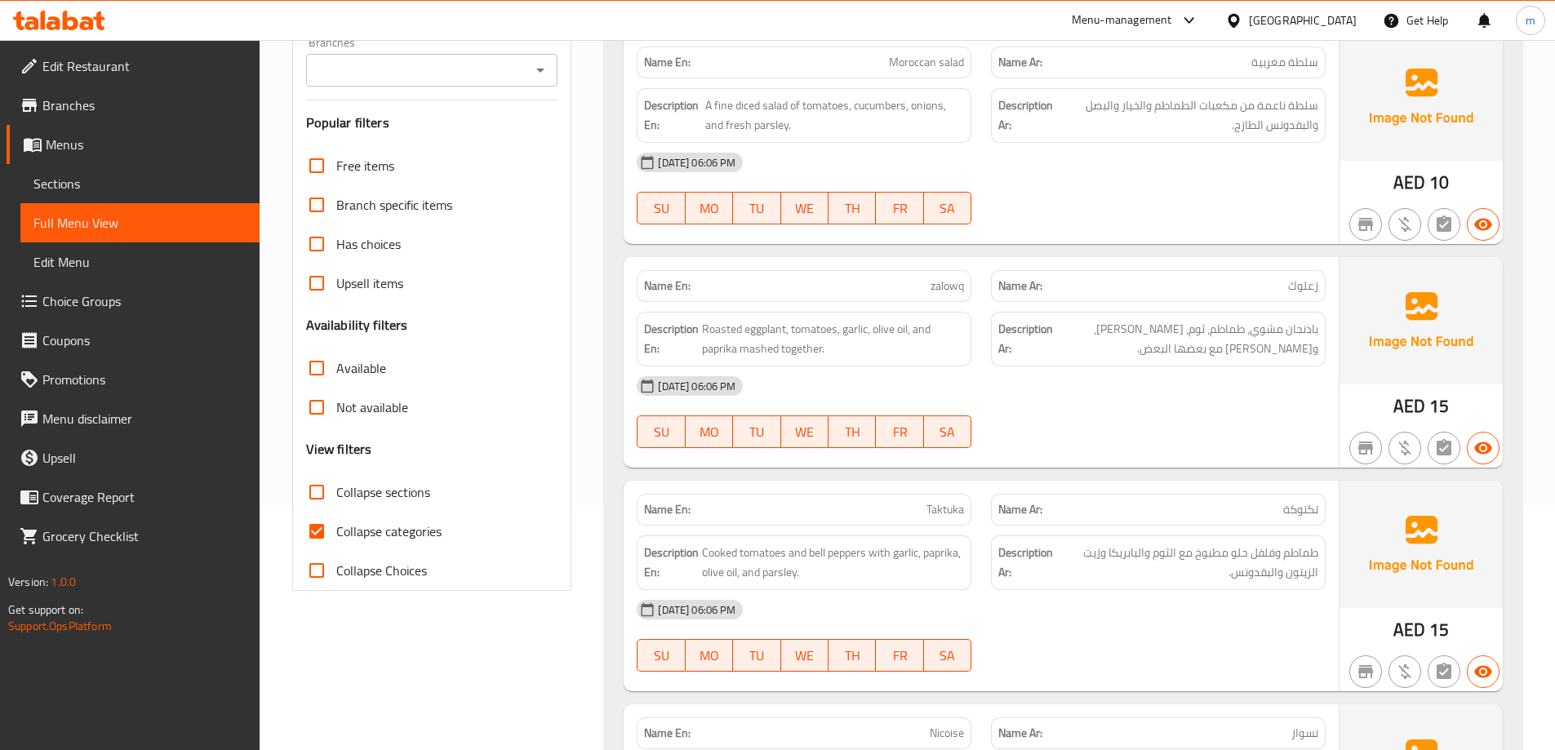
click at [415, 534] on span "Collapse categories" at bounding box center [388, 531] width 105 height 20
click at [336, 534] on input "Collapse categories" at bounding box center [316, 531] width 39 height 39
checkbox input "false"
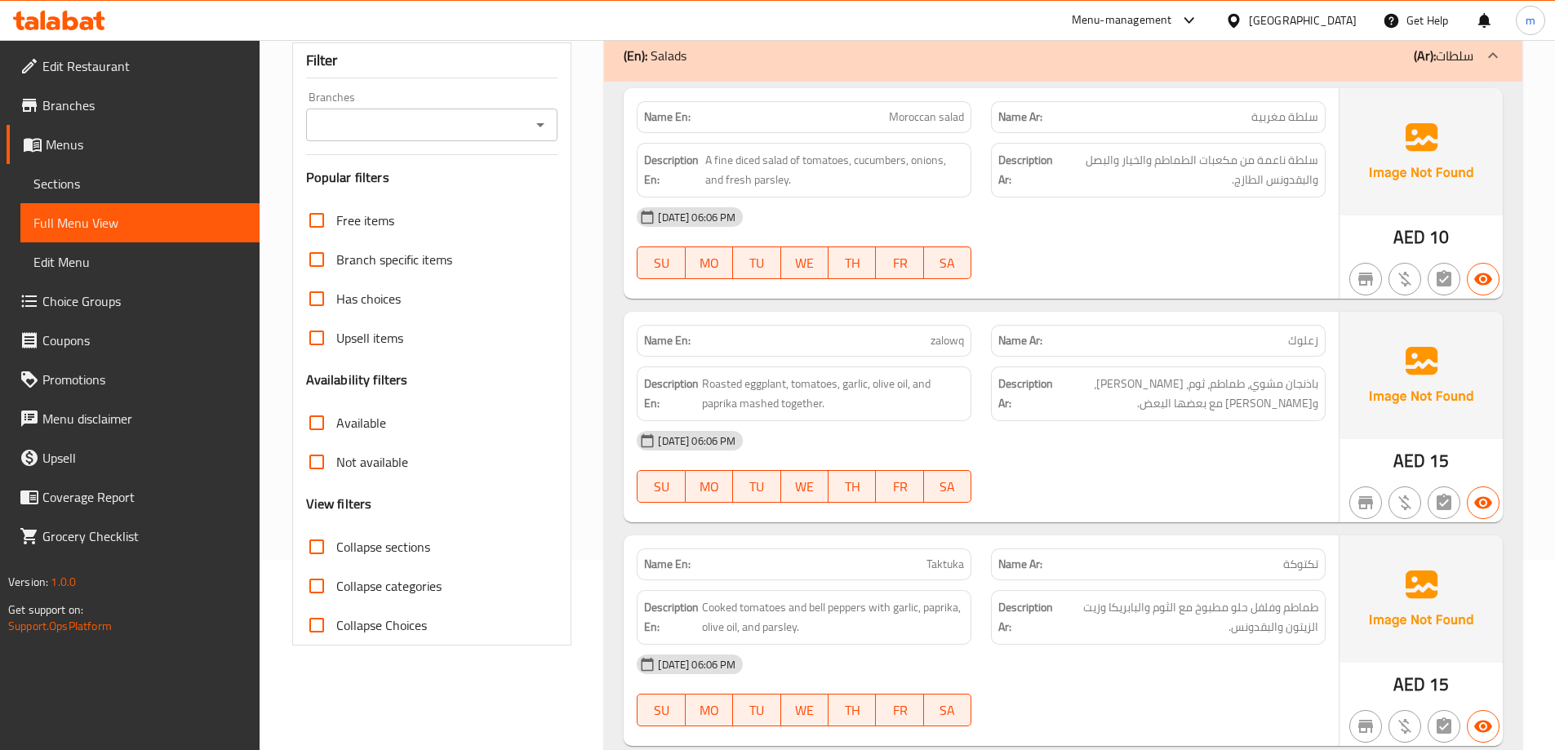
scroll to position [163, 0]
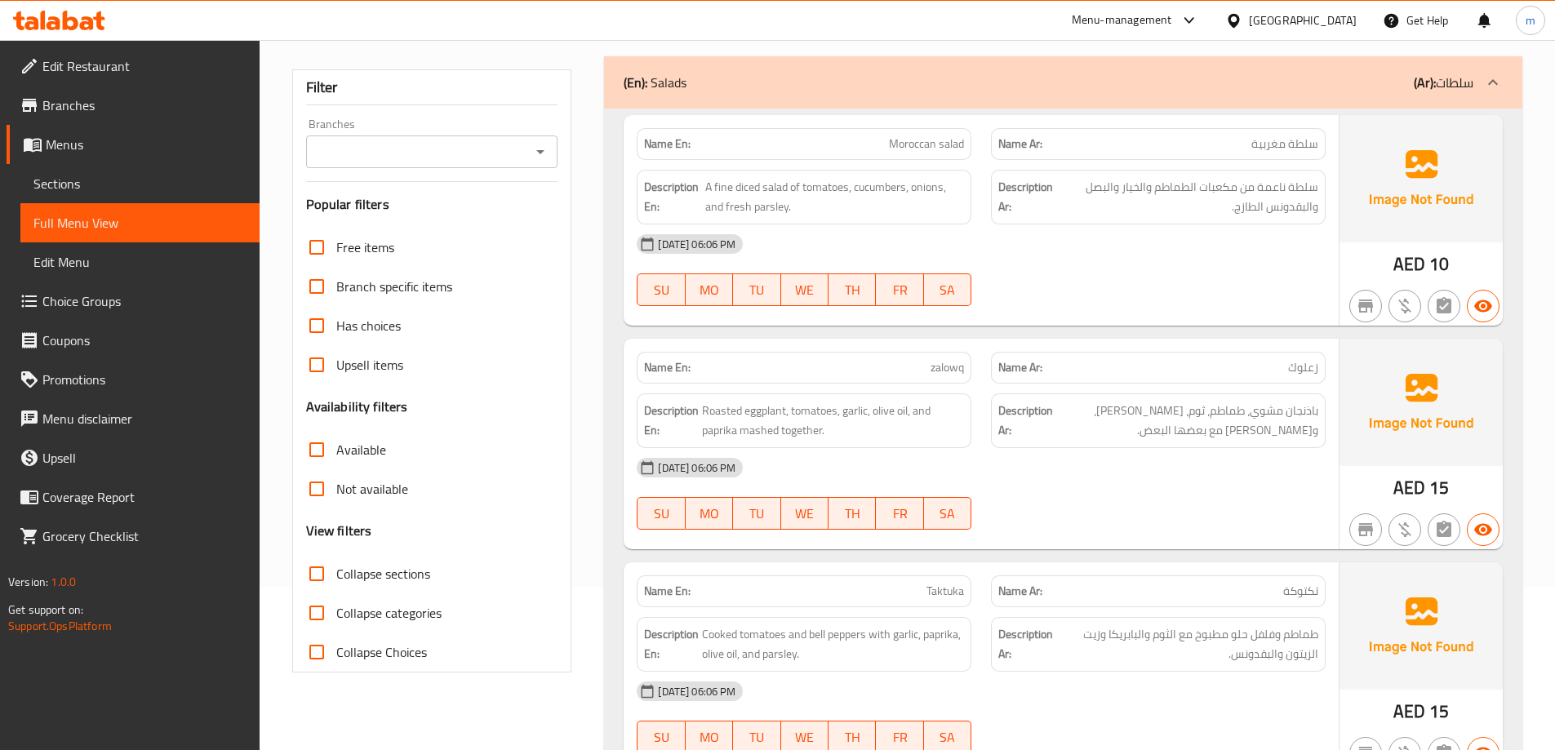
click at [362, 576] on span "Collapse sections" at bounding box center [383, 574] width 94 height 20
click at [336, 576] on input "Collapse sections" at bounding box center [316, 573] width 39 height 39
checkbox input "true"
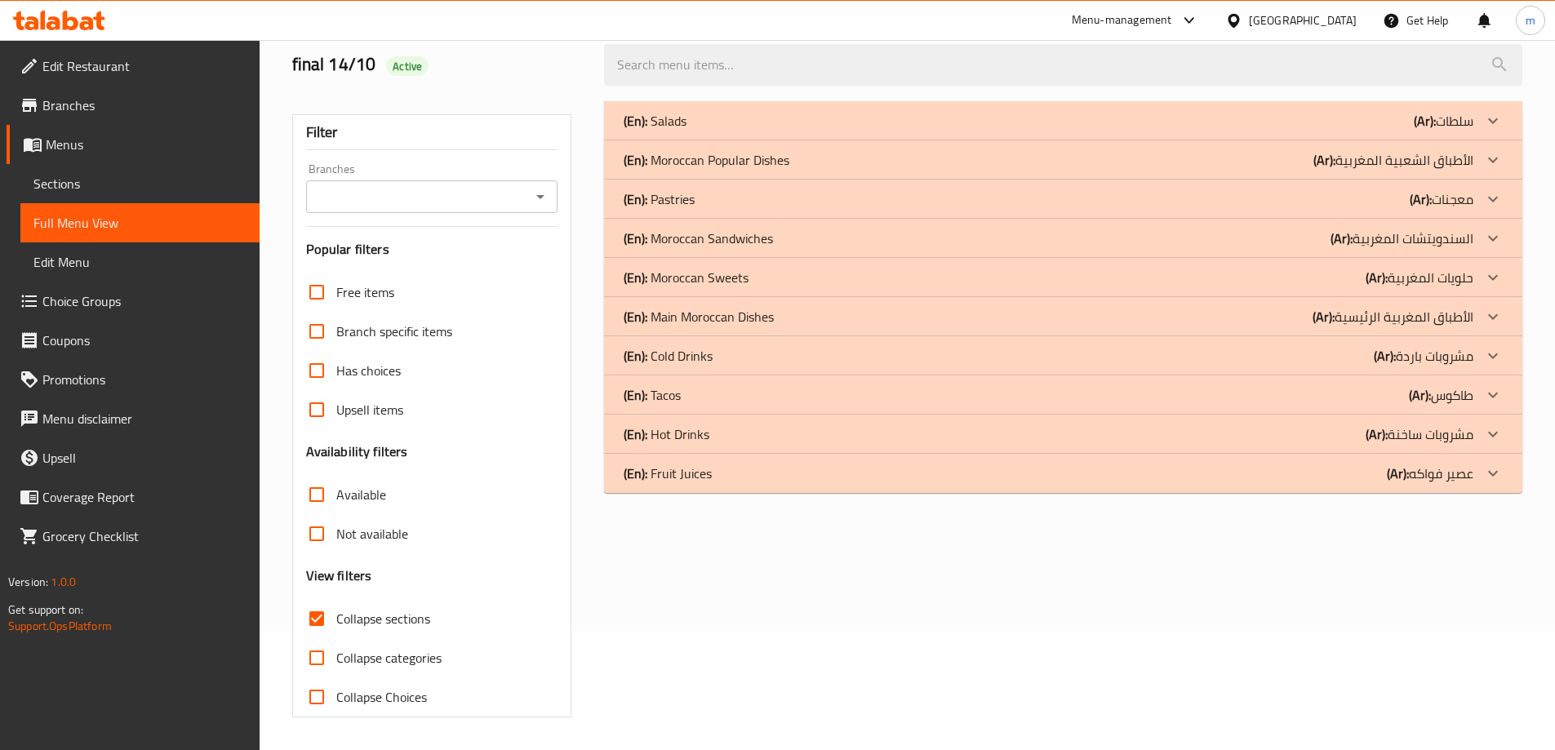
scroll to position [118, 0]
click at [1279, 403] on div "(En): Tacos (Ar): طاكوس" at bounding box center [1047, 395] width 849 height 20
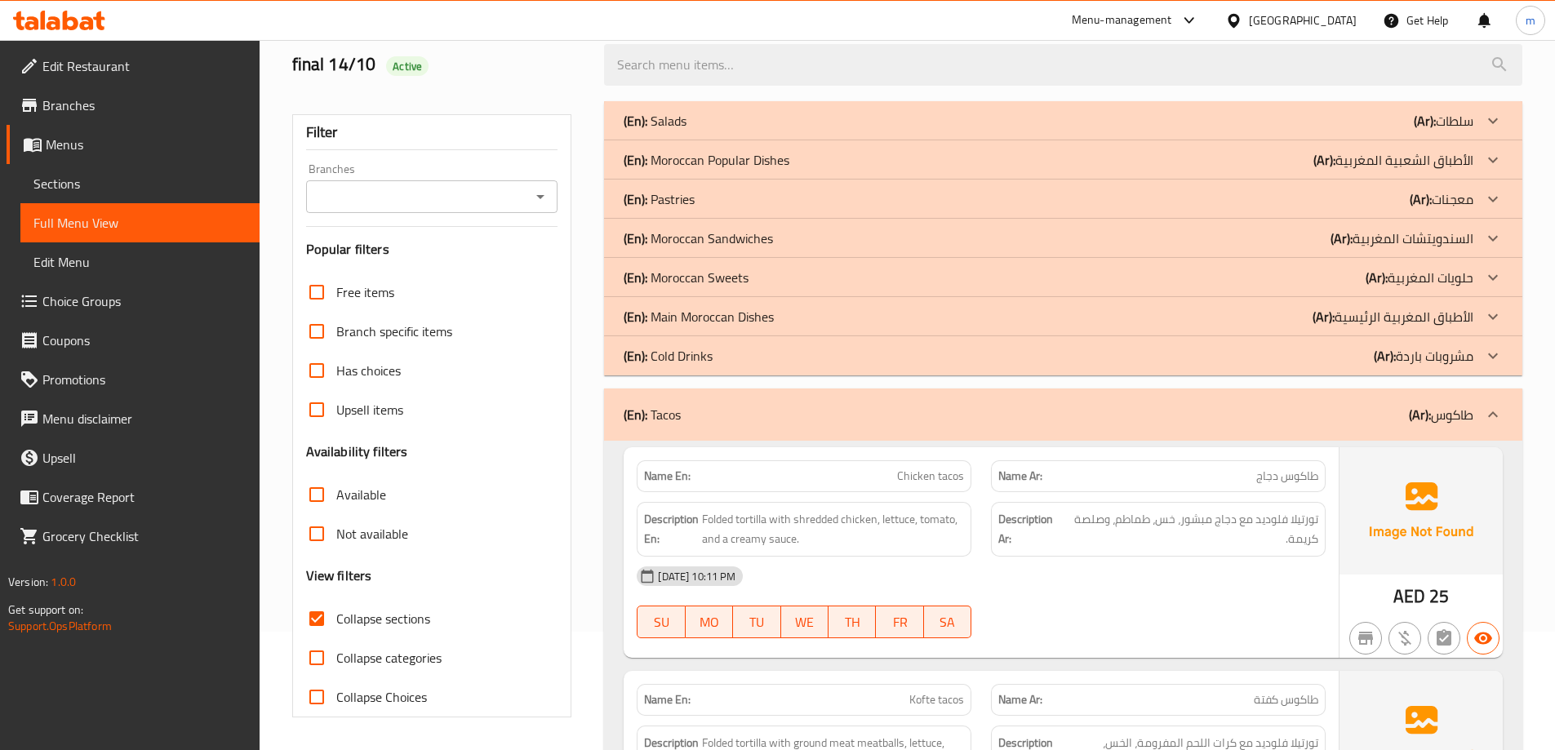
click at [1284, 321] on div "(En): Main Moroccan Dishes (Ar): الأطباق المغربية الرئيسية" at bounding box center [1047, 317] width 849 height 20
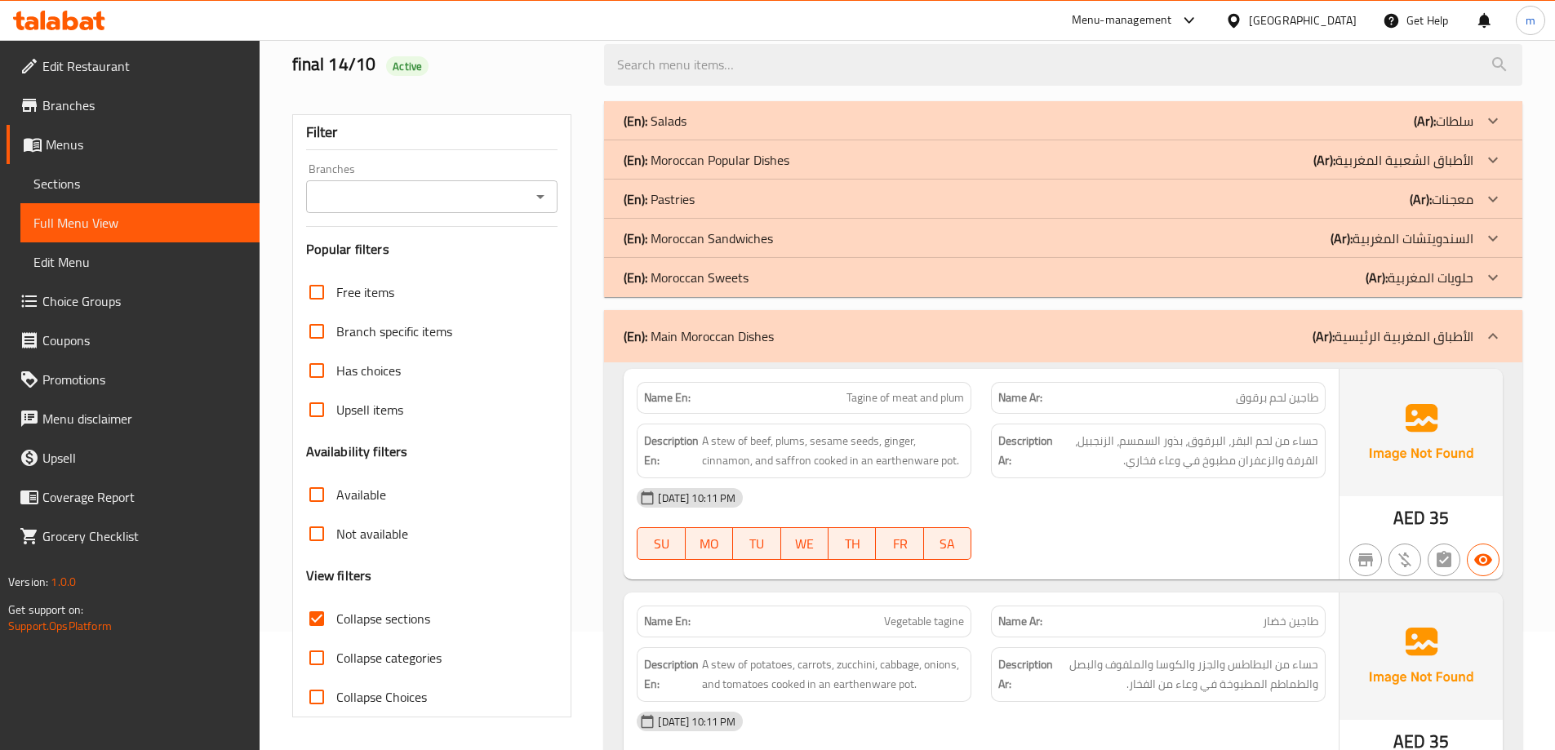
click at [1277, 251] on div "(En): Moroccan Sandwiches (Ar): السندويتشات المغربية" at bounding box center [1063, 238] width 918 height 39
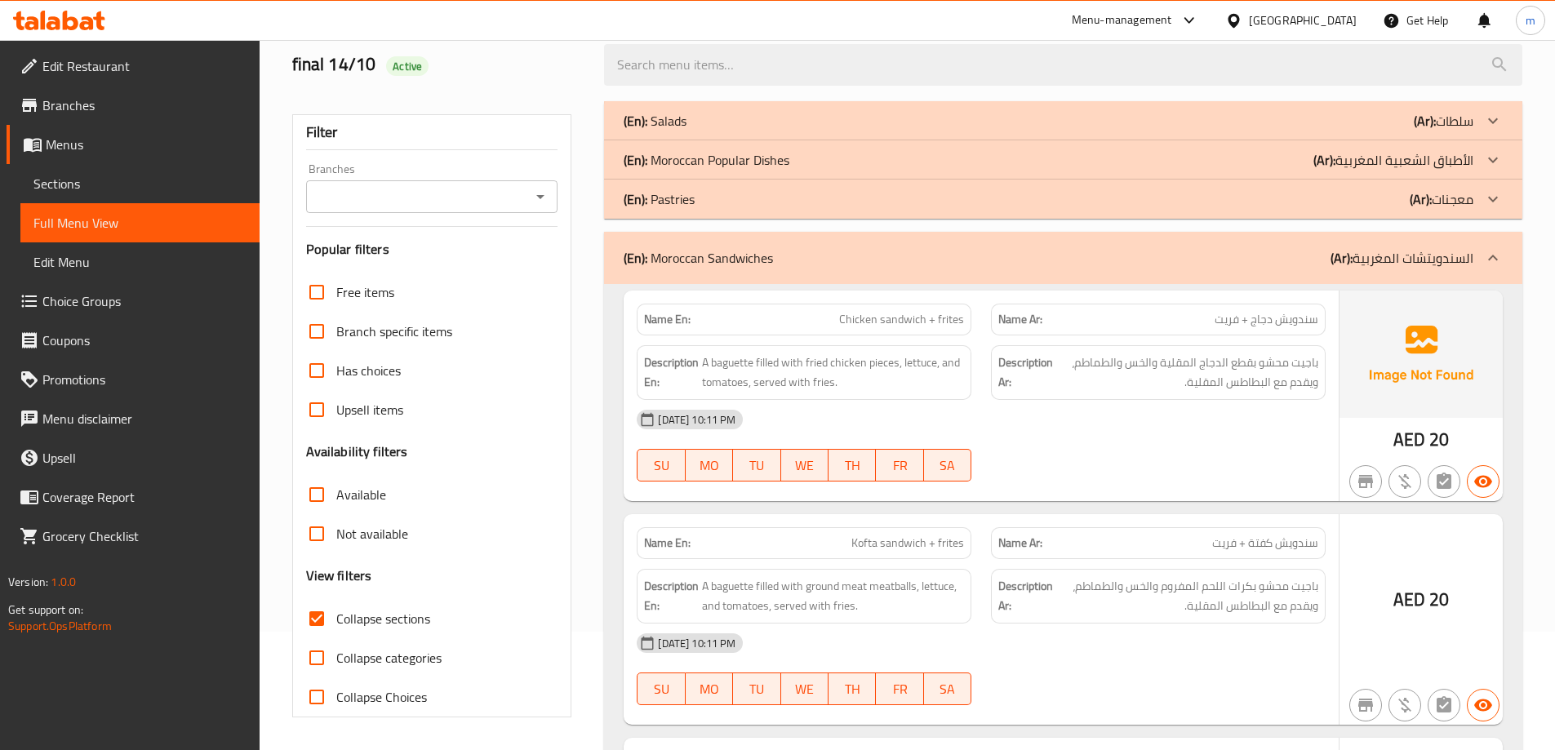
click at [1262, 159] on div "(En): Moroccan Popular Dishes (Ar): الأطباق الشعبية المغربية" at bounding box center [1047, 160] width 849 height 20
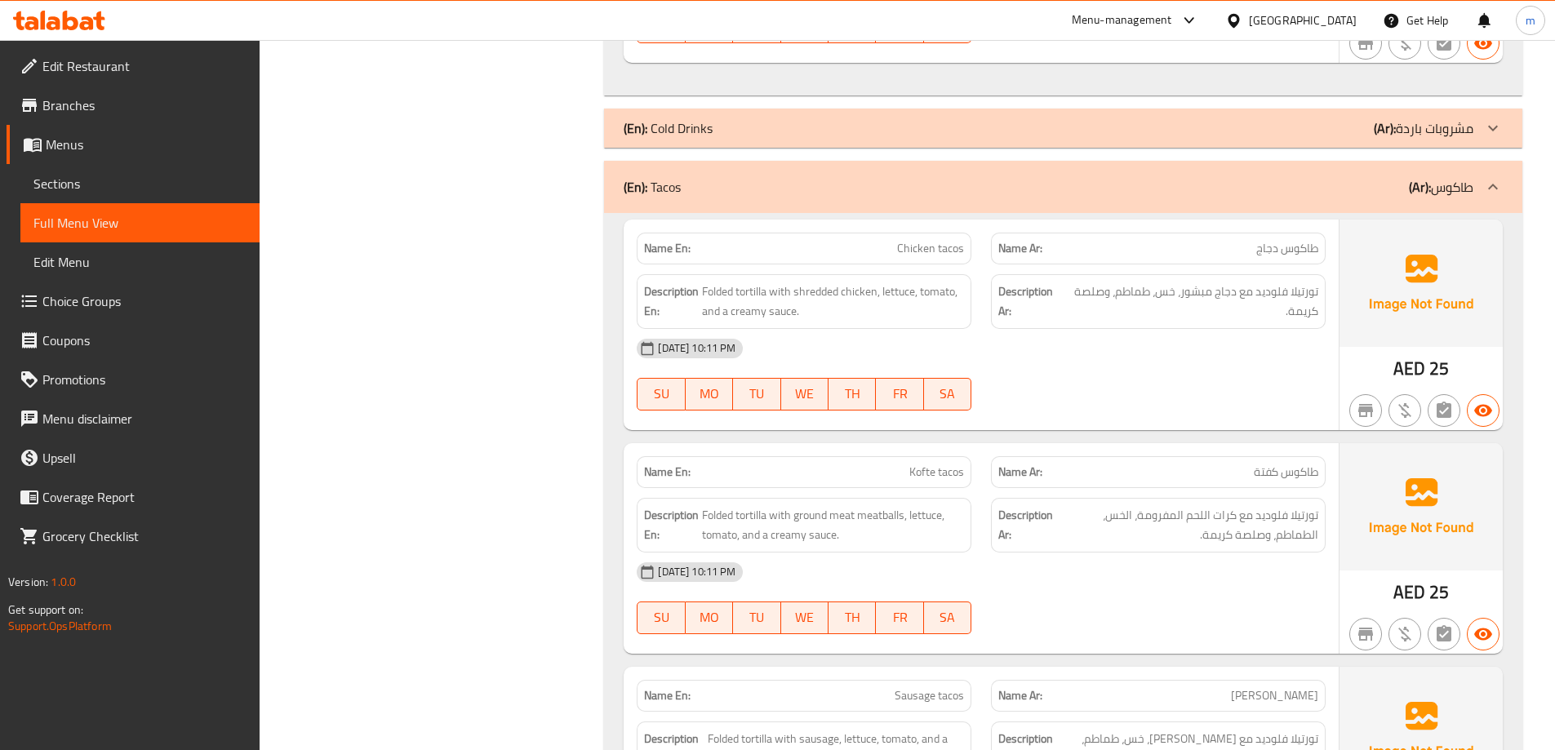
scroll to position [7031, 0]
